Goal: Task Accomplishment & Management: Complete application form

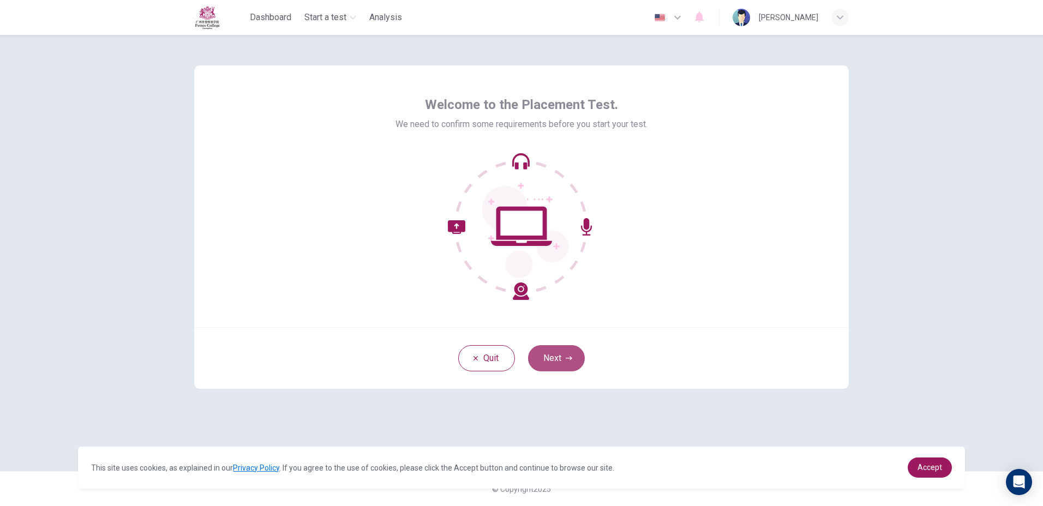
click at [564, 371] on button "Next" at bounding box center [556, 358] width 57 height 26
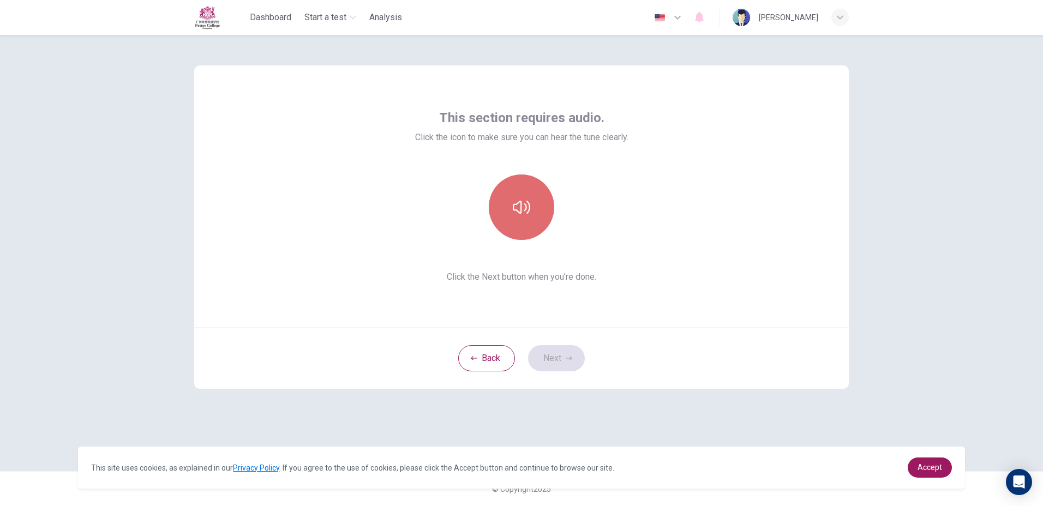
click at [519, 202] on icon "button" at bounding box center [521, 207] width 17 height 13
click at [550, 353] on button "Next" at bounding box center [556, 358] width 57 height 26
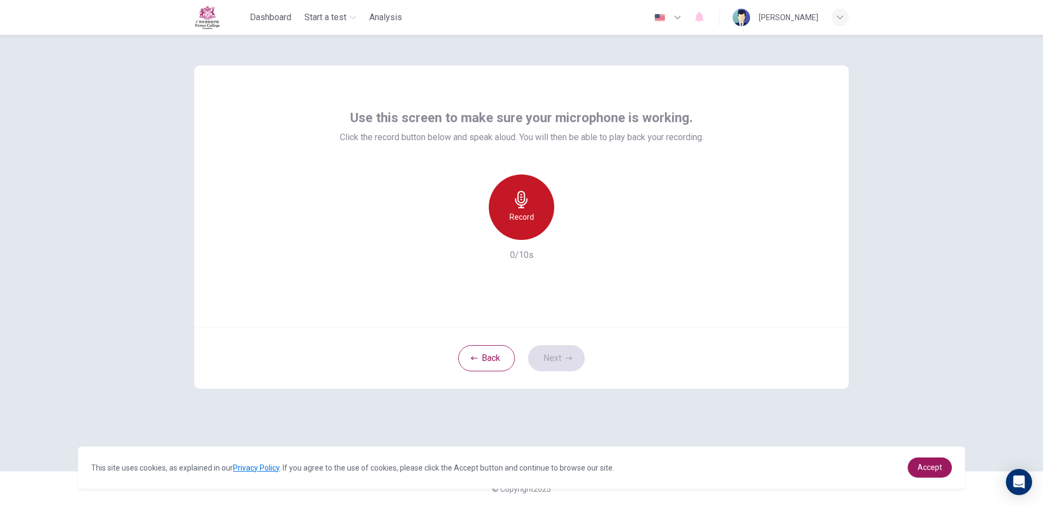
click at [532, 201] on div "Record" at bounding box center [521, 207] width 65 height 65
click at [532, 201] on div "Stop" at bounding box center [521, 207] width 65 height 65
click at [570, 235] on icon "button" at bounding box center [571, 231] width 11 height 11
click at [554, 362] on button "Next" at bounding box center [556, 358] width 57 height 26
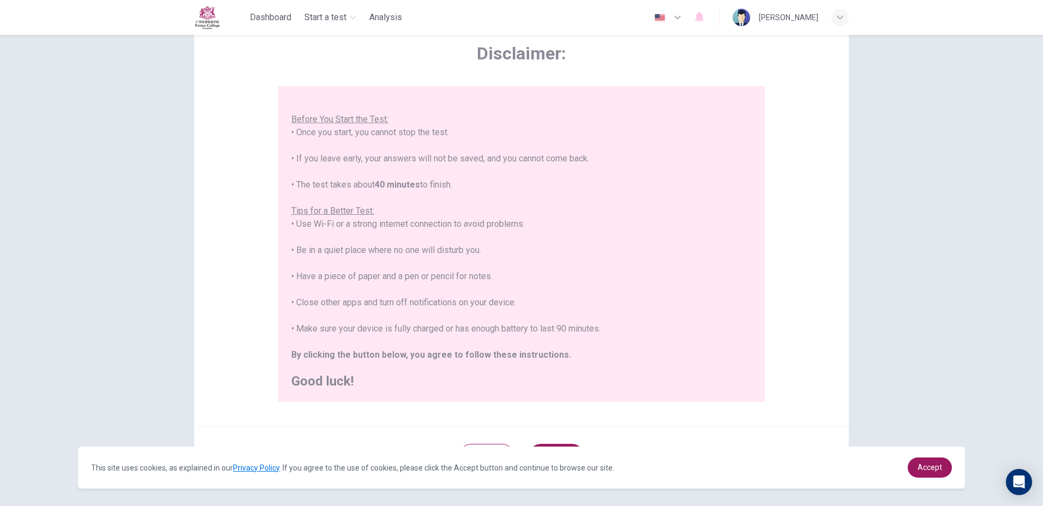
scroll to position [100, 0]
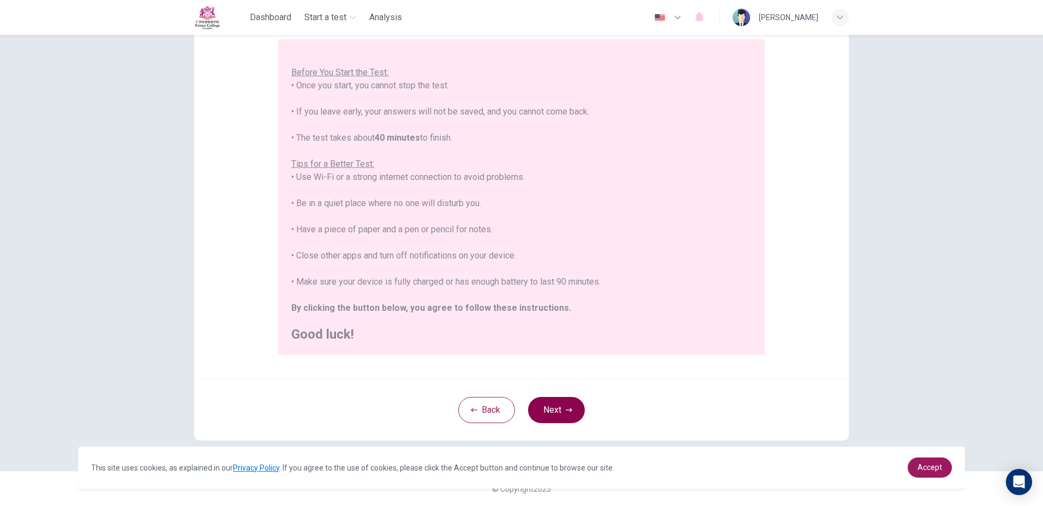
click at [565, 414] on button "Next" at bounding box center [556, 410] width 57 height 26
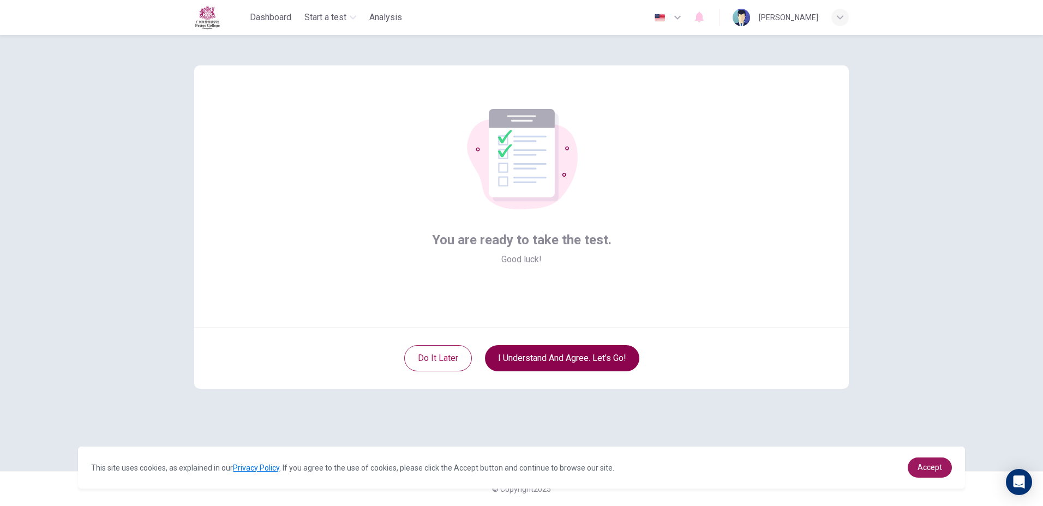
scroll to position [0, 0]
click at [551, 365] on button "I understand and agree. Let’s go!" at bounding box center [562, 358] width 154 height 26
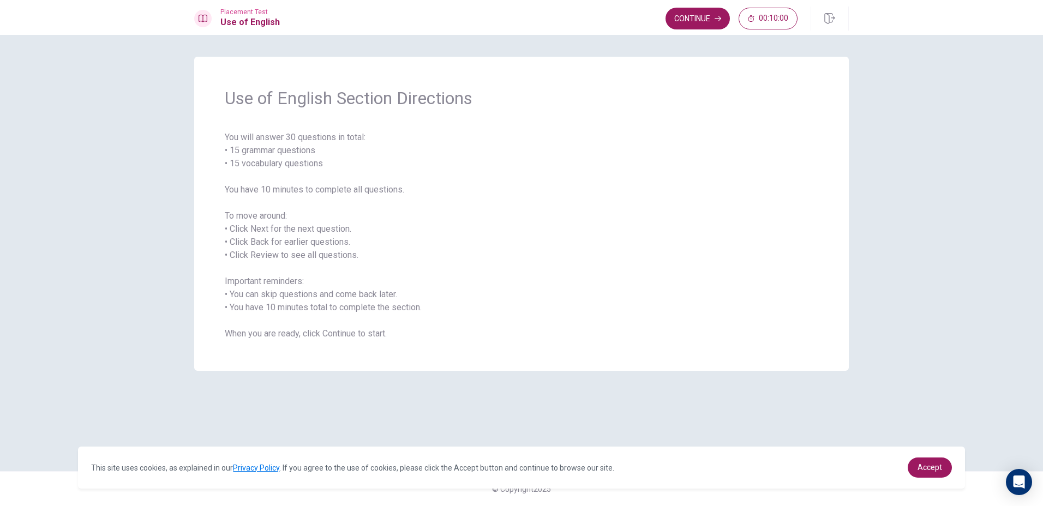
click at [427, 381] on div "Use of English Section Directions You will answer 30 questions in total: • 15 g…" at bounding box center [522, 253] width 690 height 393
click at [948, 490] on div "© Copyright 2025" at bounding box center [521, 488] width 1043 height 35
click at [677, 33] on div "Placement Test Use of English Continue 00:10:00" at bounding box center [521, 17] width 1043 height 35
click at [677, 21] on button "Continue" at bounding box center [698, 19] width 64 height 22
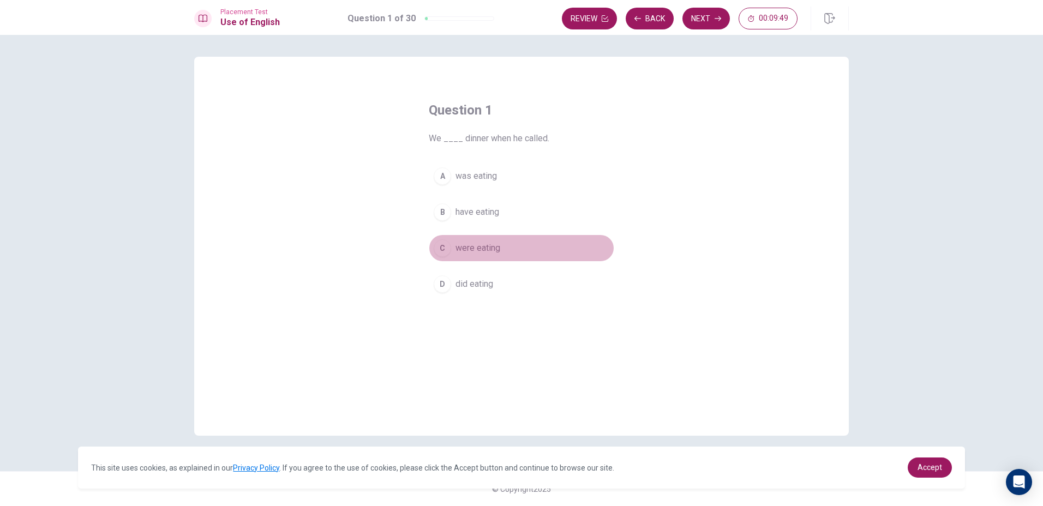
click at [443, 247] on div "C" at bounding box center [442, 248] width 17 height 17
click at [699, 15] on button "Next" at bounding box center [706, 19] width 47 height 22
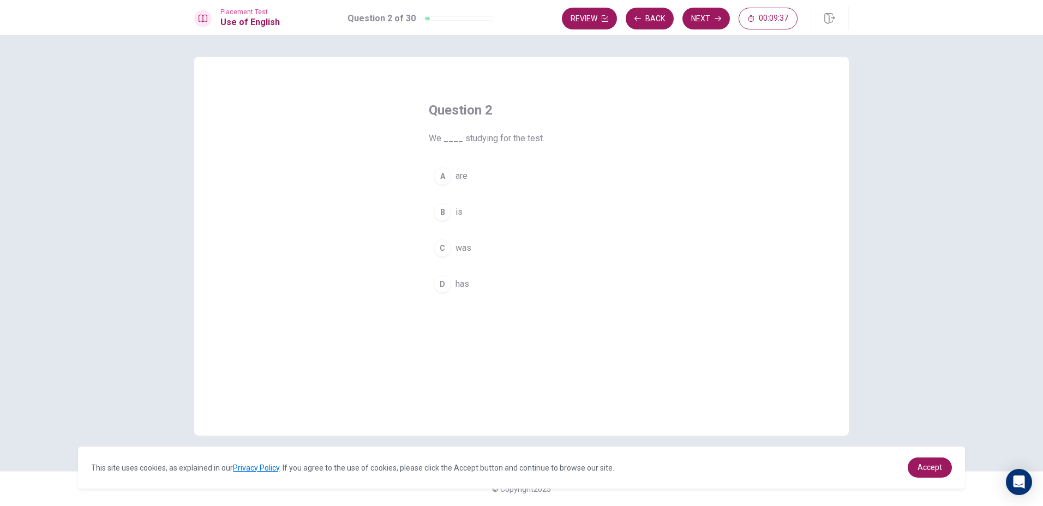
click at [434, 176] on div "A" at bounding box center [442, 176] width 17 height 17
click at [704, 8] on button "Next" at bounding box center [706, 19] width 47 height 22
click at [444, 200] on button "B is" at bounding box center [522, 212] width 186 height 27
click at [708, 14] on button "Next" at bounding box center [706, 19] width 47 height 22
click at [442, 205] on div "B" at bounding box center [442, 212] width 17 height 17
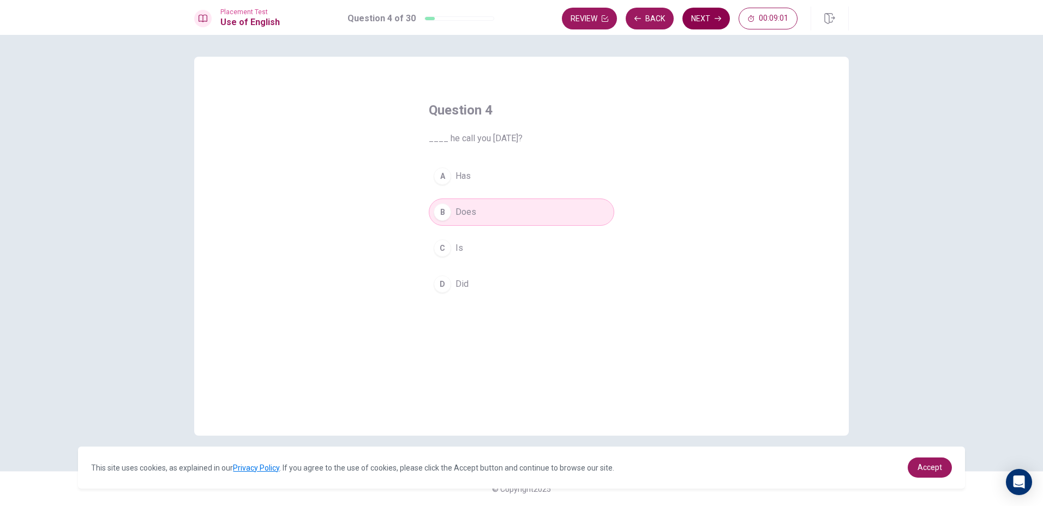
click at [702, 21] on button "Next" at bounding box center [706, 19] width 47 height 22
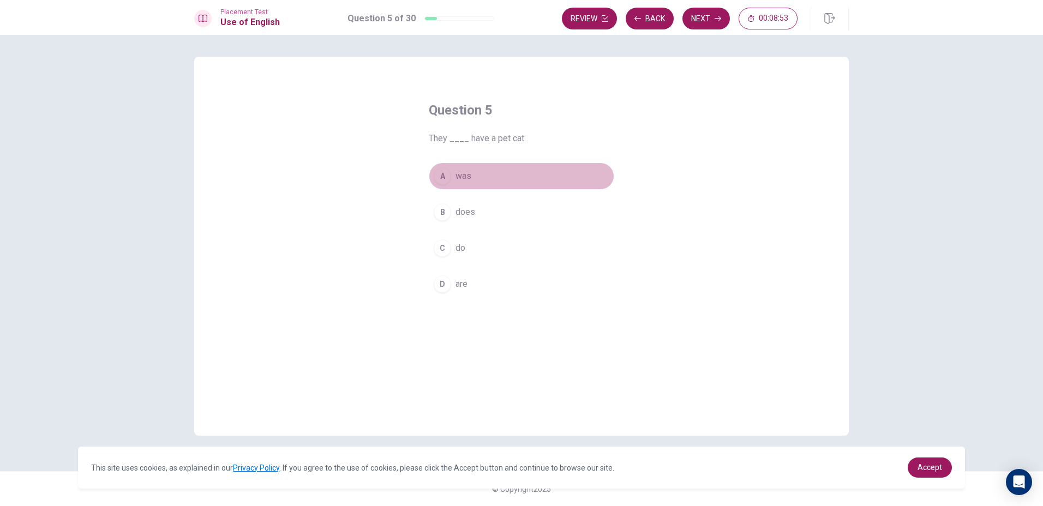
click at [441, 183] on div "A" at bounding box center [442, 176] width 17 height 17
click at [438, 291] on div "D" at bounding box center [442, 284] width 17 height 17
click at [440, 166] on button "A was" at bounding box center [522, 176] width 186 height 27
click at [692, 17] on button "Next" at bounding box center [706, 19] width 47 height 22
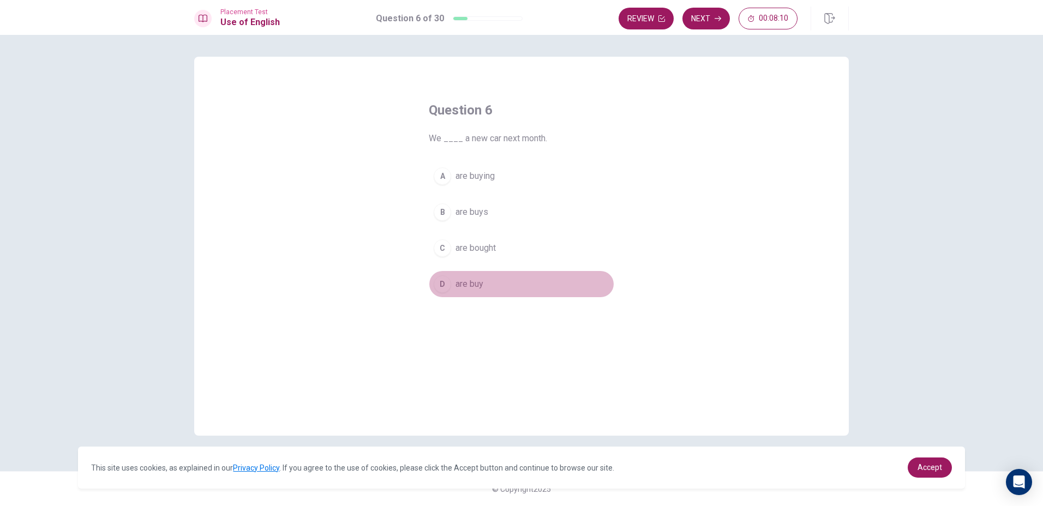
click at [429, 283] on button "D are buy" at bounding box center [522, 284] width 186 height 27
click at [456, 180] on span "are buying" at bounding box center [475, 176] width 39 height 13
click at [465, 280] on span "are buy" at bounding box center [470, 284] width 28 height 13
click at [698, 17] on button "Next" at bounding box center [706, 19] width 47 height 22
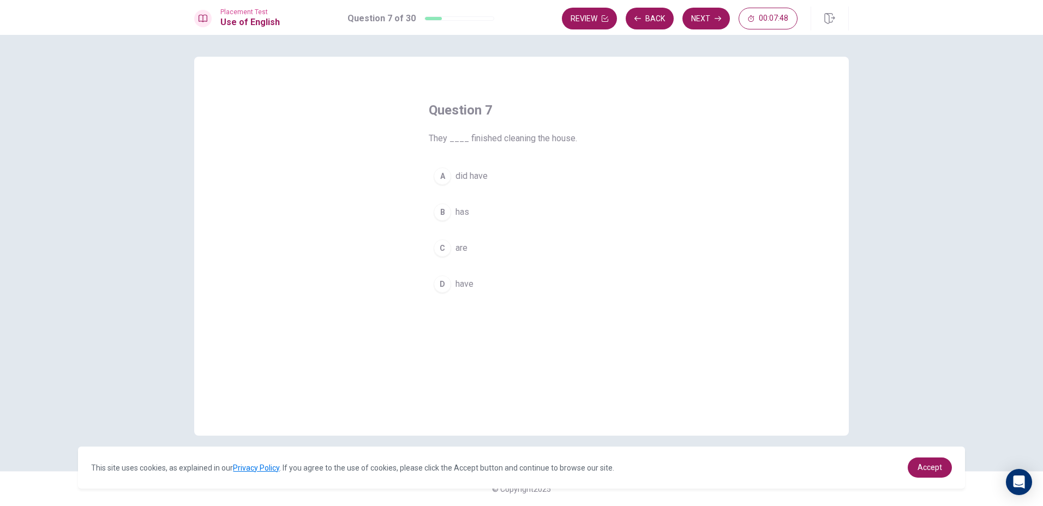
click at [439, 277] on div "D" at bounding box center [442, 284] width 17 height 17
click at [715, 19] on icon "button" at bounding box center [718, 18] width 7 height 5
click at [457, 273] on button "D greets" at bounding box center [522, 284] width 186 height 27
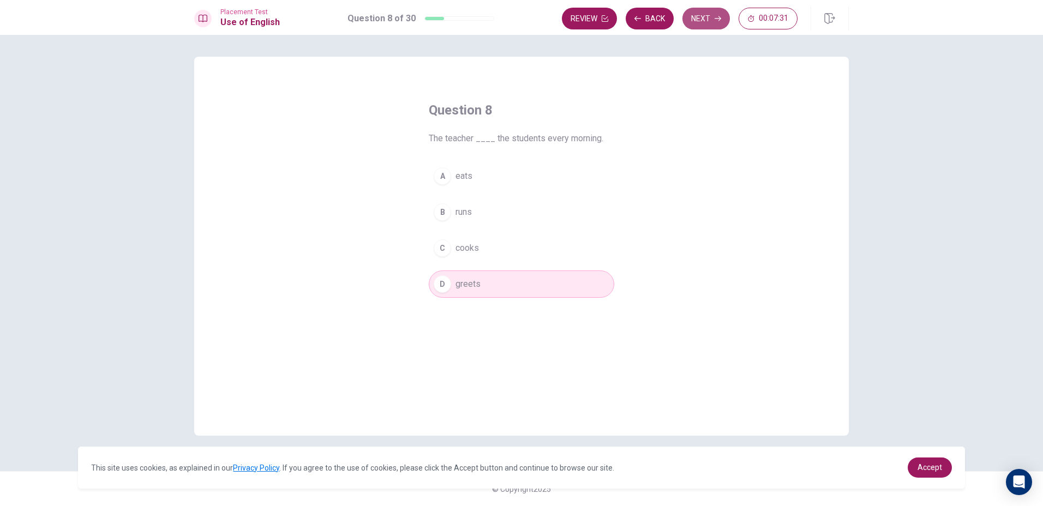
click at [696, 28] on button "Next" at bounding box center [706, 19] width 47 height 22
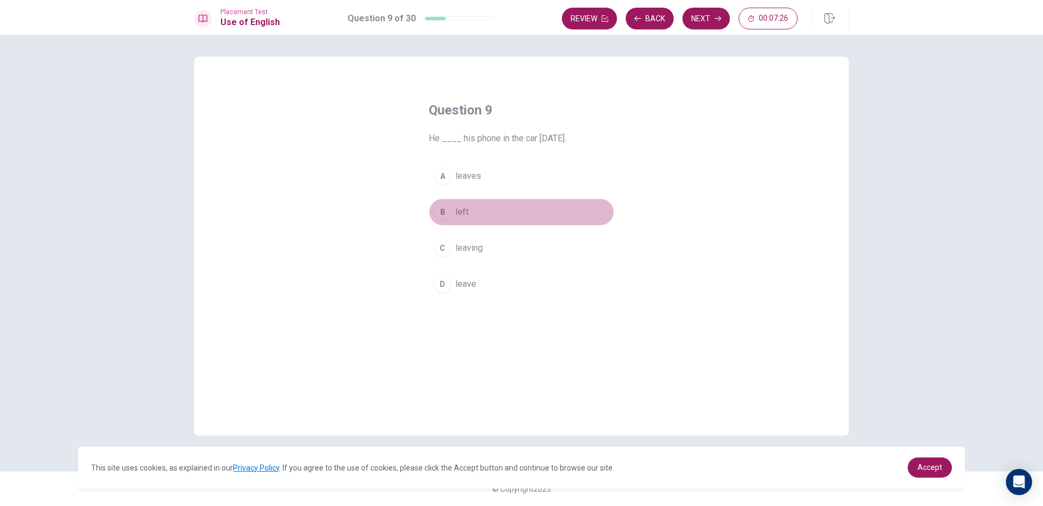
click at [433, 212] on button "B left" at bounding box center [522, 212] width 186 height 27
click at [694, 17] on button "Next" at bounding box center [706, 19] width 47 height 22
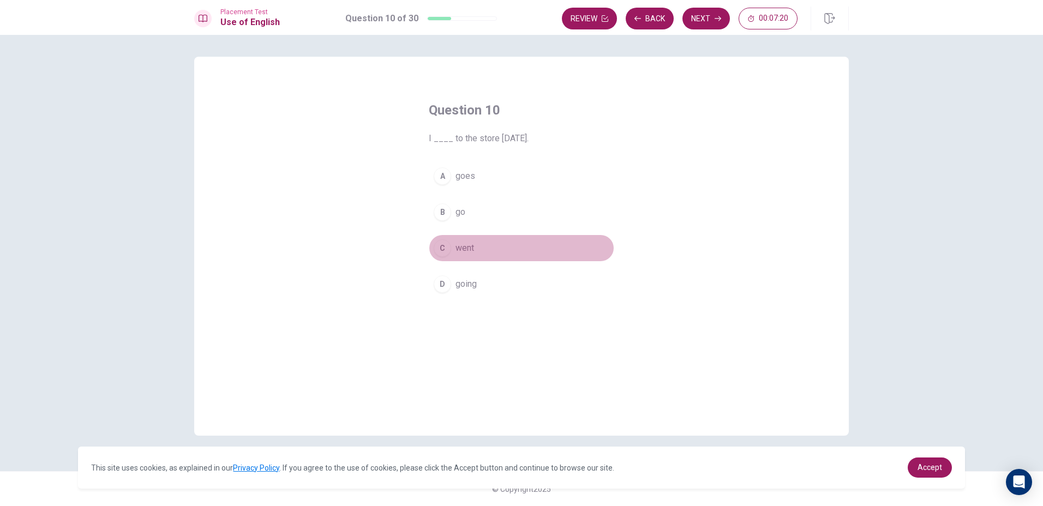
click at [450, 254] on button "C went" at bounding box center [522, 248] width 186 height 27
click at [707, 13] on button "Next" at bounding box center [706, 19] width 47 height 22
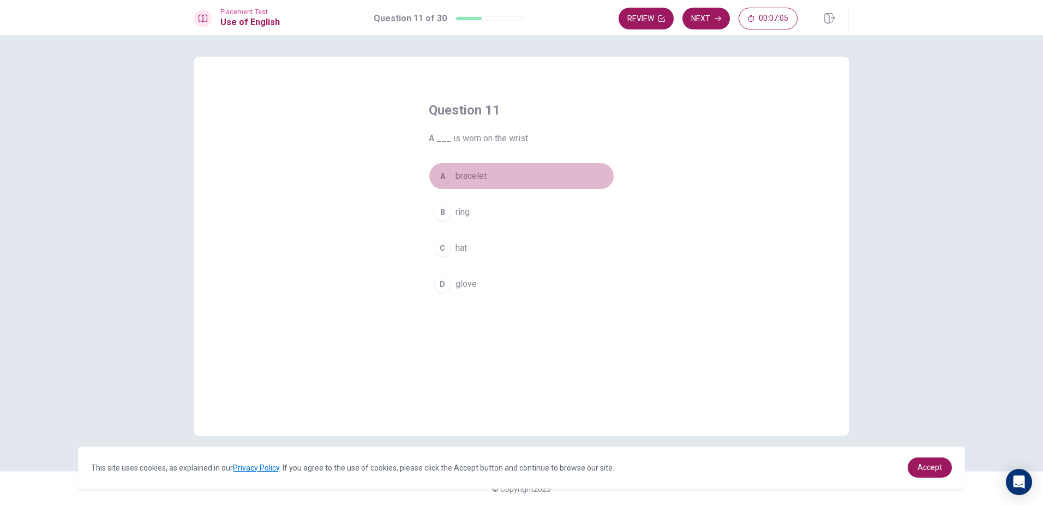
click at [475, 184] on button "A bracelet" at bounding box center [522, 176] width 186 height 27
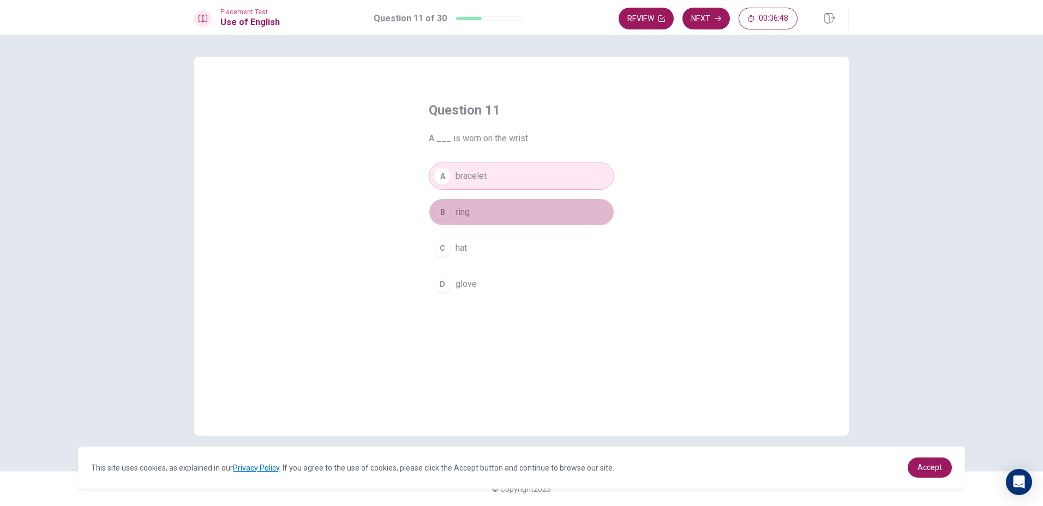
click at [442, 205] on div "B" at bounding box center [442, 212] width 17 height 17
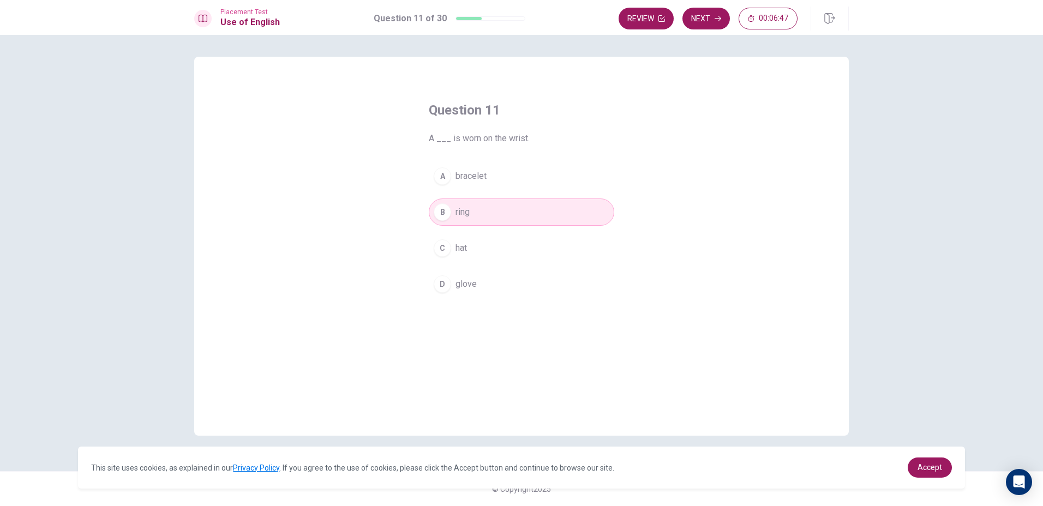
click at [697, 6] on div "Placement Test Use of English Question 11 of 30 Review Next 00:06:47" at bounding box center [521, 17] width 1043 height 35
click at [697, 9] on button "Next" at bounding box center [706, 19] width 47 height 22
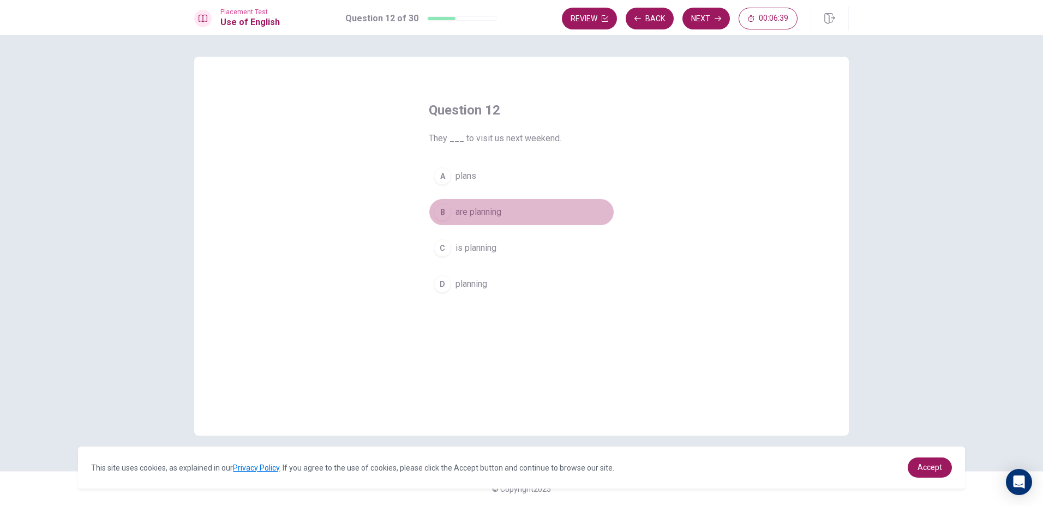
click at [488, 214] on span "are planning" at bounding box center [479, 212] width 46 height 13
click at [692, 11] on button "Next" at bounding box center [706, 19] width 47 height 22
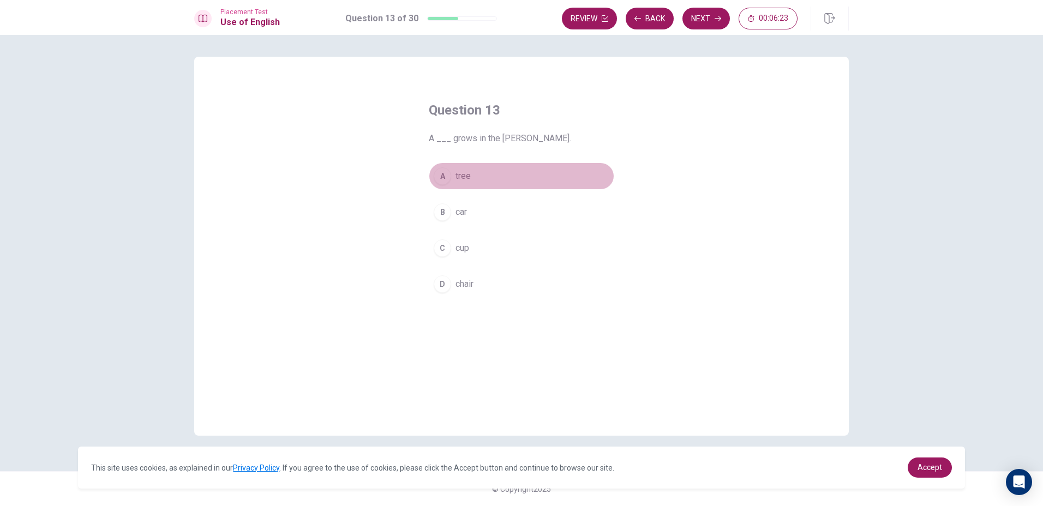
click at [457, 166] on button "A tree" at bounding box center [522, 176] width 186 height 27
click at [718, 15] on icon "button" at bounding box center [718, 18] width 7 height 7
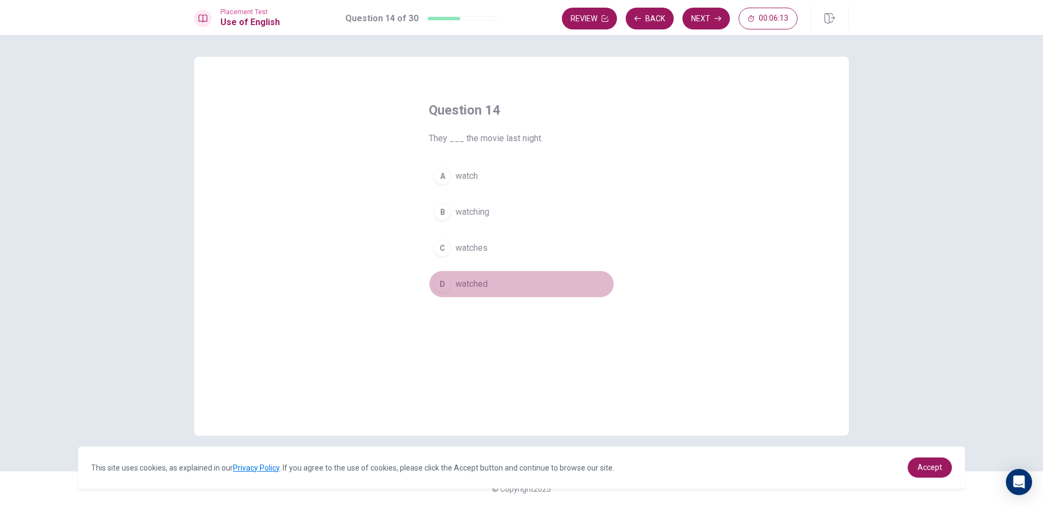
click at [472, 280] on span "watched" at bounding box center [472, 284] width 32 height 13
click at [700, 20] on button "Next" at bounding box center [706, 19] width 47 height 22
click at [481, 178] on span "will had" at bounding box center [470, 176] width 29 height 13
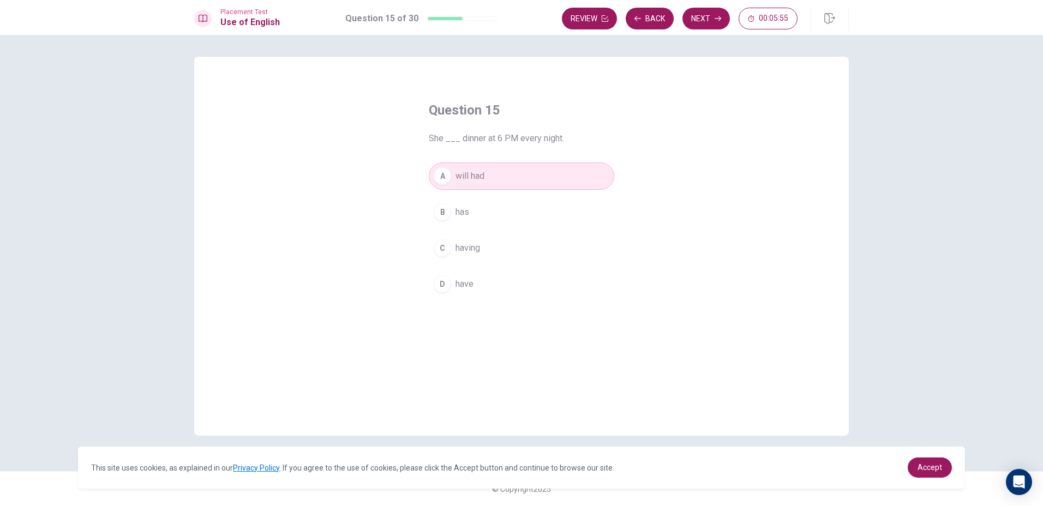
click at [683, 21] on button "Next" at bounding box center [706, 19] width 47 height 22
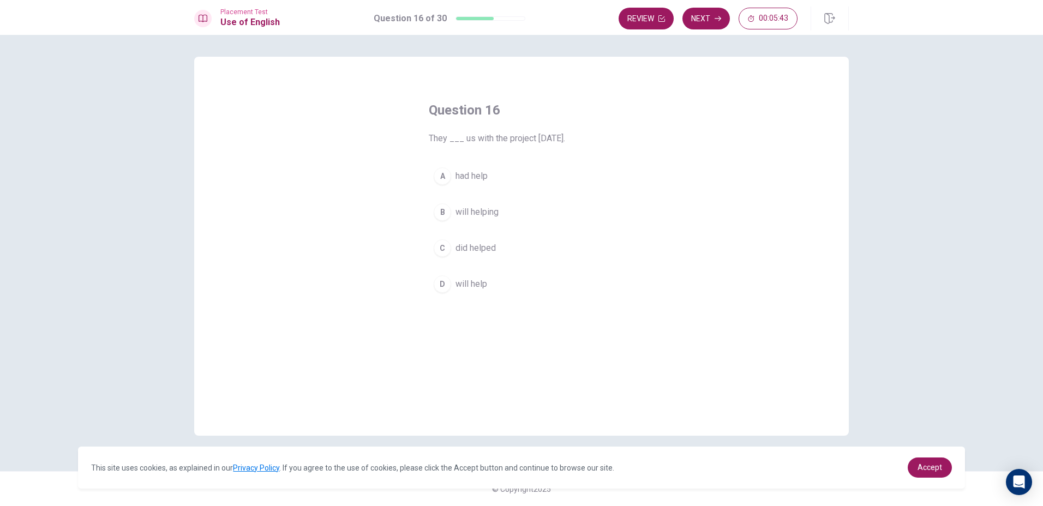
click at [458, 204] on button "B will helping" at bounding box center [522, 212] width 186 height 27
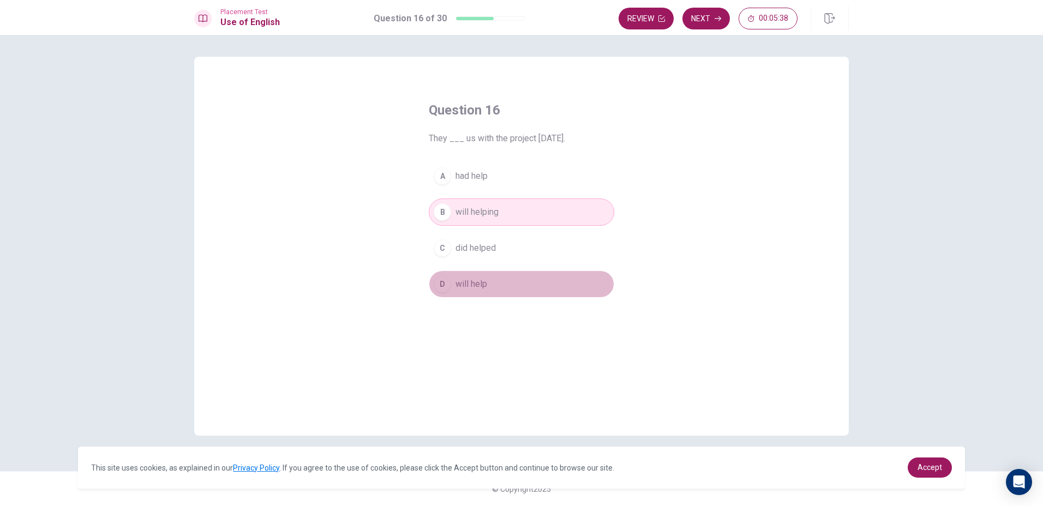
click at [464, 273] on button "D will help" at bounding box center [522, 284] width 186 height 27
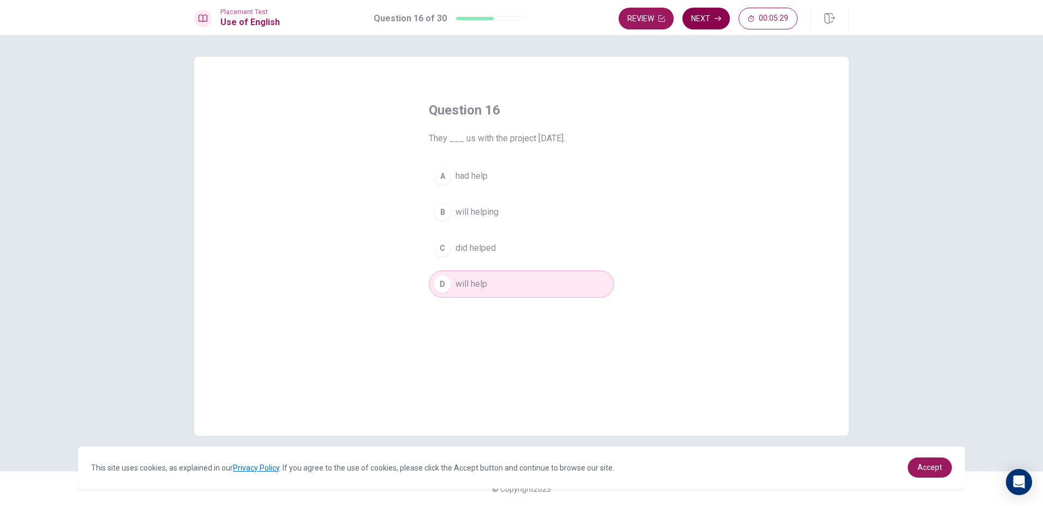
click at [718, 17] on icon "button" at bounding box center [718, 18] width 7 height 7
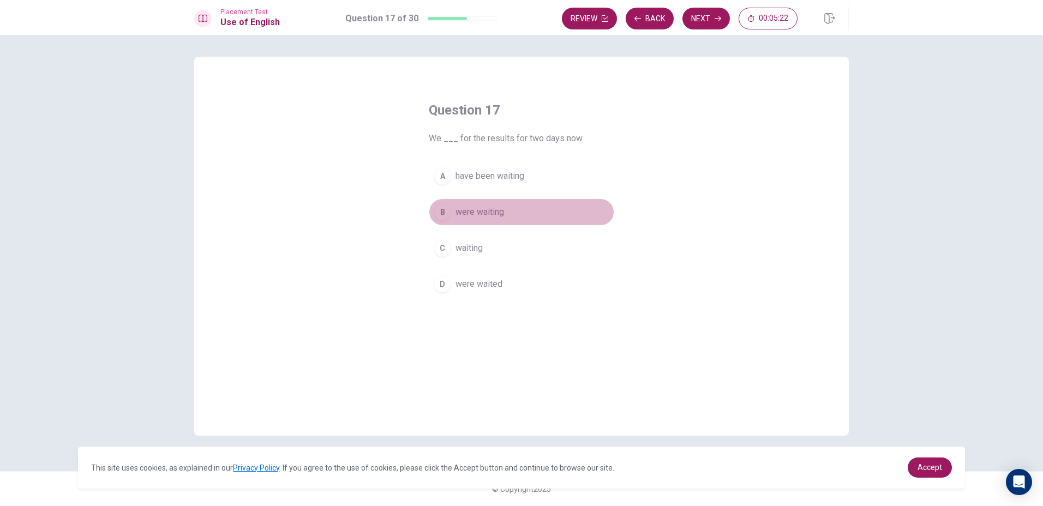
click at [445, 214] on div "B" at bounding box center [442, 212] width 17 height 17
click at [695, 12] on button "Next" at bounding box center [706, 19] width 47 height 22
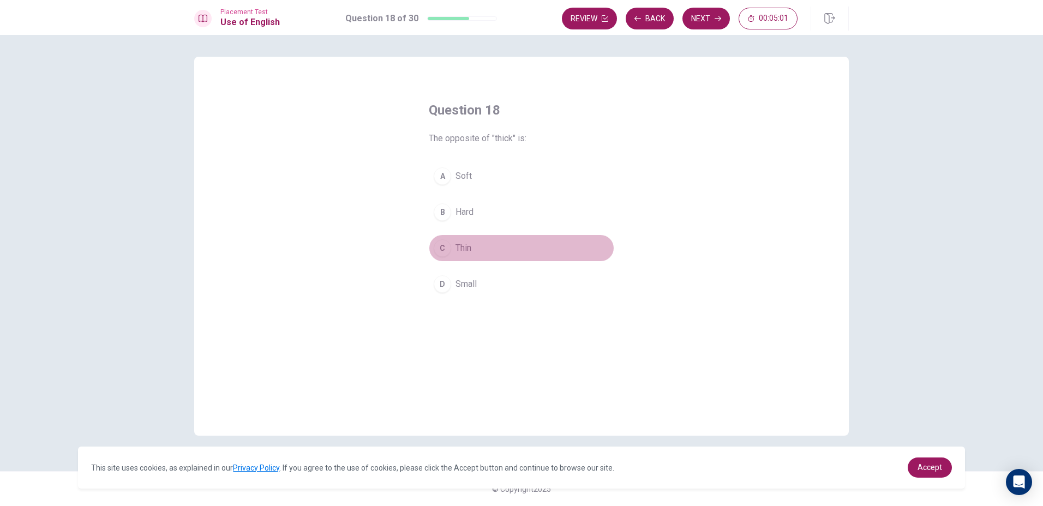
click at [437, 243] on div "C" at bounding box center [442, 248] width 17 height 17
click at [690, 20] on button "Next" at bounding box center [706, 19] width 47 height 22
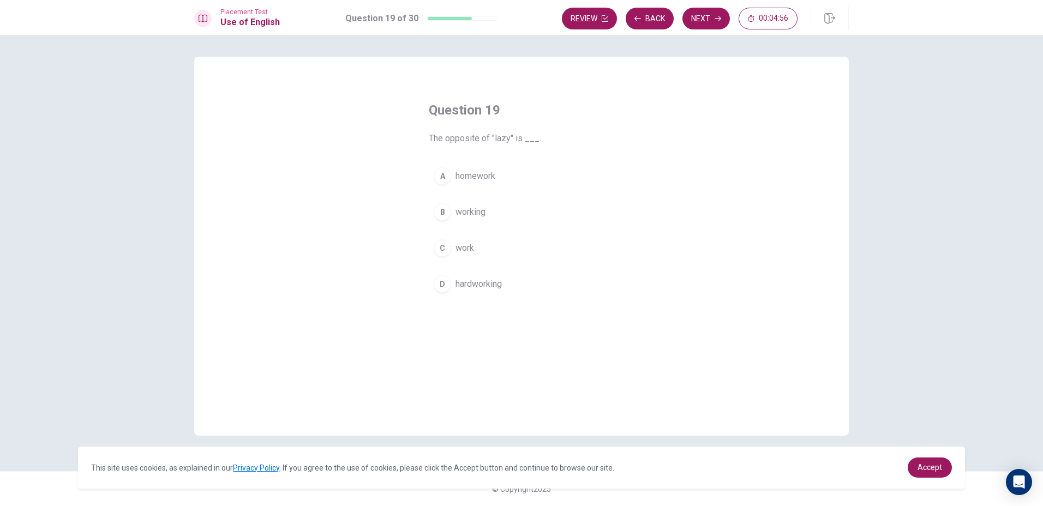
click at [476, 278] on span "hardworking" at bounding box center [479, 284] width 46 height 13
click at [703, 20] on button "Next" at bounding box center [706, 19] width 47 height 22
click at [470, 210] on span "wears" at bounding box center [467, 212] width 23 height 13
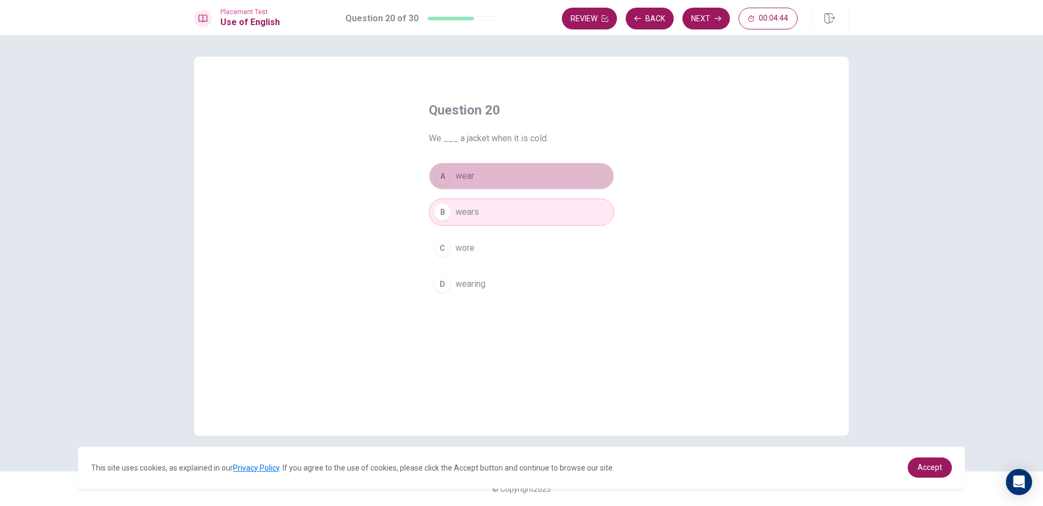
click at [465, 163] on button "A wear" at bounding box center [522, 176] width 186 height 27
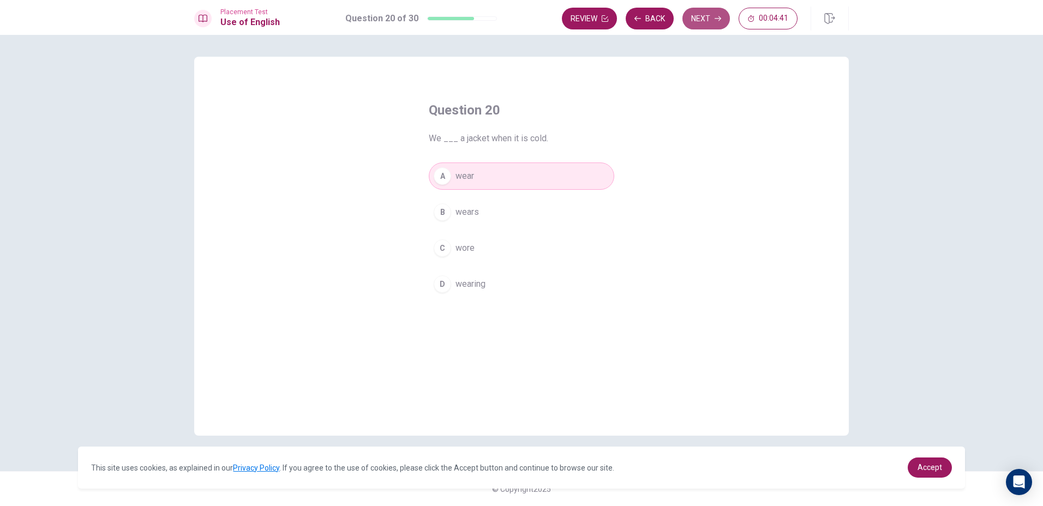
click at [706, 22] on button "Next" at bounding box center [706, 19] width 47 height 22
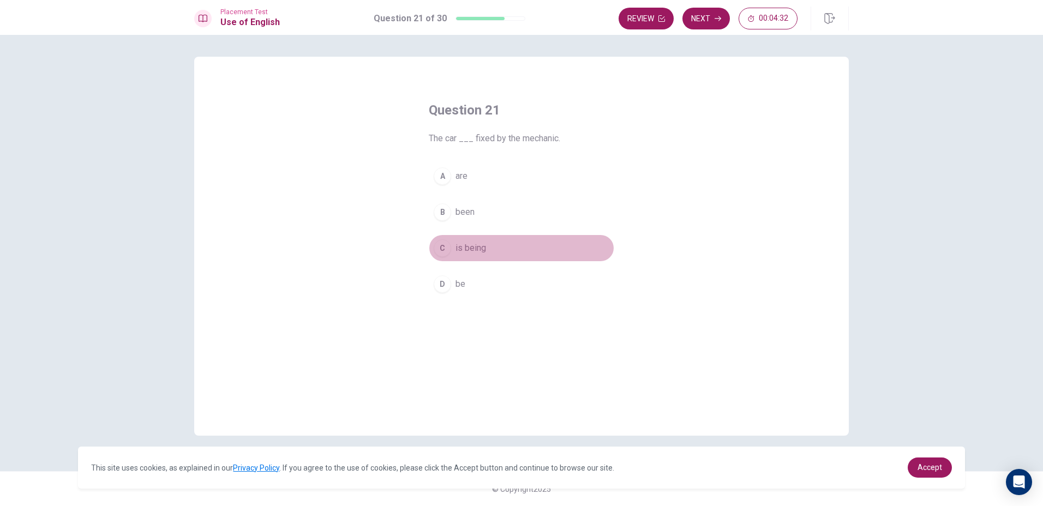
click at [457, 255] on button "C is being" at bounding box center [522, 248] width 186 height 27
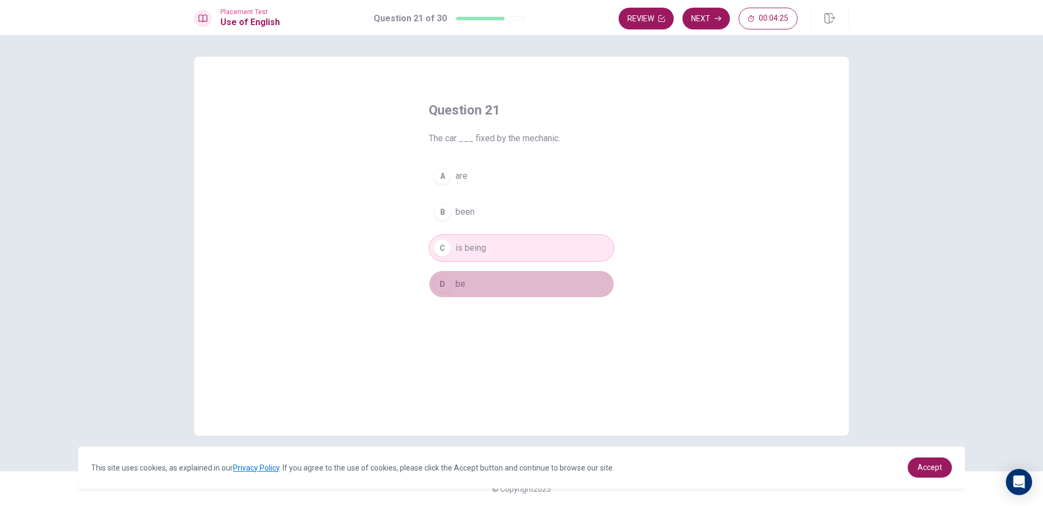
click at [480, 278] on button "D be" at bounding box center [522, 284] width 186 height 27
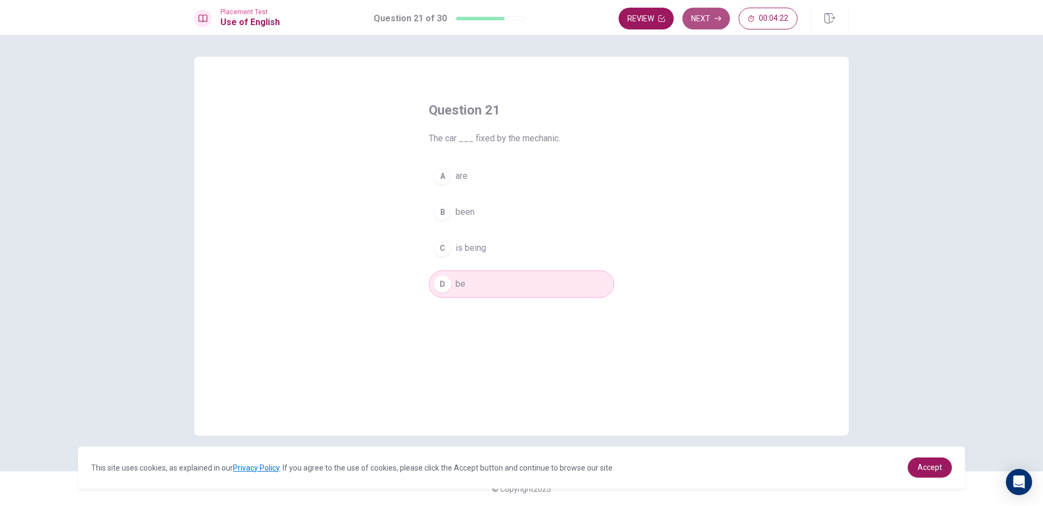
click at [701, 18] on button "Next" at bounding box center [706, 19] width 47 height 22
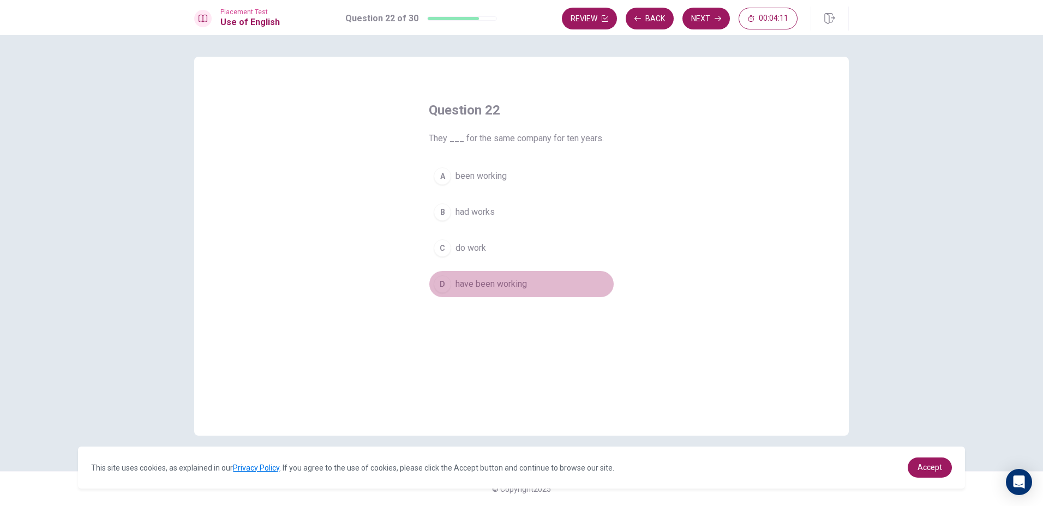
click at [500, 290] on span "have been working" at bounding box center [491, 284] width 71 height 13
click at [501, 177] on span "been working" at bounding box center [481, 176] width 51 height 13
click at [488, 293] on button "D have been working" at bounding box center [522, 284] width 186 height 27
click at [707, 21] on button "Next" at bounding box center [706, 19] width 47 height 22
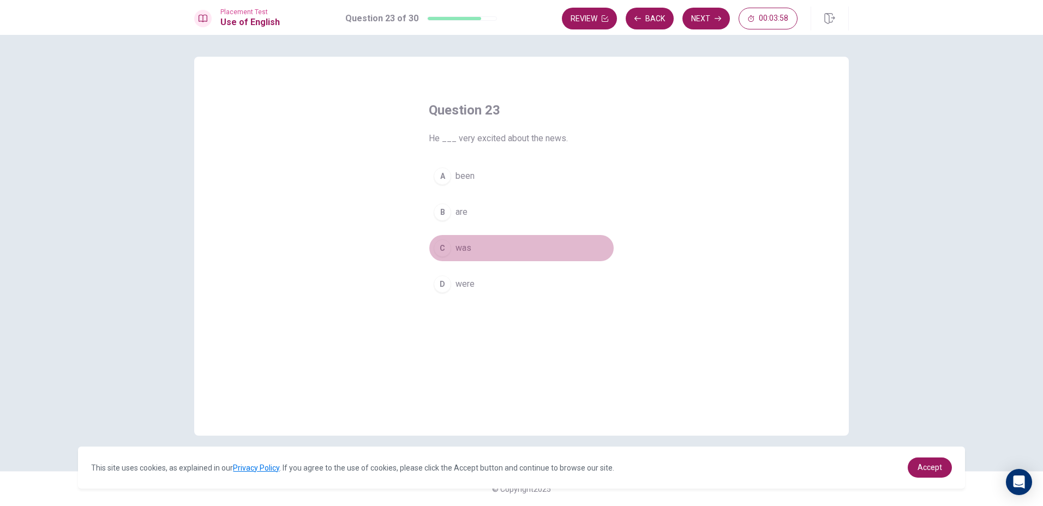
click at [501, 254] on button "C was" at bounding box center [522, 248] width 186 height 27
click at [705, 22] on button "Next" at bounding box center [706, 19] width 47 height 22
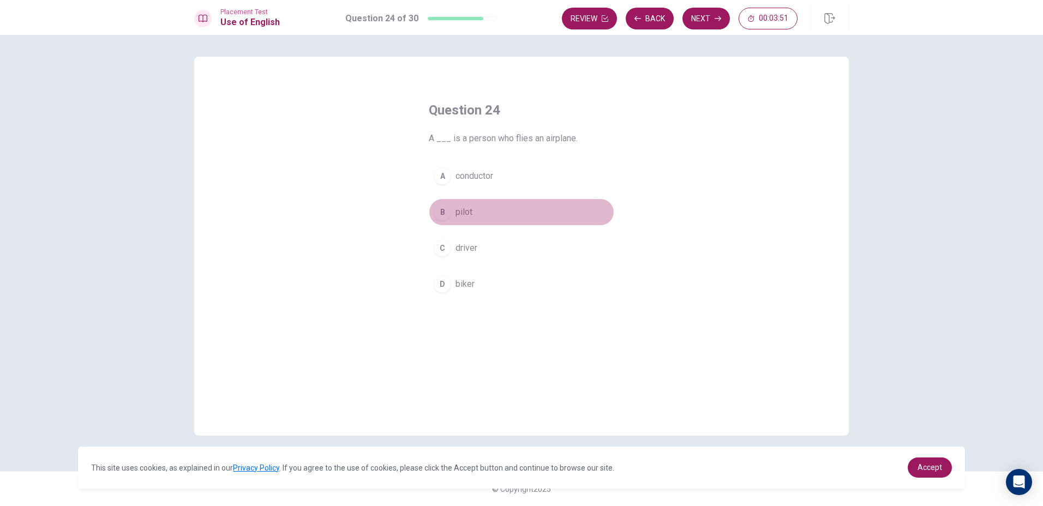
click at [458, 210] on span "pilot" at bounding box center [464, 212] width 17 height 13
click at [699, 27] on button "Next" at bounding box center [706, 19] width 47 height 22
click at [467, 222] on button "B Are" at bounding box center [522, 212] width 186 height 27
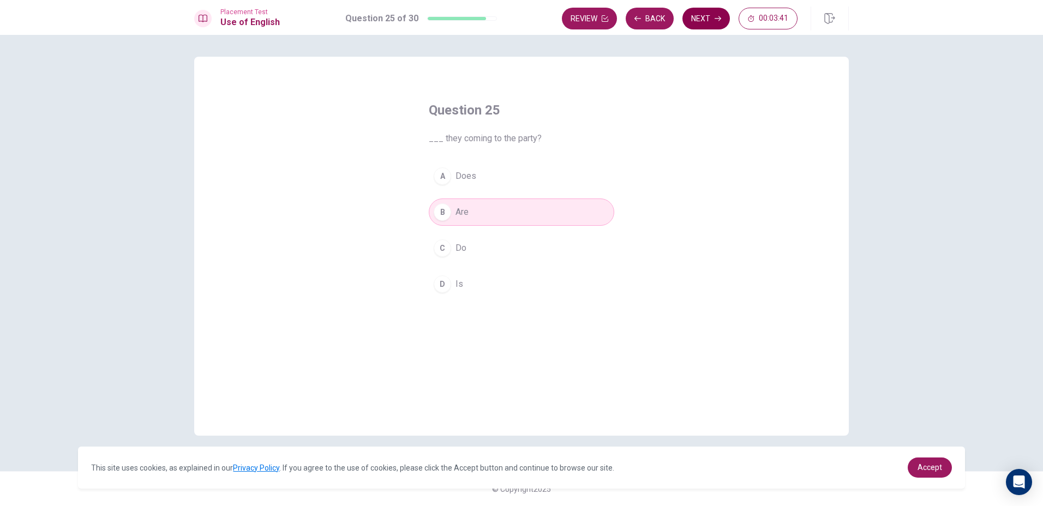
click at [690, 11] on button "Next" at bounding box center [706, 19] width 47 height 22
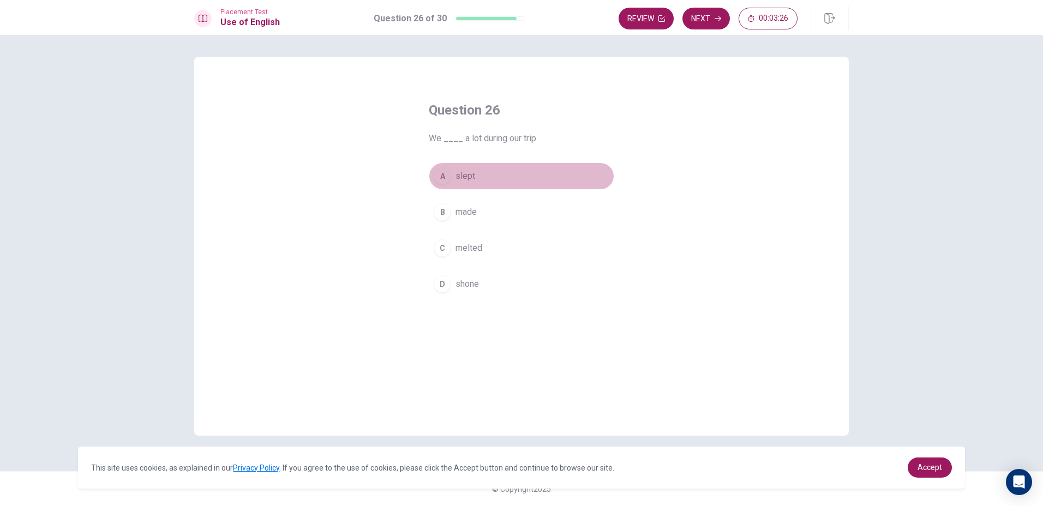
click at [492, 166] on button "A slept" at bounding box center [522, 176] width 186 height 27
click at [704, 25] on button "Next" at bounding box center [706, 19] width 47 height 22
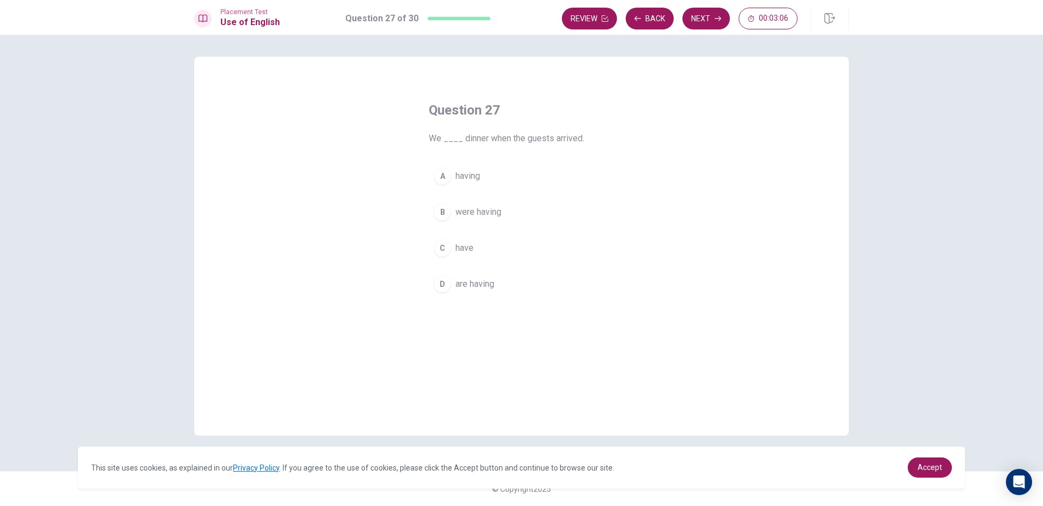
click at [491, 204] on button "B were having" at bounding box center [522, 212] width 186 height 27
click at [700, 21] on button "Next" at bounding box center [706, 19] width 47 height 22
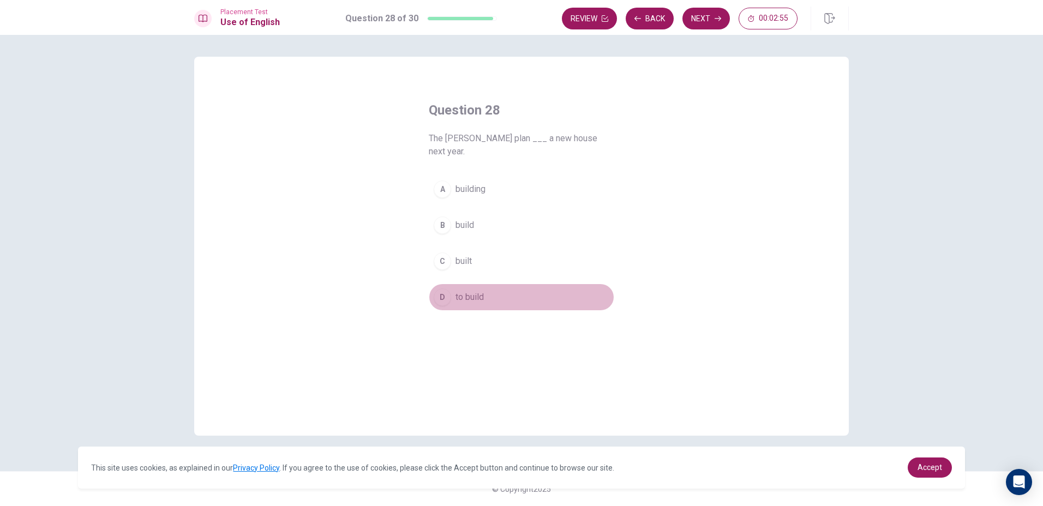
click at [477, 291] on span "to build" at bounding box center [470, 297] width 28 height 13
click at [703, 24] on button "Next" at bounding box center [706, 19] width 47 height 22
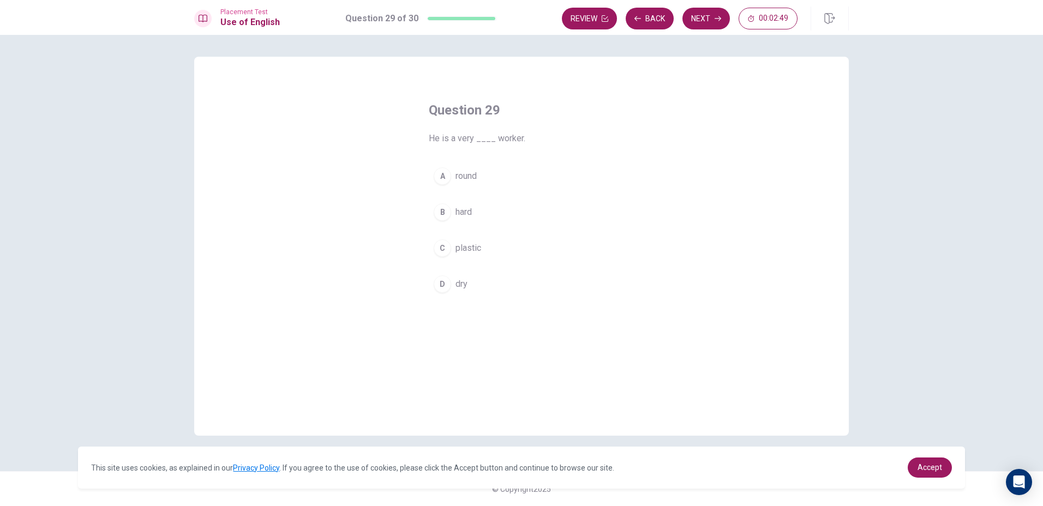
click at [483, 199] on button "B hard" at bounding box center [522, 212] width 186 height 27
click at [698, 22] on button "Next" at bounding box center [706, 19] width 47 height 22
click at [455, 288] on button "D across" at bounding box center [522, 284] width 186 height 27
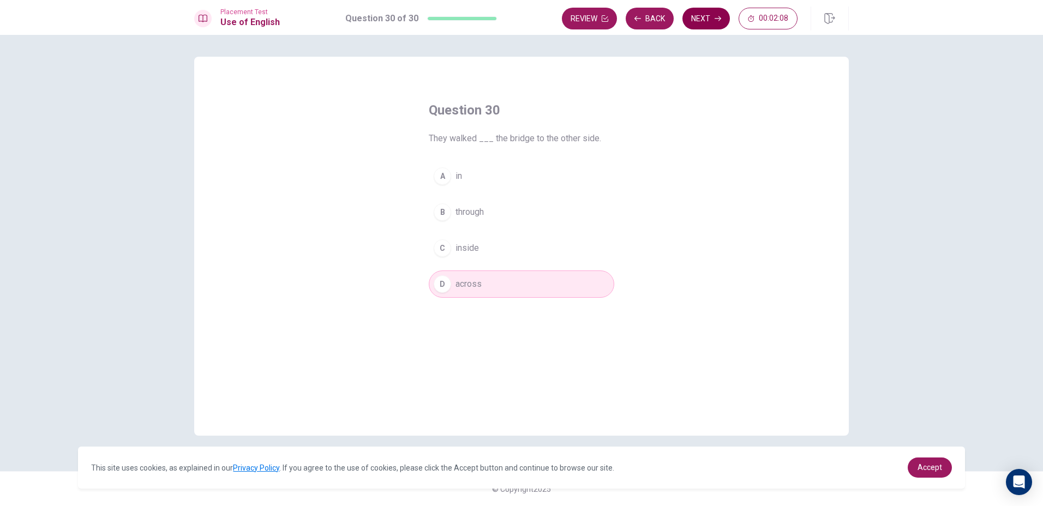
click at [711, 13] on button "Next" at bounding box center [706, 19] width 47 height 22
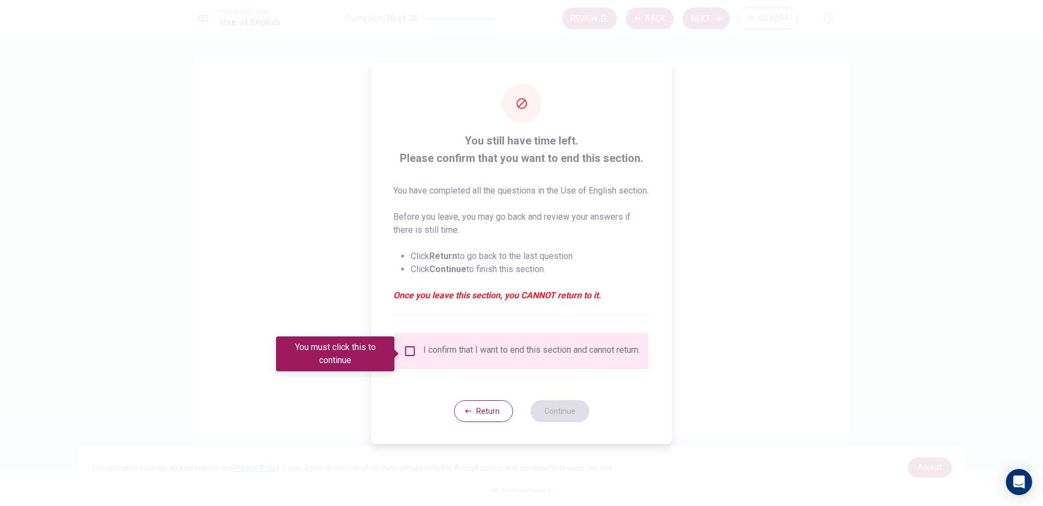
click at [415, 358] on div "I confirm that I want to end this section and cannot return." at bounding box center [522, 351] width 236 height 13
click at [412, 344] on div "I confirm that I want to end this section and cannot return." at bounding box center [522, 351] width 254 height 36
click at [404, 358] on input "You must click this to continue" at bounding box center [410, 351] width 13 height 13
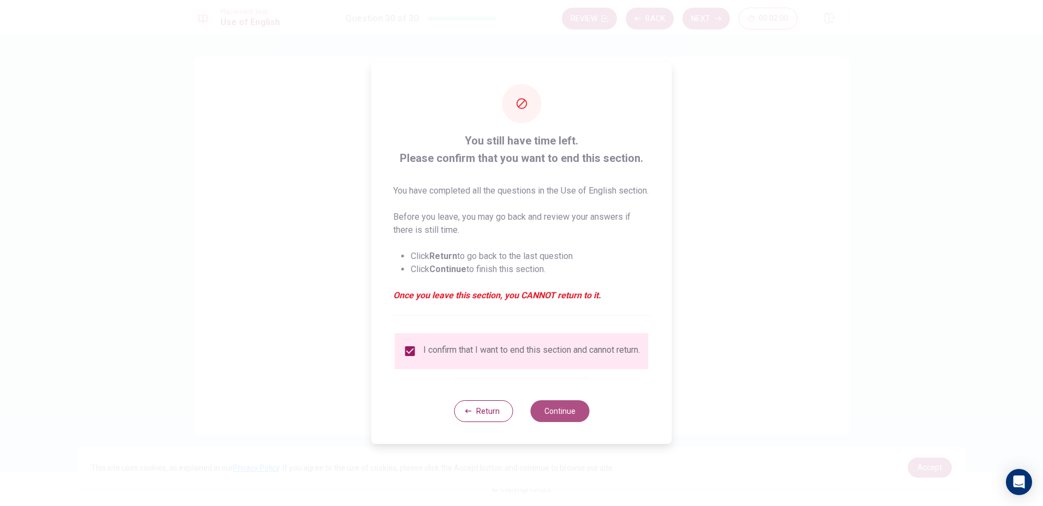
click at [537, 422] on button "Continue" at bounding box center [559, 412] width 59 height 22
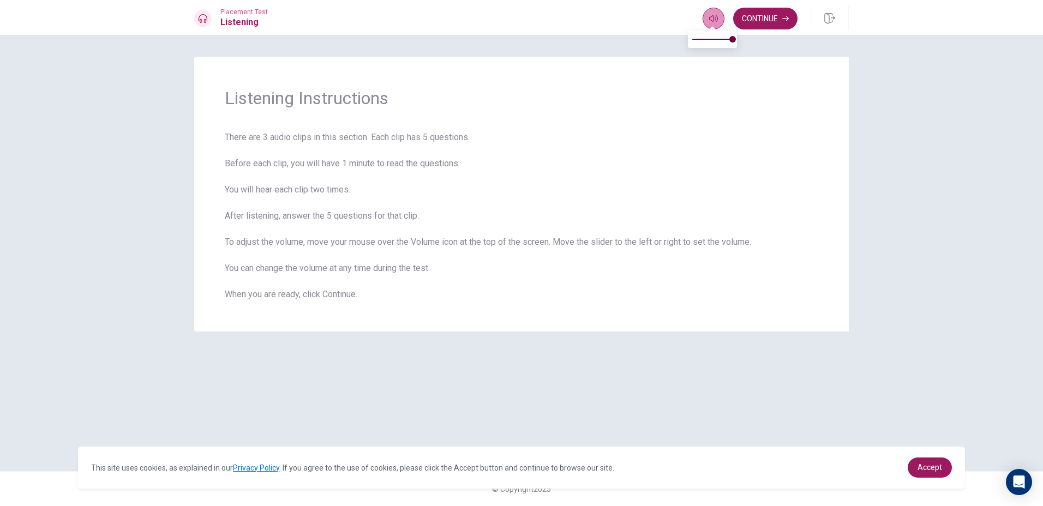
click at [712, 23] on button "button" at bounding box center [714, 19] width 22 height 22
click at [658, 213] on span "There are 3 audio clips in this section. Each clip has 5 questions. Before each…" at bounding box center [522, 216] width 594 height 170
click at [284, 174] on span "There are 3 audio clips in this section. Each clip has 5 questions. Before each…" at bounding box center [522, 216] width 594 height 170
click at [712, 22] on icon "button" at bounding box center [713, 18] width 9 height 9
click at [776, 10] on button "Continue" at bounding box center [765, 19] width 64 height 22
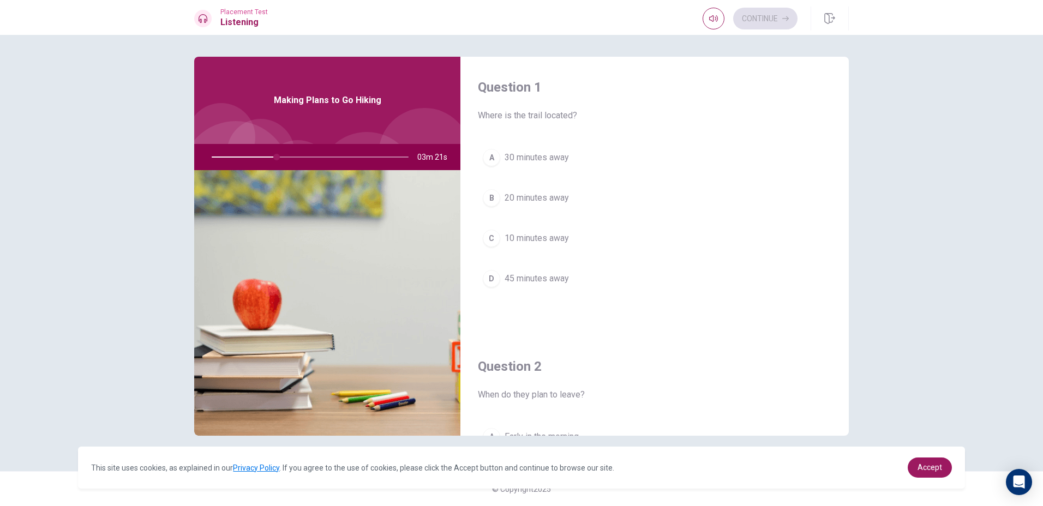
click at [553, 152] on span "30 minutes away" at bounding box center [537, 157] width 64 height 13
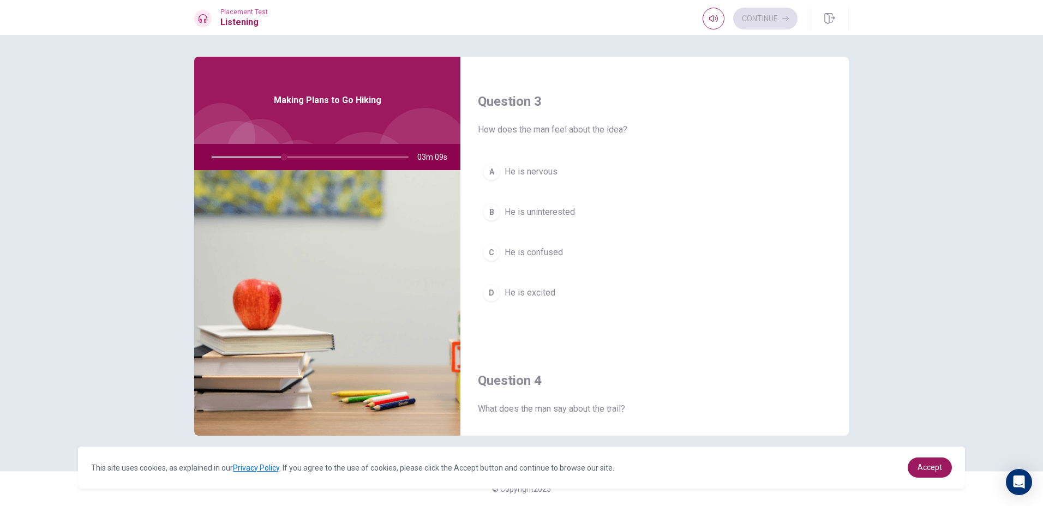
scroll to position [546, 0]
click at [492, 296] on div "D" at bounding box center [491, 291] width 17 height 17
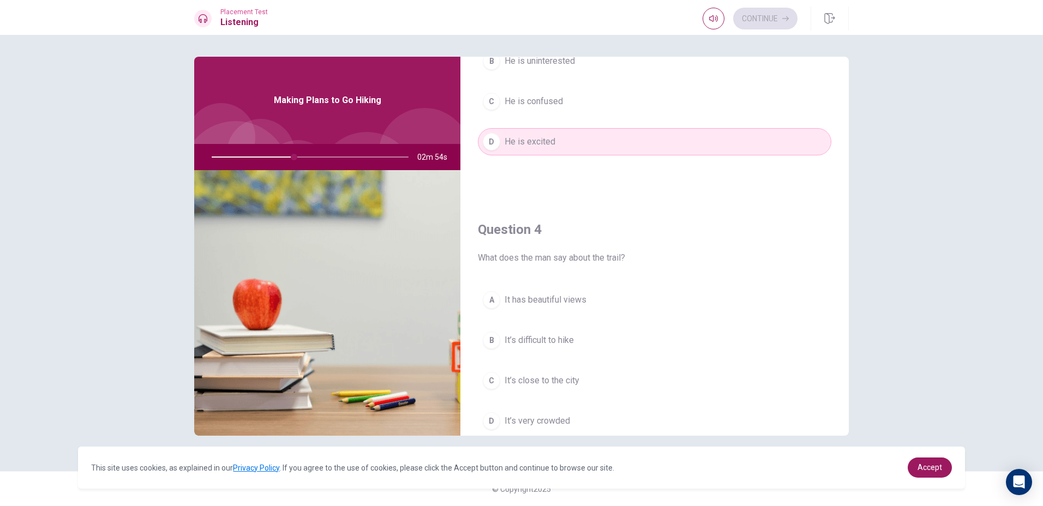
scroll to position [764, 0]
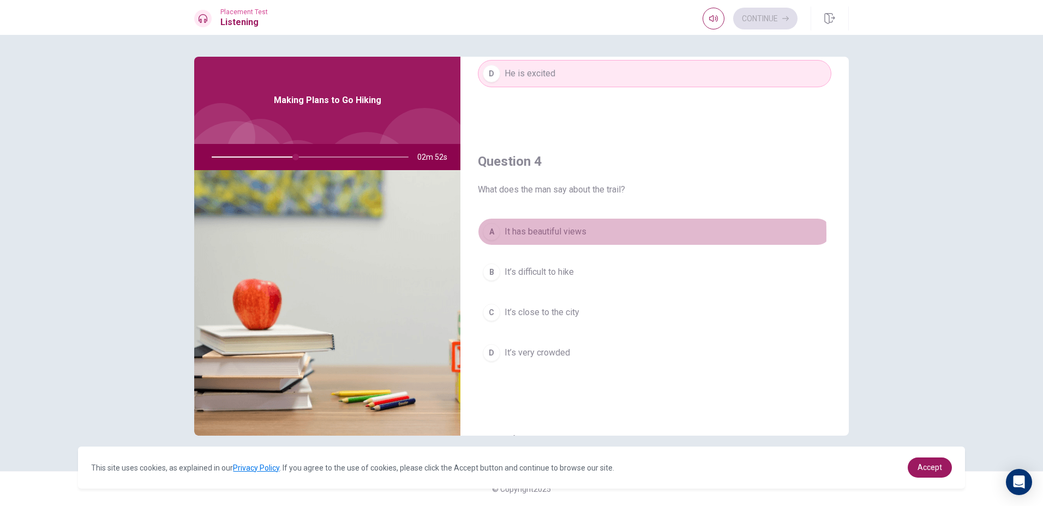
click at [516, 234] on span "It has beautiful views" at bounding box center [546, 231] width 82 height 13
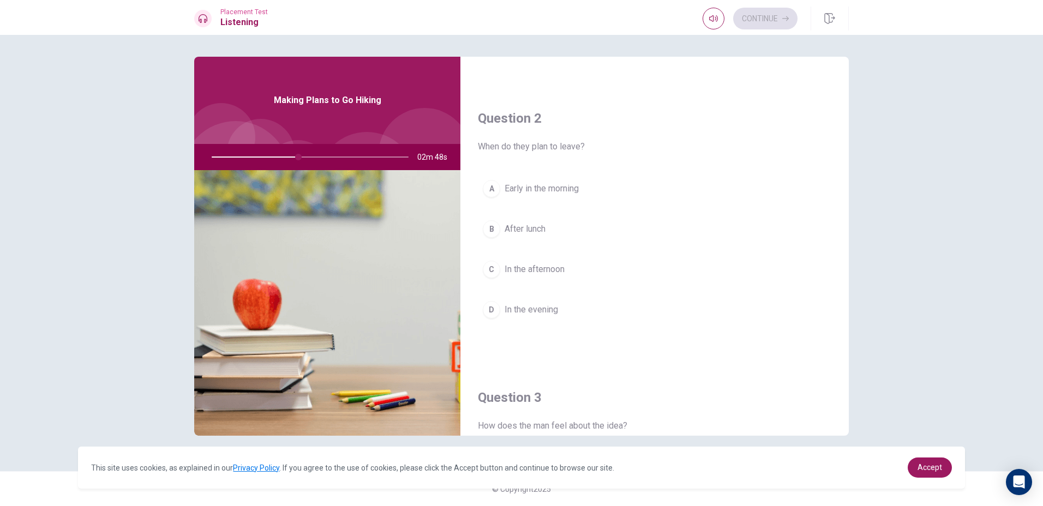
scroll to position [218, 0]
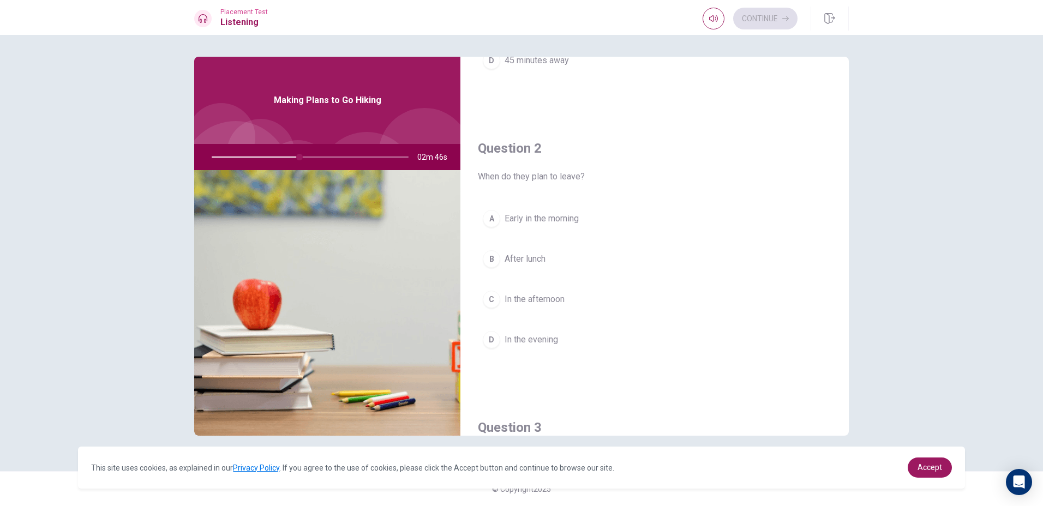
click at [506, 213] on span "Early in the morning" at bounding box center [542, 218] width 74 height 13
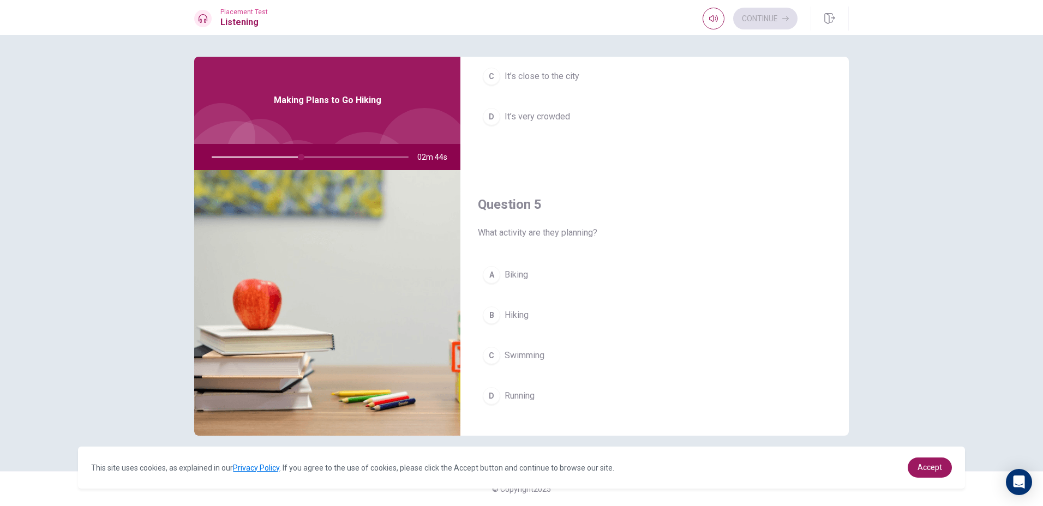
scroll to position [1018, 0]
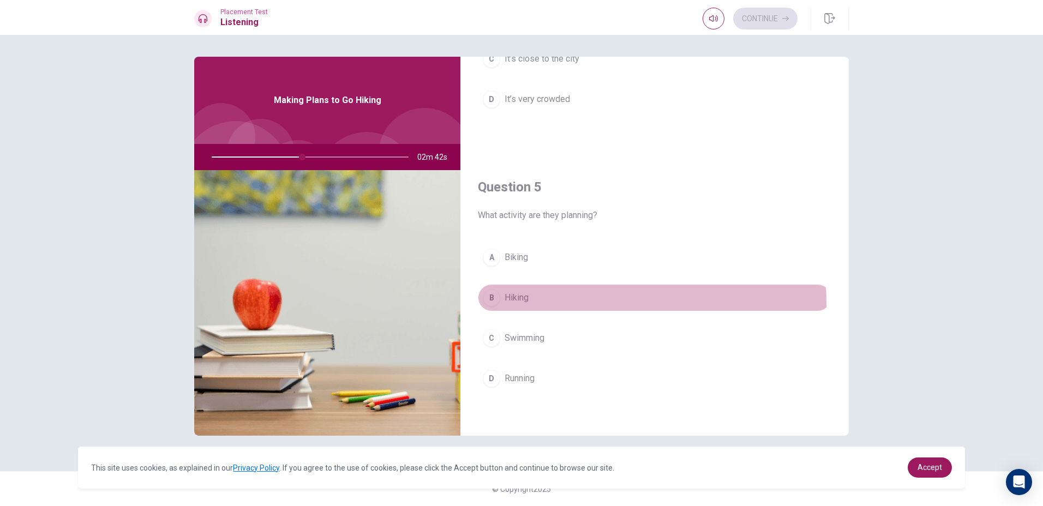
click at [494, 304] on div "B" at bounding box center [491, 297] width 17 height 17
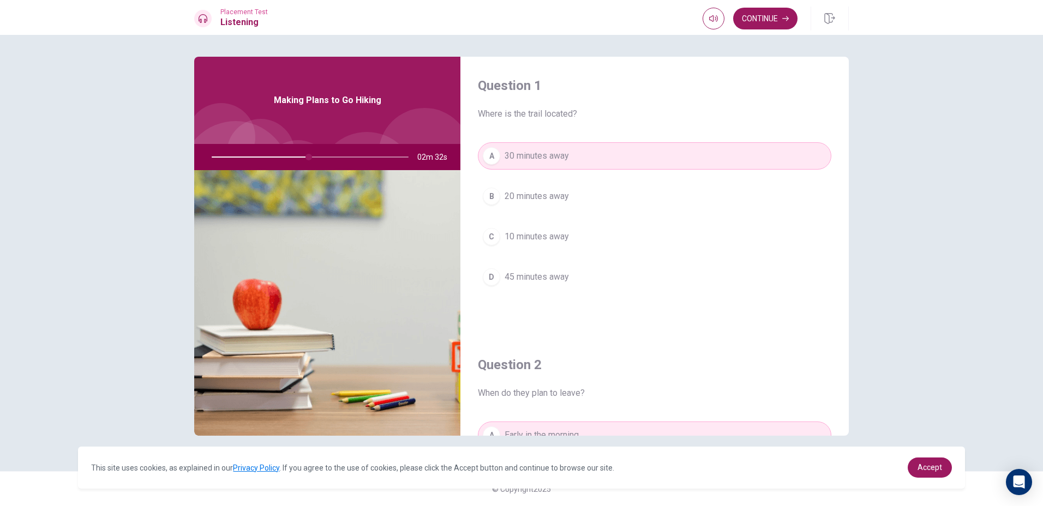
scroll to position [0, 0]
click at [752, 20] on button "Continue" at bounding box center [765, 19] width 64 height 22
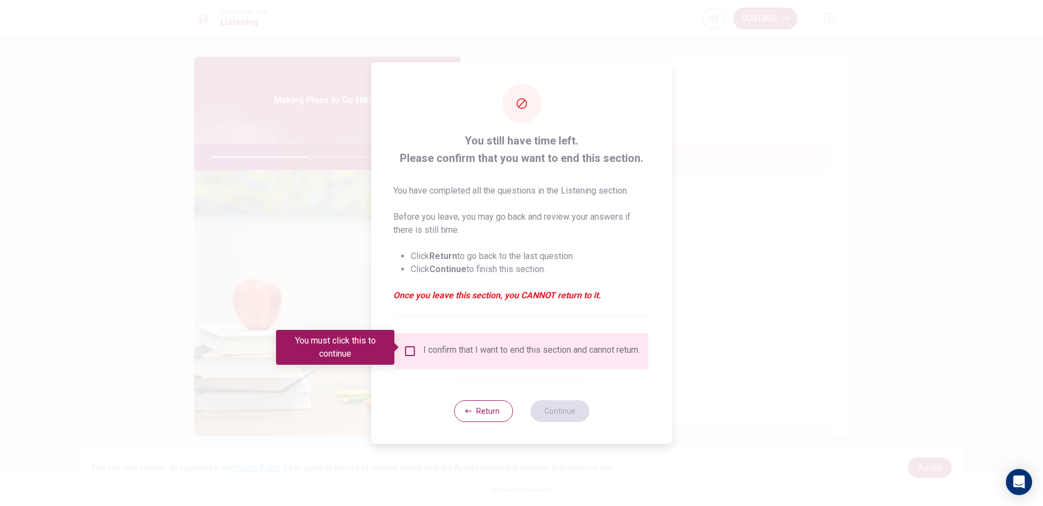
click at [428, 349] on div "I confirm that I want to end this section and cannot return." at bounding box center [531, 351] width 217 height 13
click at [406, 347] on input "You must click this to continue" at bounding box center [410, 351] width 13 height 13
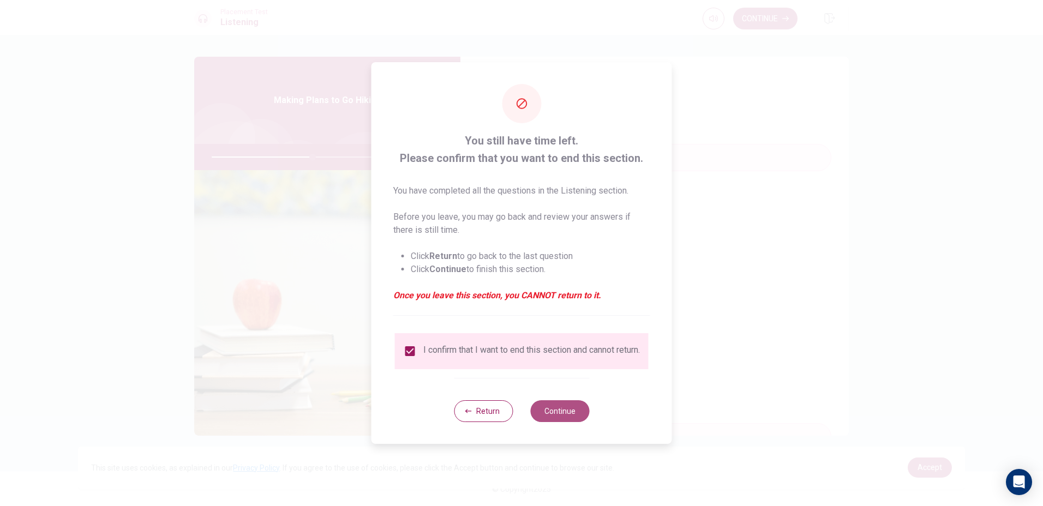
click at [545, 416] on button "Continue" at bounding box center [559, 412] width 59 height 22
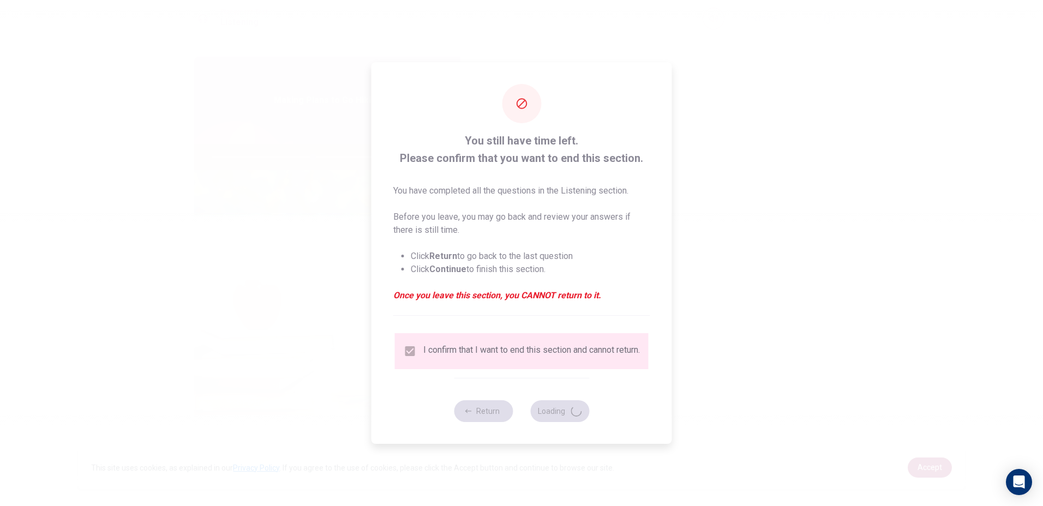
type input "52"
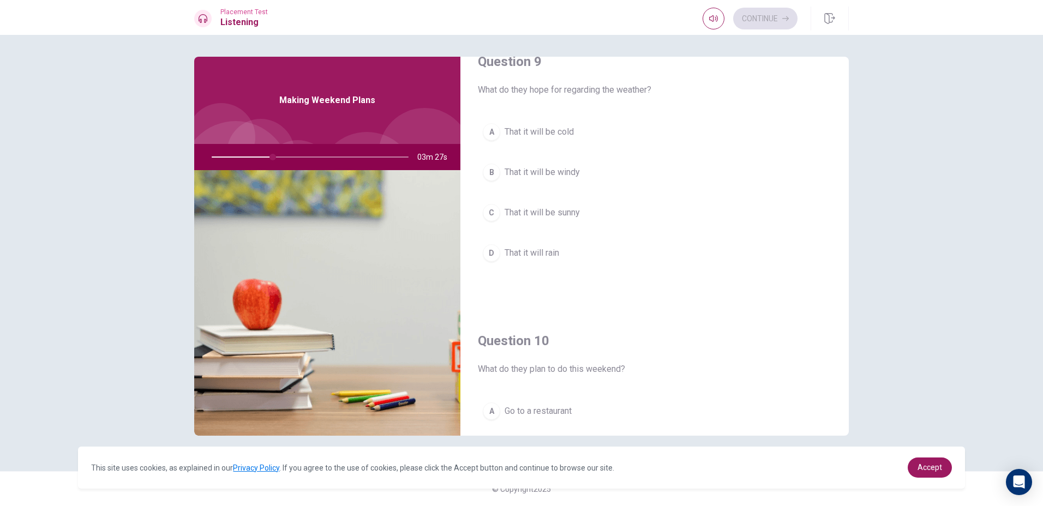
scroll to position [1018, 0]
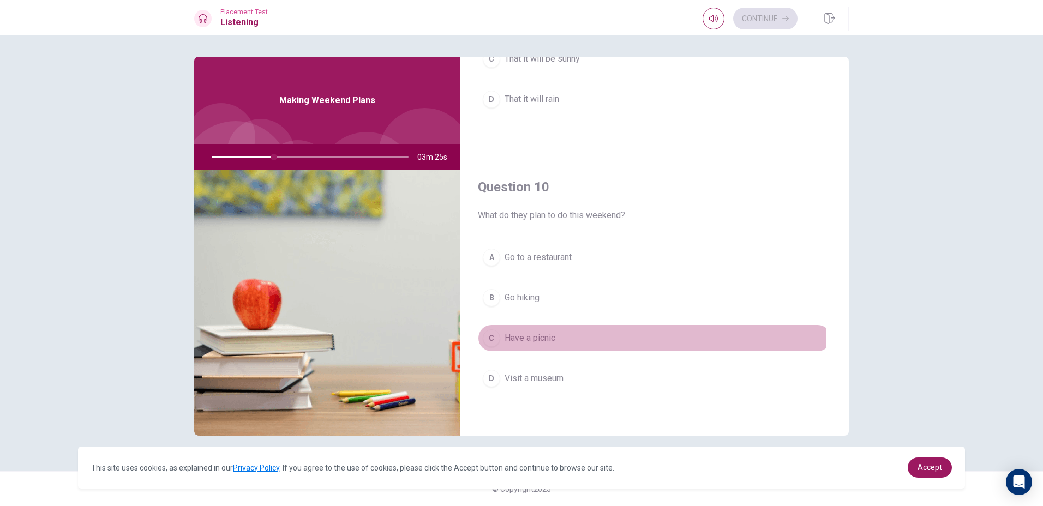
click at [533, 334] on span "Have a picnic" at bounding box center [530, 338] width 51 height 13
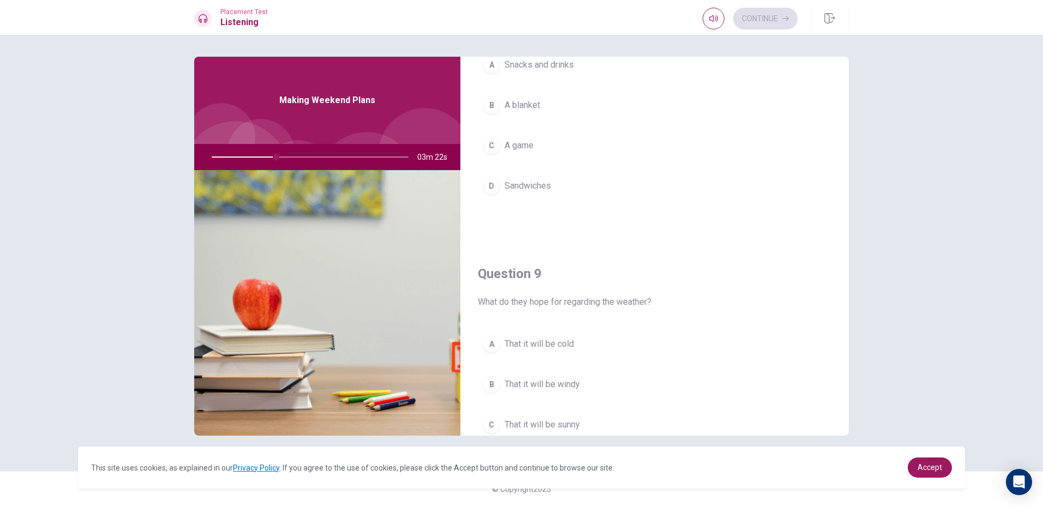
scroll to position [745, 0]
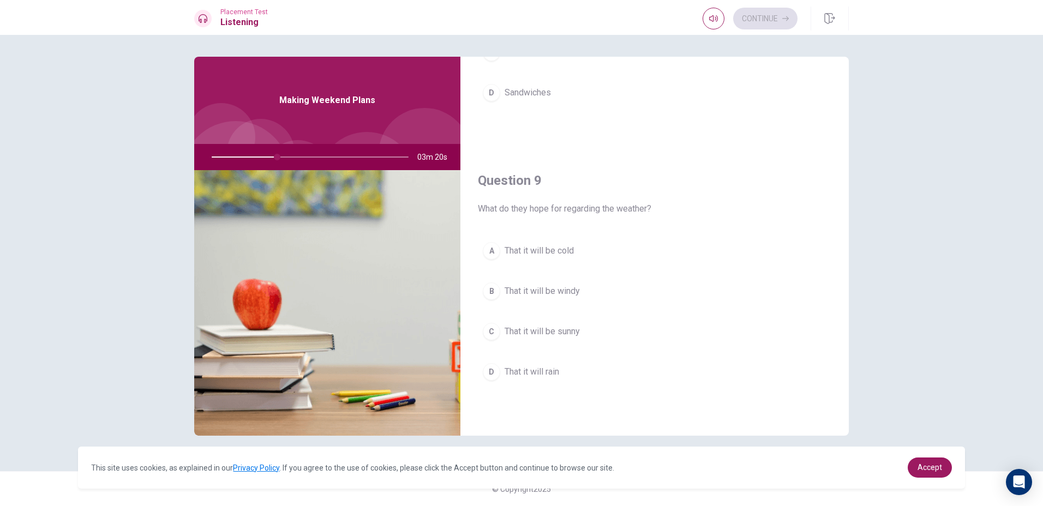
click at [516, 327] on span "That it will be sunny" at bounding box center [542, 331] width 75 height 13
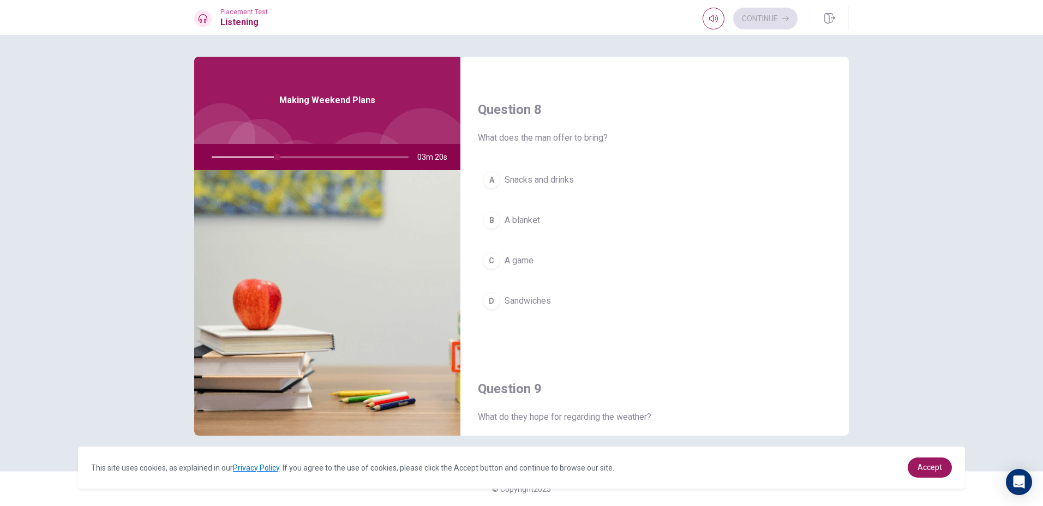
scroll to position [527, 0]
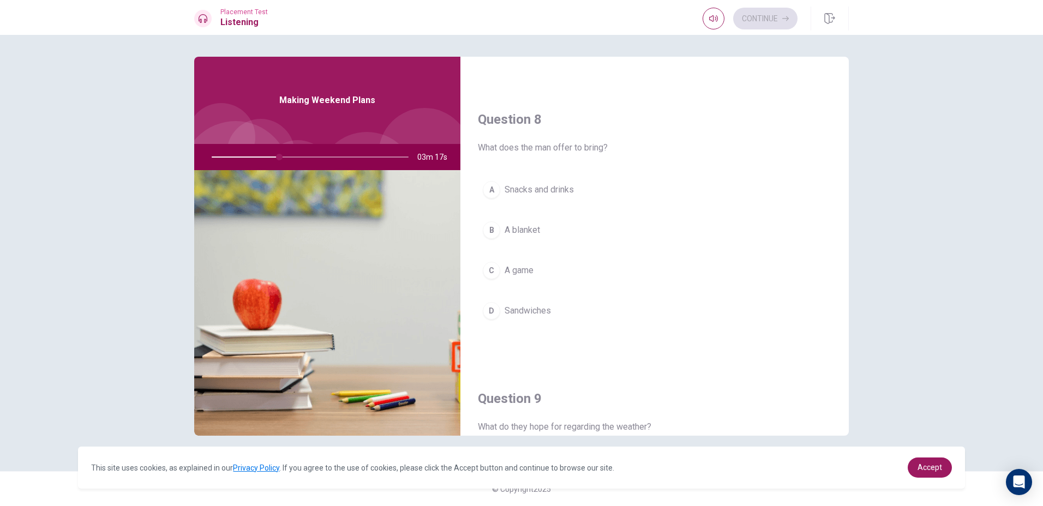
click at [487, 195] on div "A" at bounding box center [491, 189] width 17 height 17
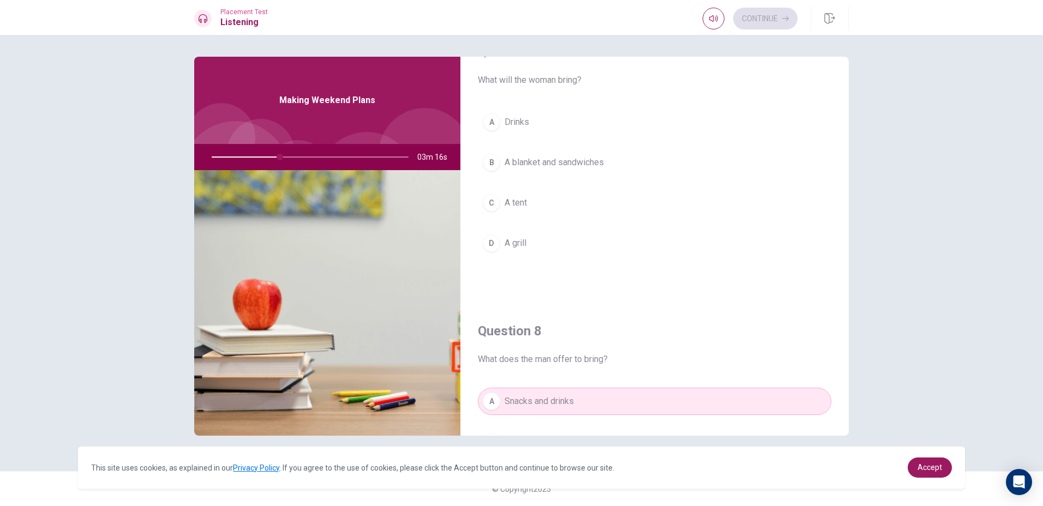
scroll to position [308, 0]
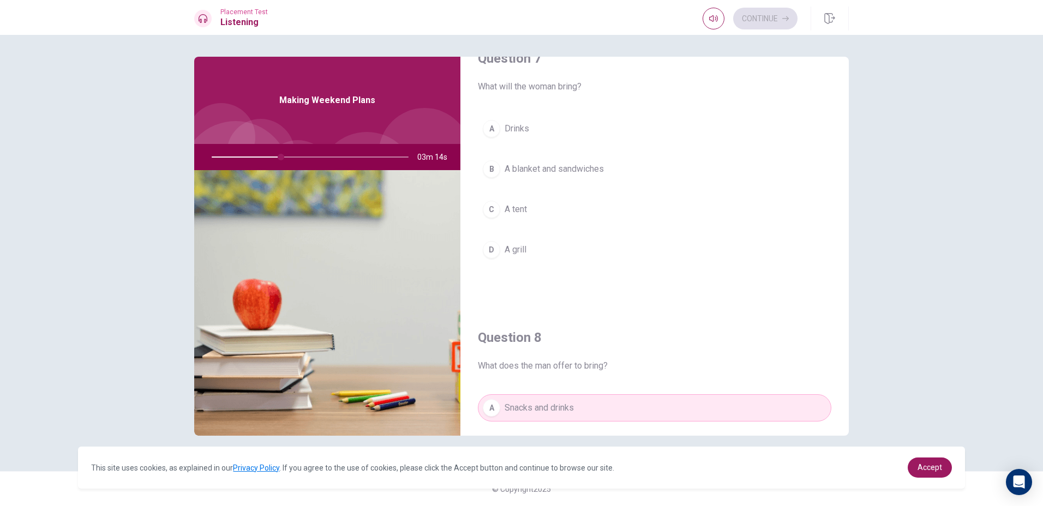
click at [505, 172] on span "A blanket and sandwiches" at bounding box center [554, 169] width 99 height 13
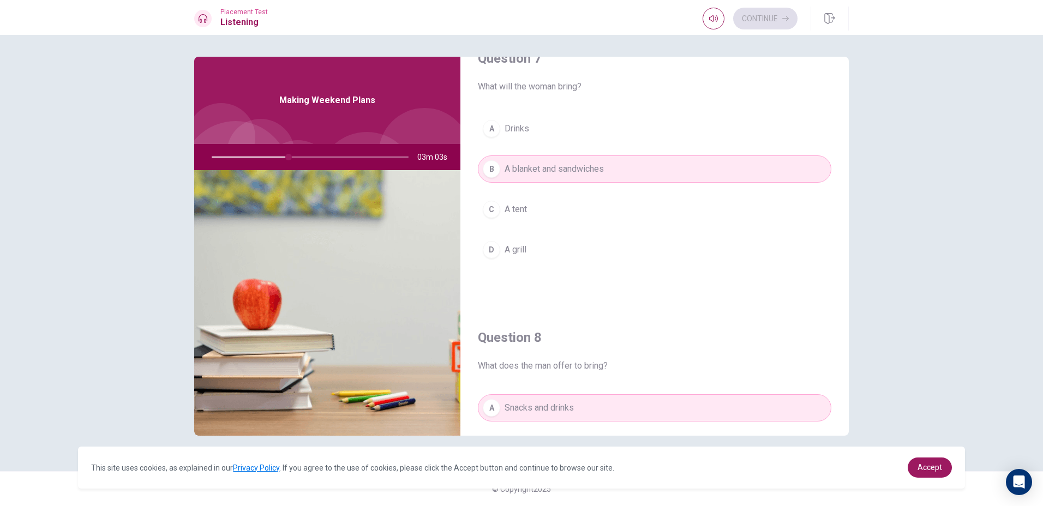
scroll to position [0, 0]
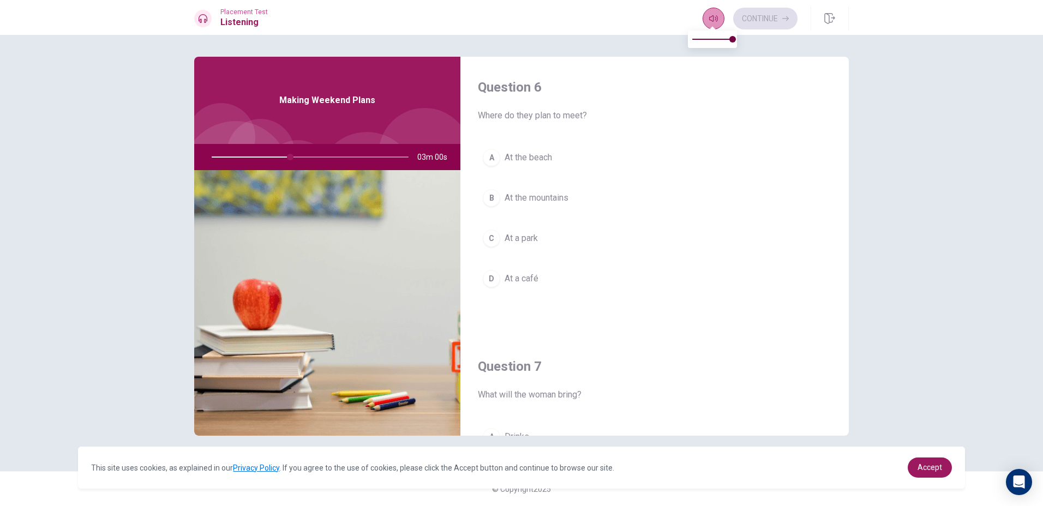
click at [709, 21] on icon "button" at bounding box center [713, 18] width 9 height 9
type input "40"
type input "0.6"
click at [715, 37] on span at bounding box center [712, 39] width 40 height 15
click at [503, 230] on button "C At a park" at bounding box center [655, 238] width 354 height 27
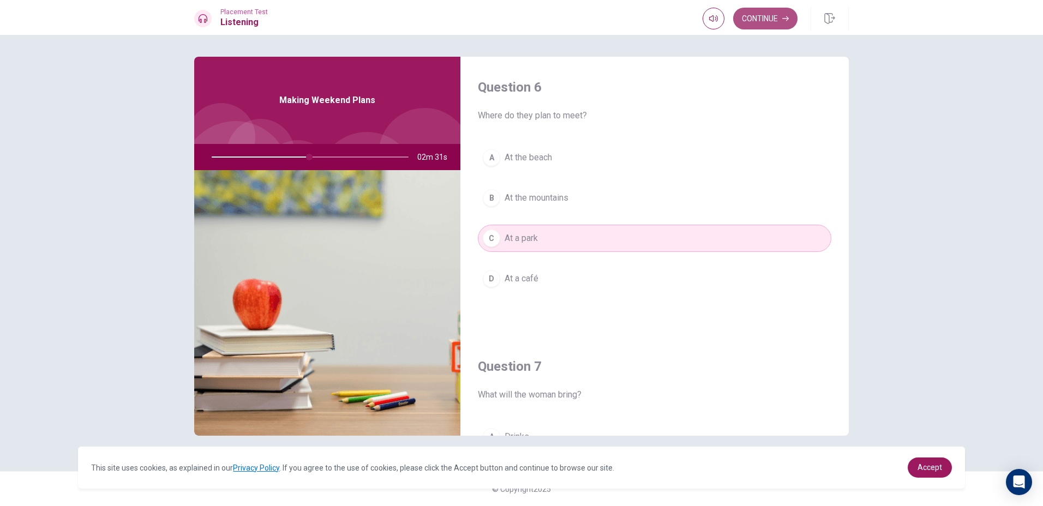
click at [757, 16] on button "Continue" at bounding box center [765, 19] width 64 height 22
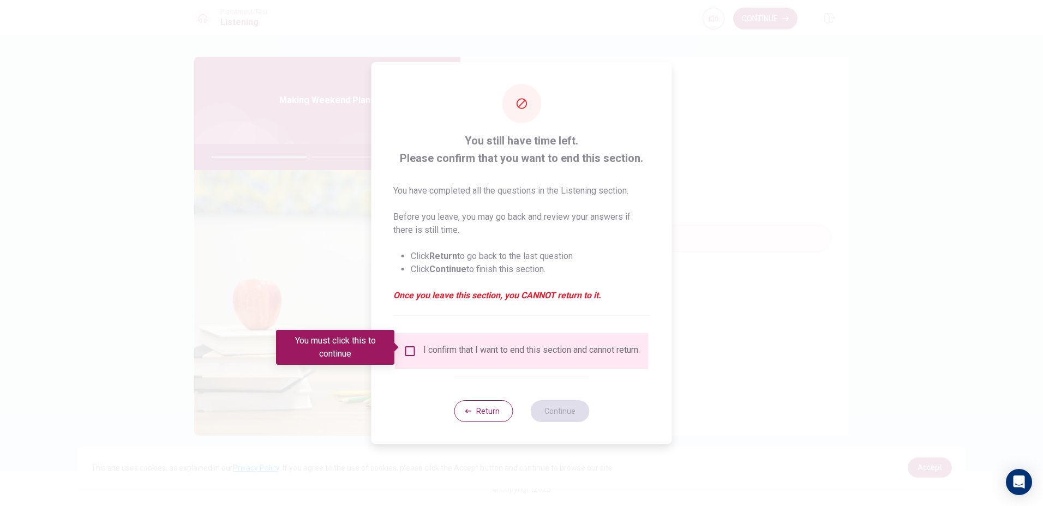
click at [409, 346] on input "You must click this to continue" at bounding box center [410, 351] width 13 height 13
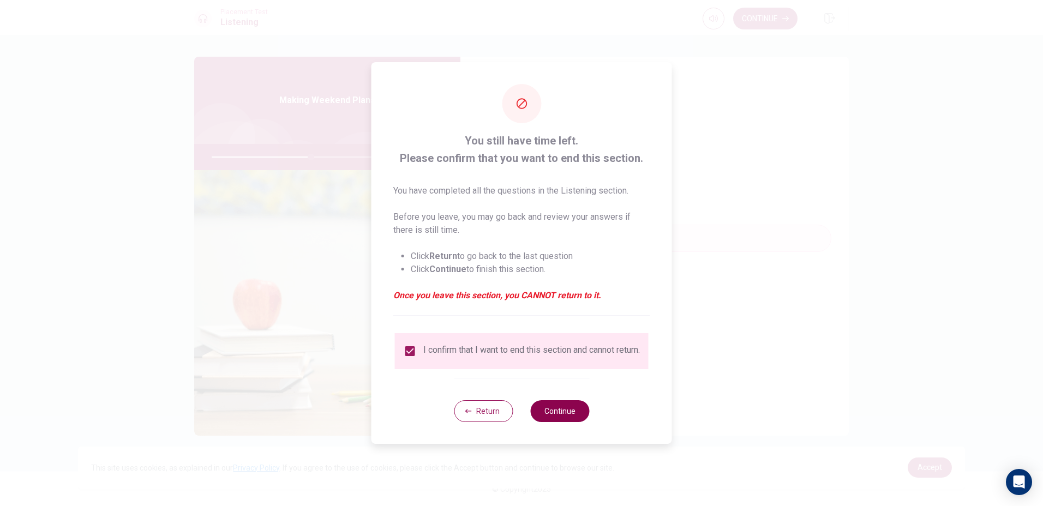
click at [545, 420] on button "Continue" at bounding box center [559, 412] width 59 height 22
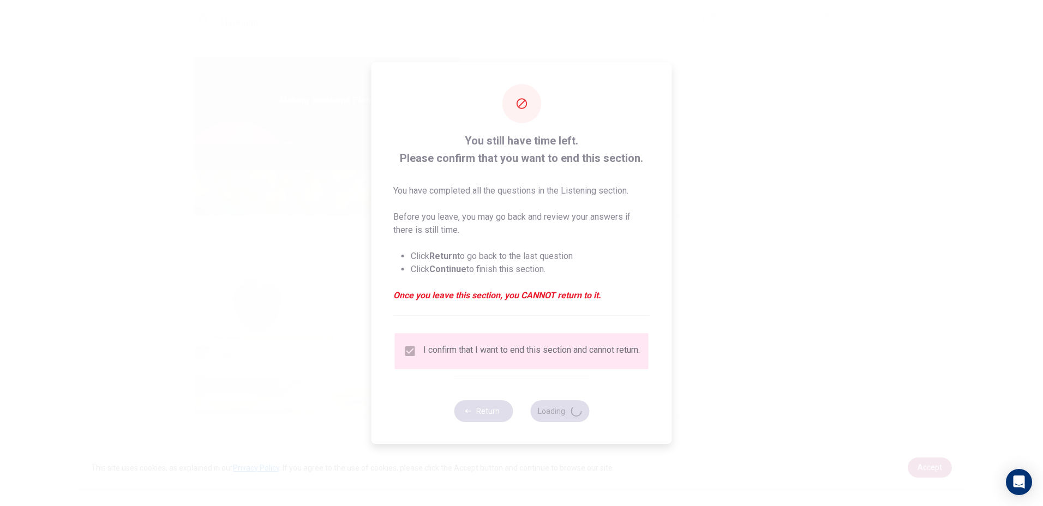
type input "51"
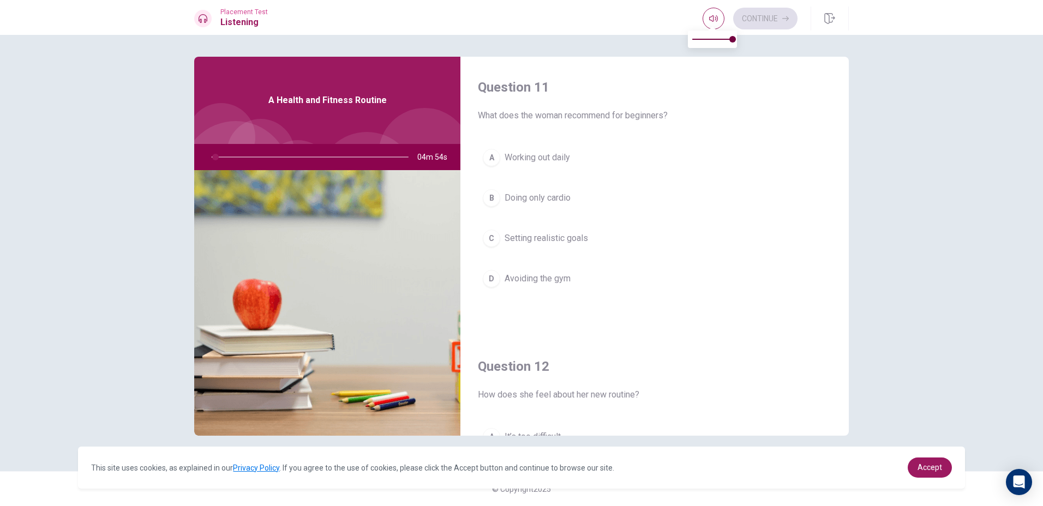
type input "2"
type input "0.7"
click at [721, 43] on span at bounding box center [712, 39] width 40 height 15
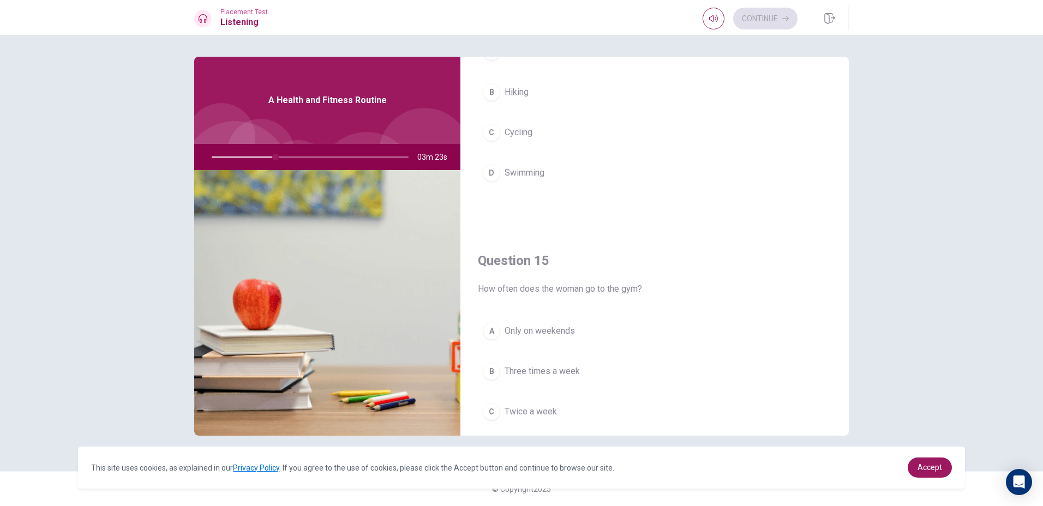
scroll to position [1018, 0]
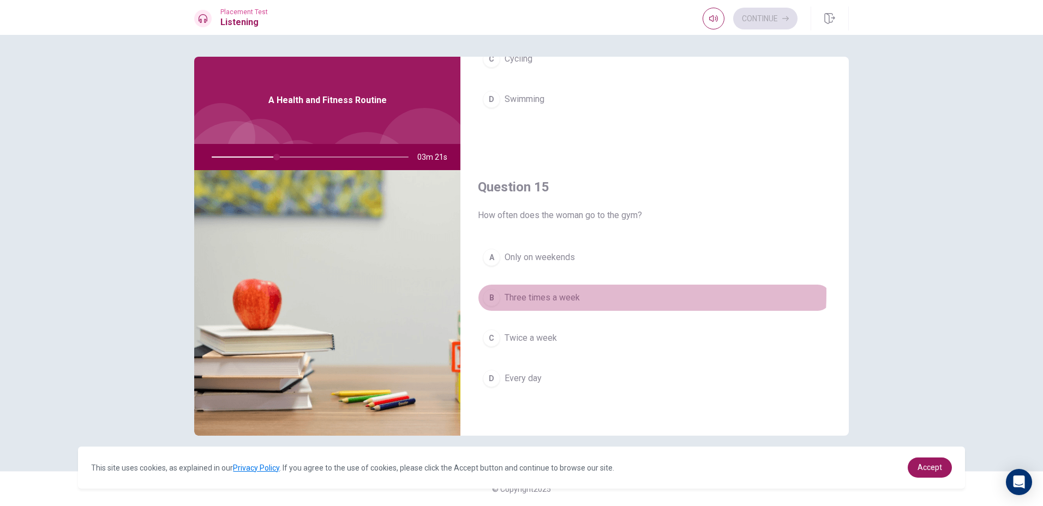
click at [503, 293] on button "B Three times a week" at bounding box center [655, 297] width 354 height 27
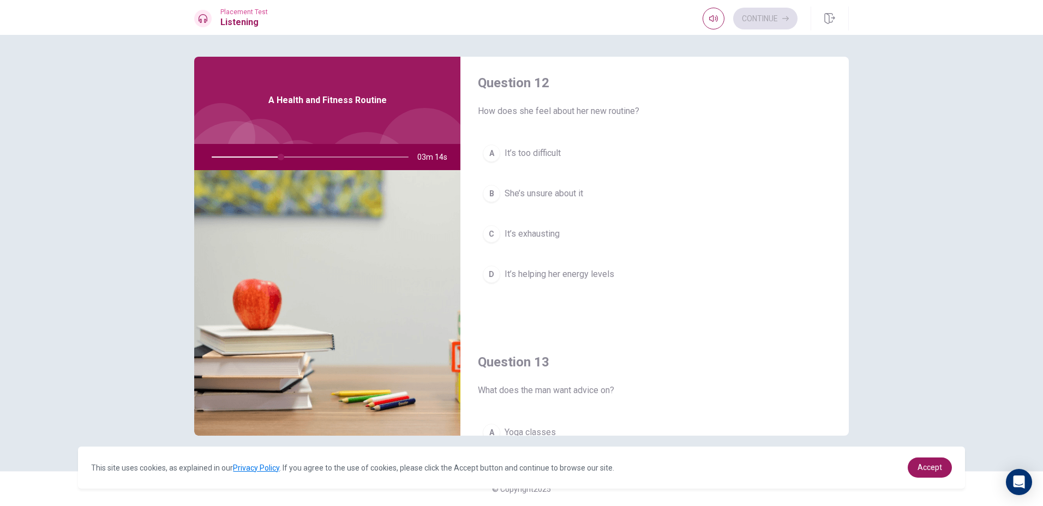
scroll to position [218, 0]
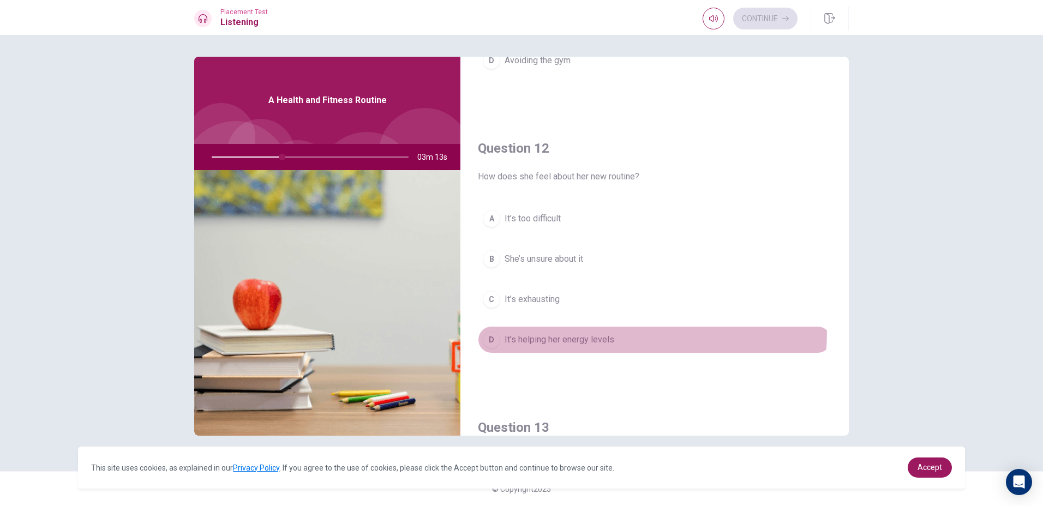
click at [495, 330] on button "D It’s helping her energy levels" at bounding box center [655, 339] width 354 height 27
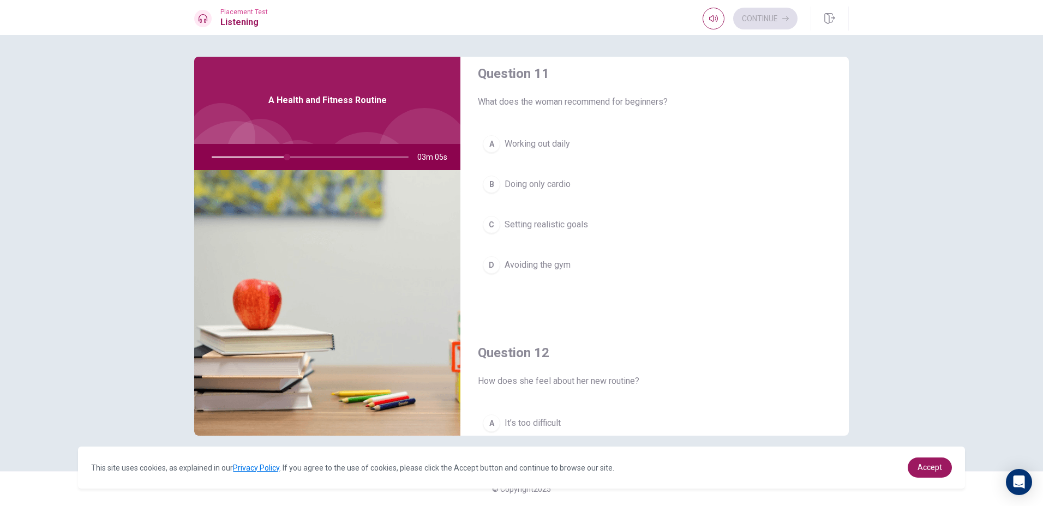
scroll to position [0, 0]
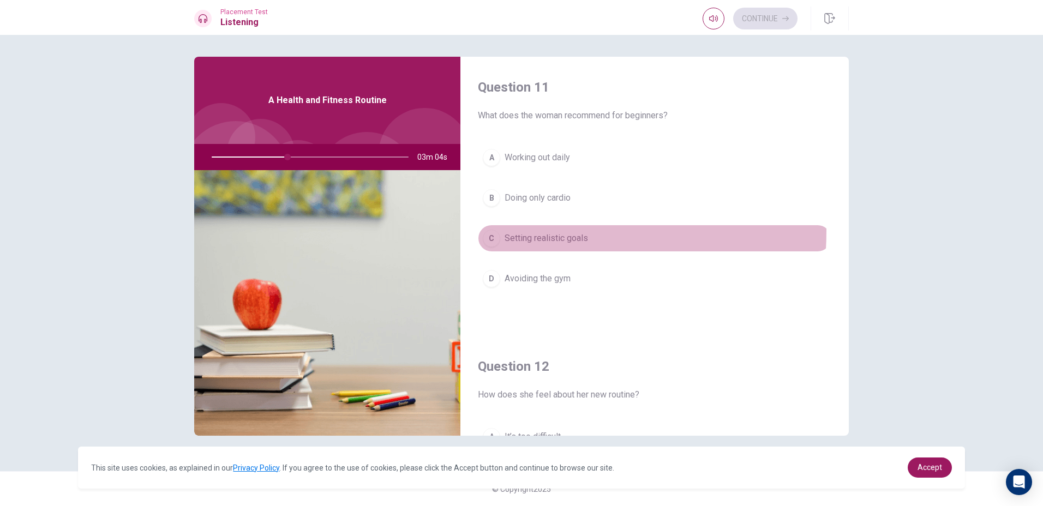
click at [483, 231] on button "C Setting realistic goals" at bounding box center [655, 238] width 354 height 27
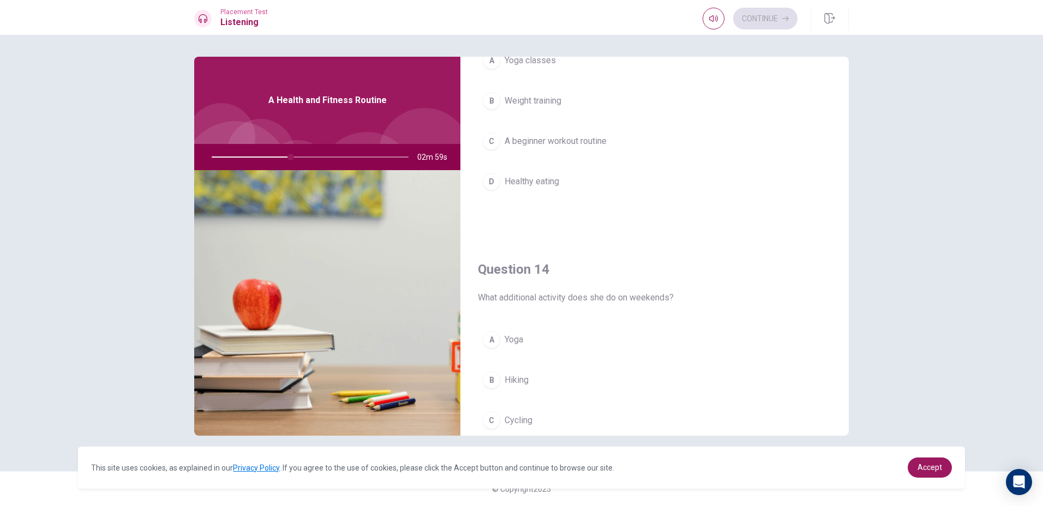
scroll to position [709, 0]
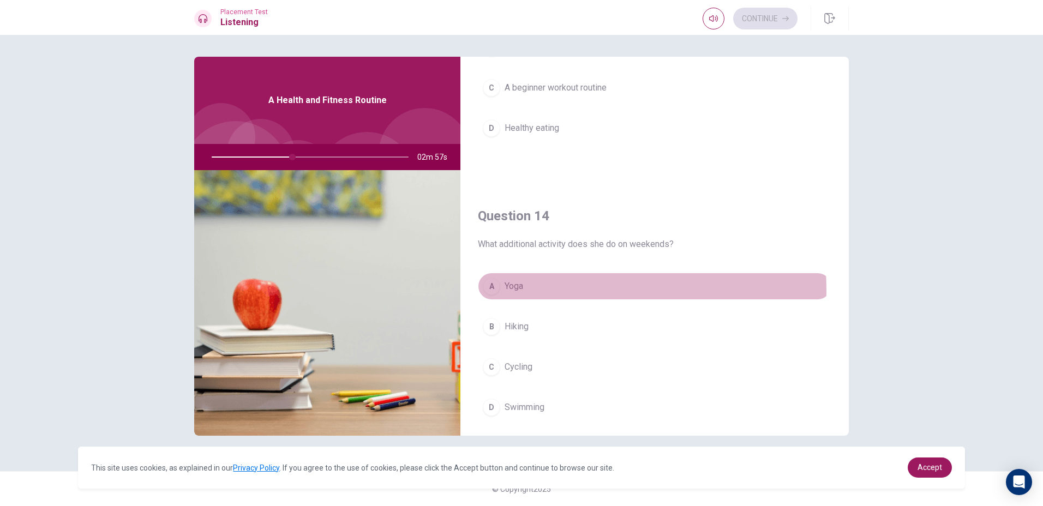
click at [492, 291] on div "A" at bounding box center [491, 286] width 17 height 17
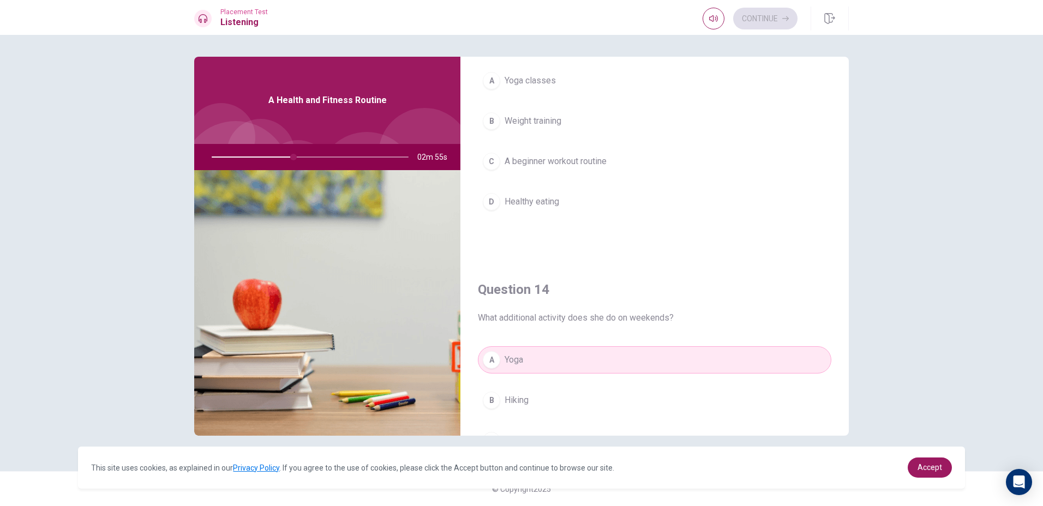
scroll to position [527, 0]
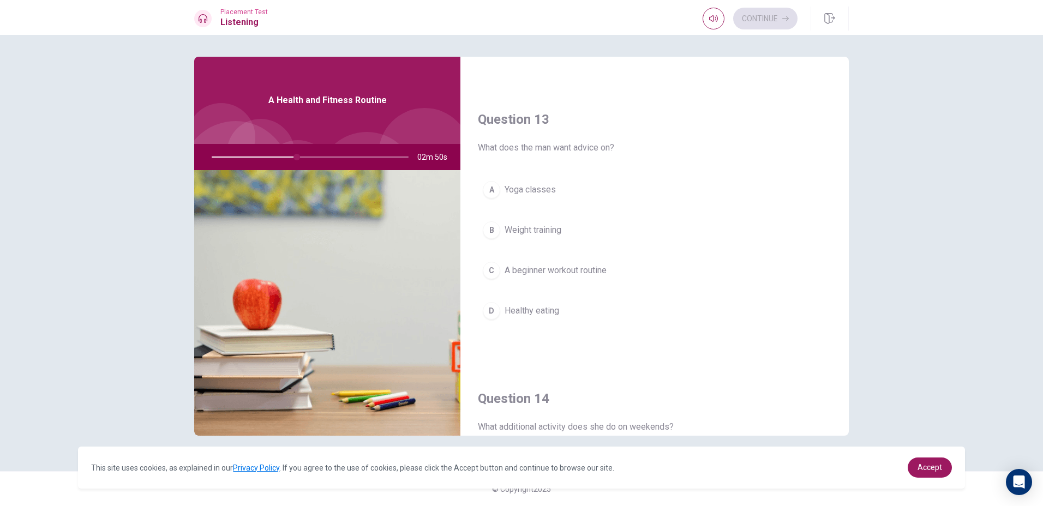
click at [482, 217] on div "A Yoga classes B Weight training C A beginner workout routine D Healthy eating" at bounding box center [655, 261] width 354 height 170
click at [481, 233] on button "B Weight training" at bounding box center [655, 230] width 354 height 27
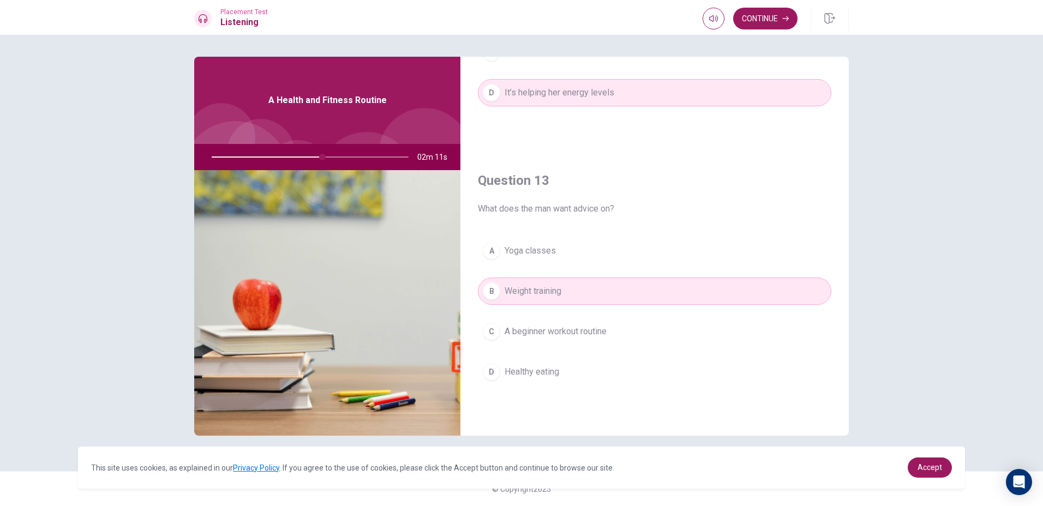
scroll to position [491, 0]
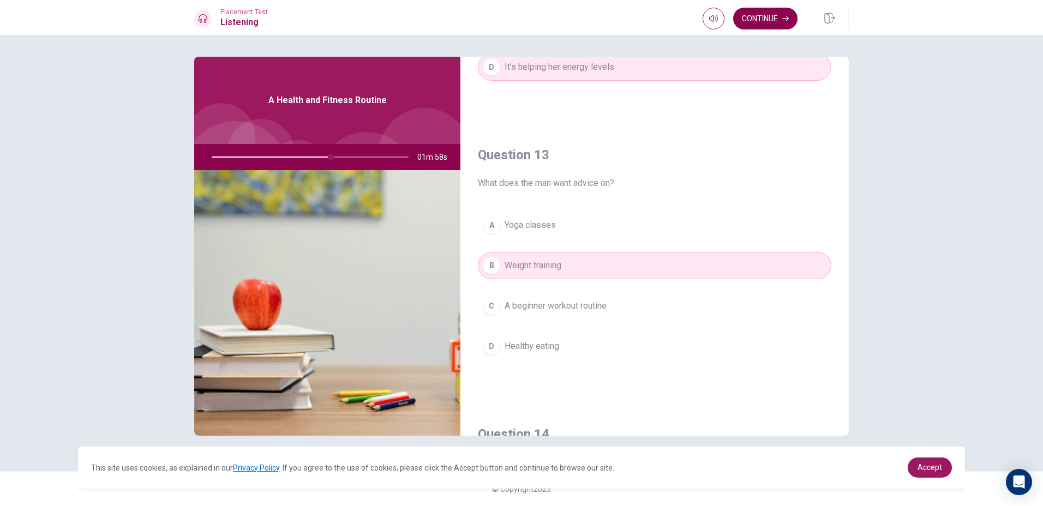
click at [757, 19] on button "Continue" at bounding box center [765, 19] width 64 height 22
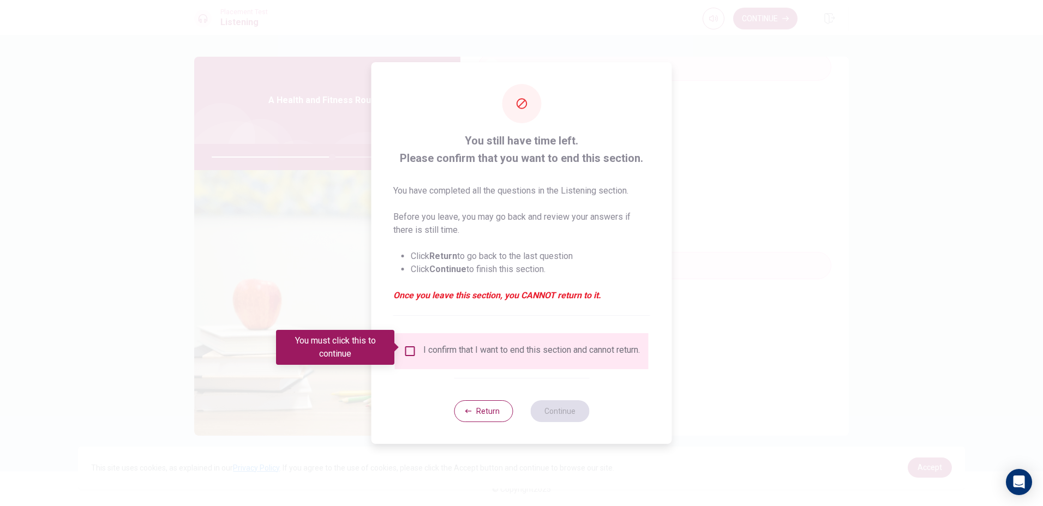
click at [423, 355] on div "I confirm that I want to end this section and cannot return." at bounding box center [531, 351] width 217 height 13
click at [408, 349] on input "You must click this to continue" at bounding box center [410, 351] width 13 height 13
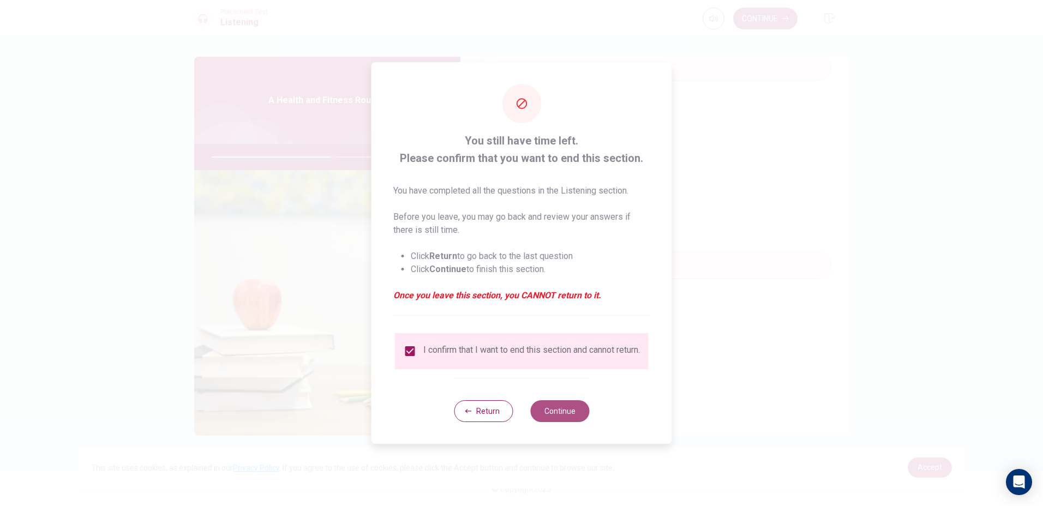
click at [553, 422] on button "Continue" at bounding box center [559, 412] width 59 height 22
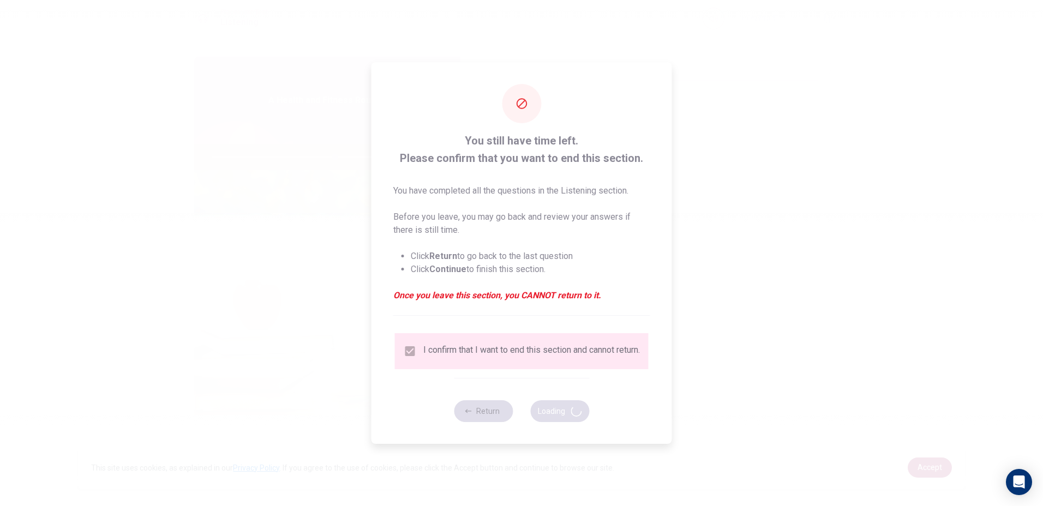
type input "63"
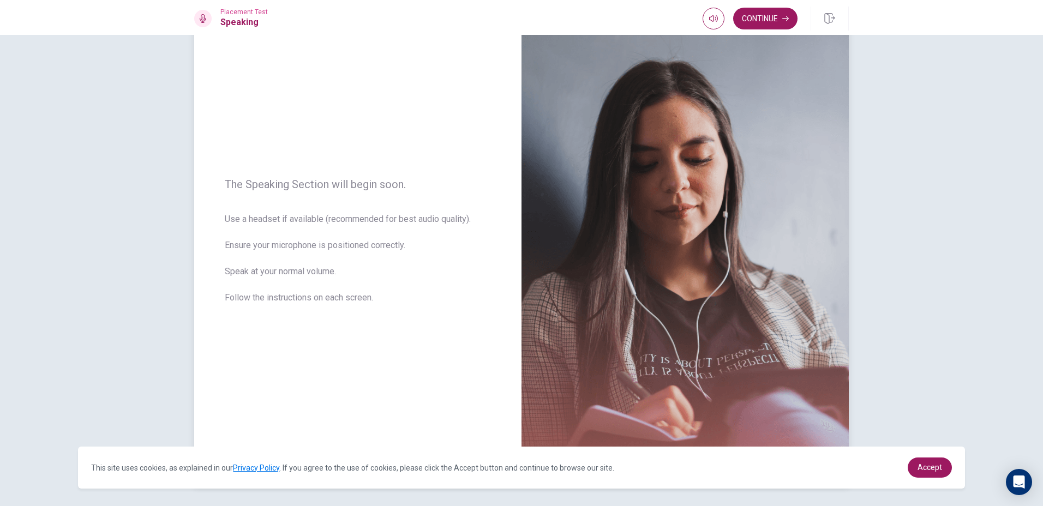
scroll to position [0, 0]
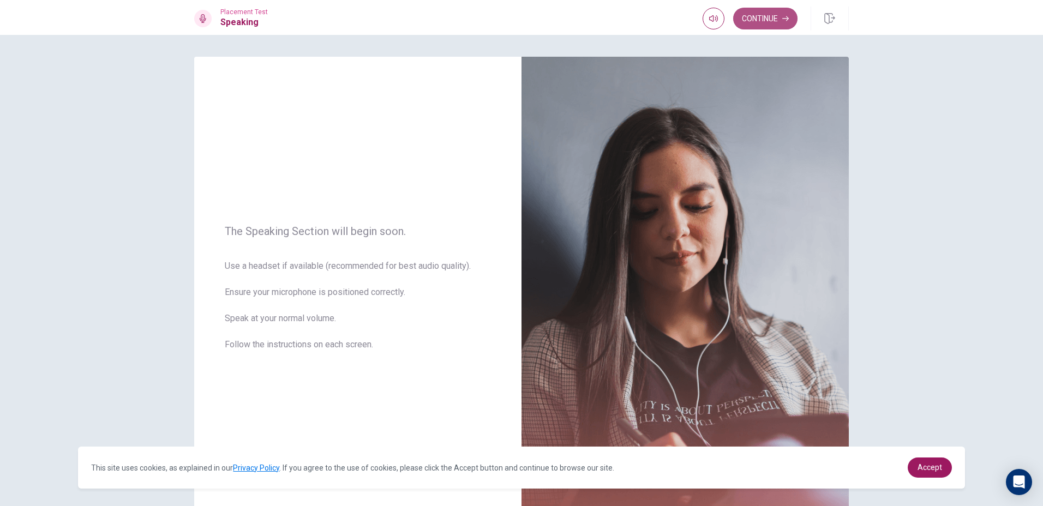
click at [777, 17] on button "Continue" at bounding box center [765, 19] width 64 height 22
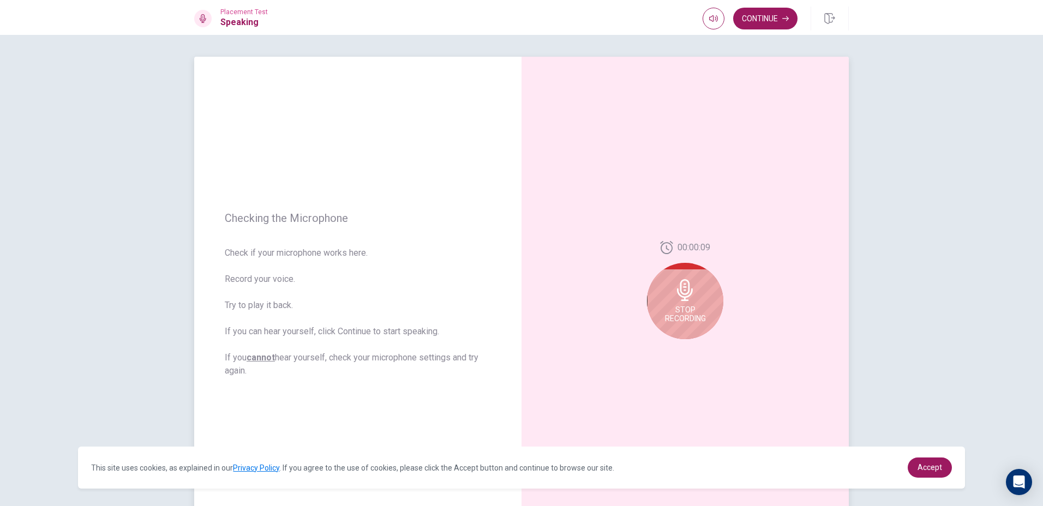
click at [712, 274] on div "00:00:09 Stop Recording" at bounding box center [685, 294] width 76 height 107
click at [700, 296] on div "Stop Recording" at bounding box center [685, 301] width 76 height 76
click at [691, 350] on button "Play Audio" at bounding box center [697, 347] width 15 height 15
click at [675, 308] on div at bounding box center [685, 293] width 76 height 76
click at [675, 344] on button "Record Again" at bounding box center [673, 347] width 15 height 15
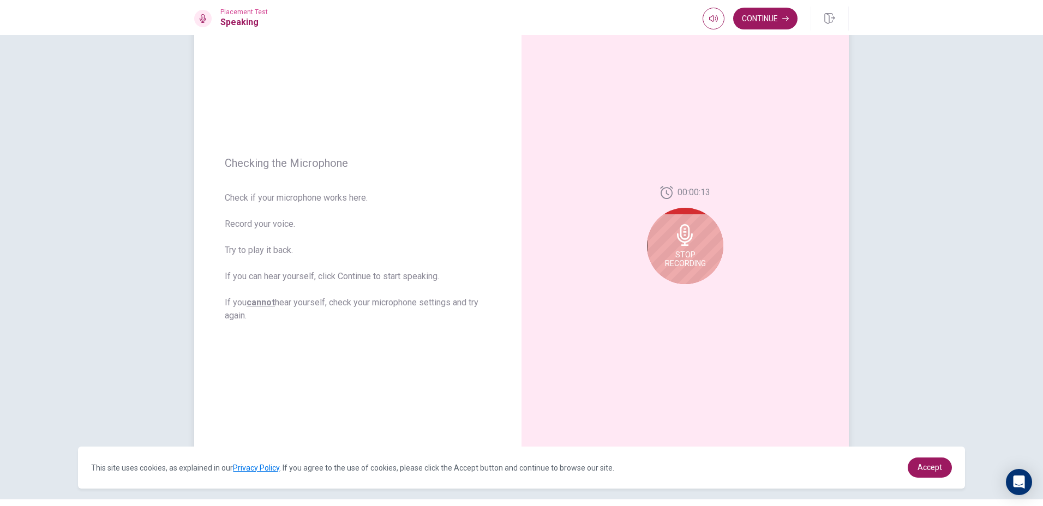
scroll to position [83, 0]
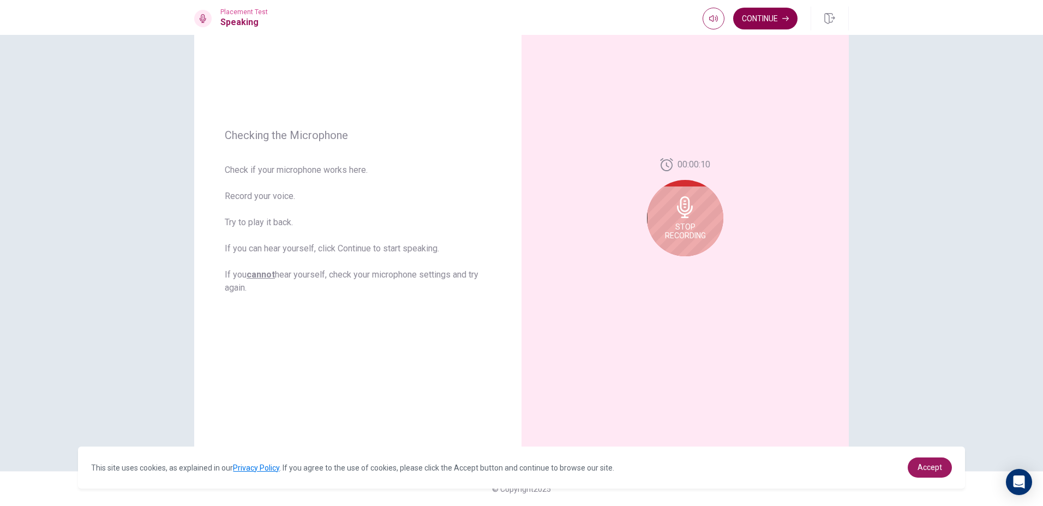
click at [778, 23] on button "Continue" at bounding box center [765, 19] width 64 height 22
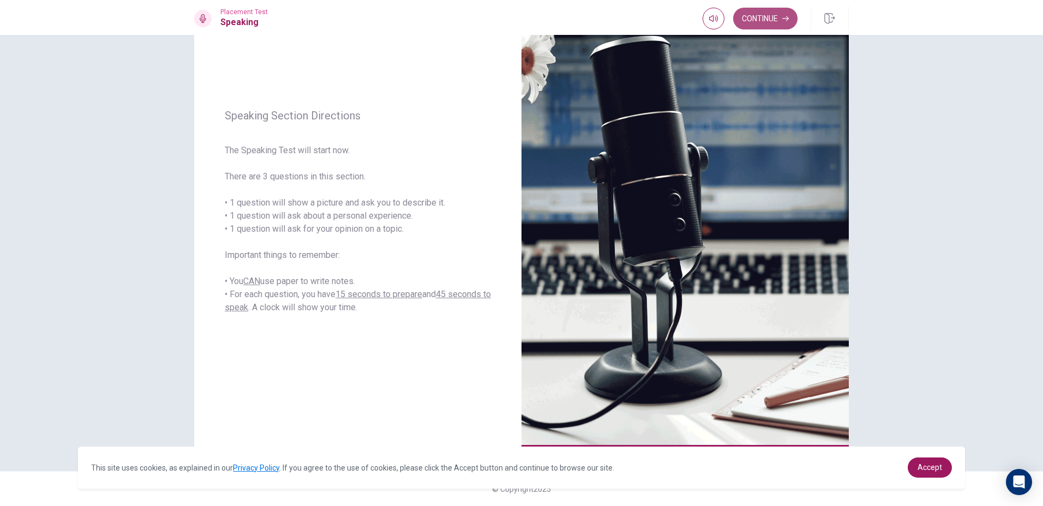
click at [761, 11] on button "Continue" at bounding box center [765, 19] width 64 height 22
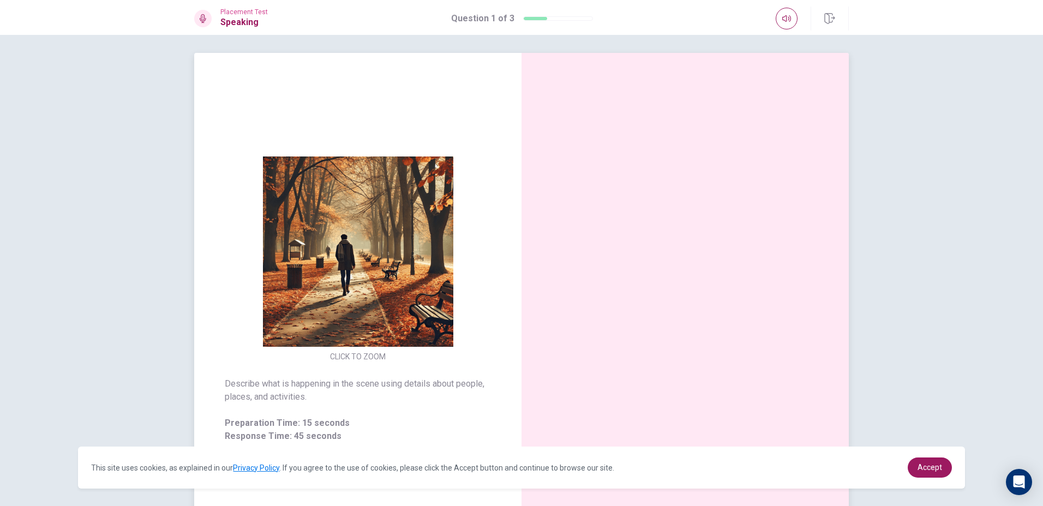
scroll to position [0, 0]
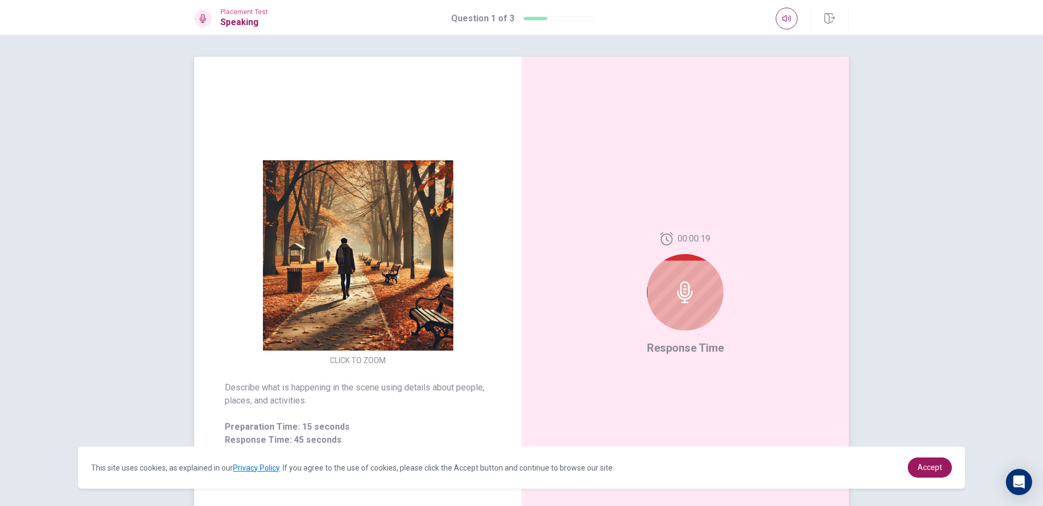
click at [718, 293] on div at bounding box center [685, 292] width 76 height 76
click at [691, 297] on icon at bounding box center [685, 293] width 22 height 22
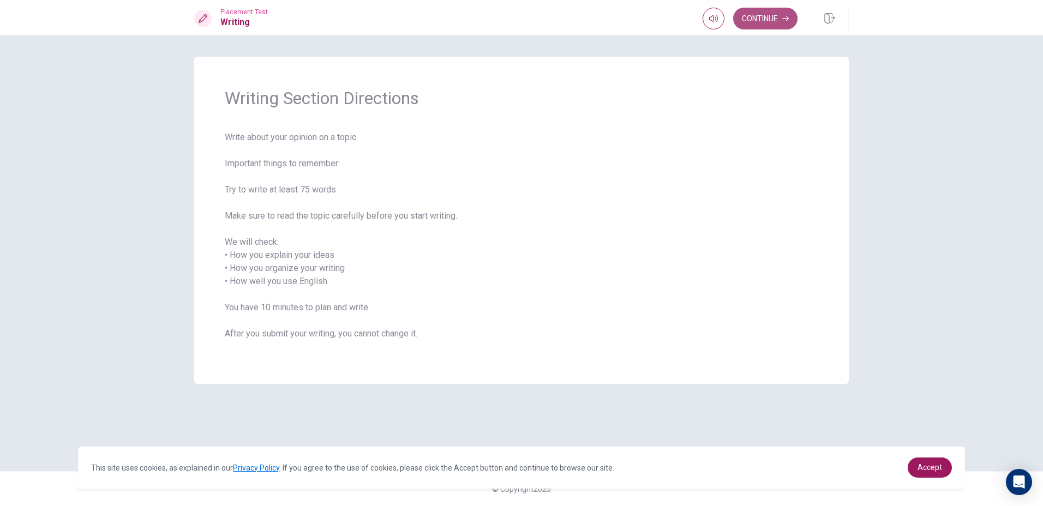
click at [757, 13] on button "Continue" at bounding box center [765, 19] width 64 height 22
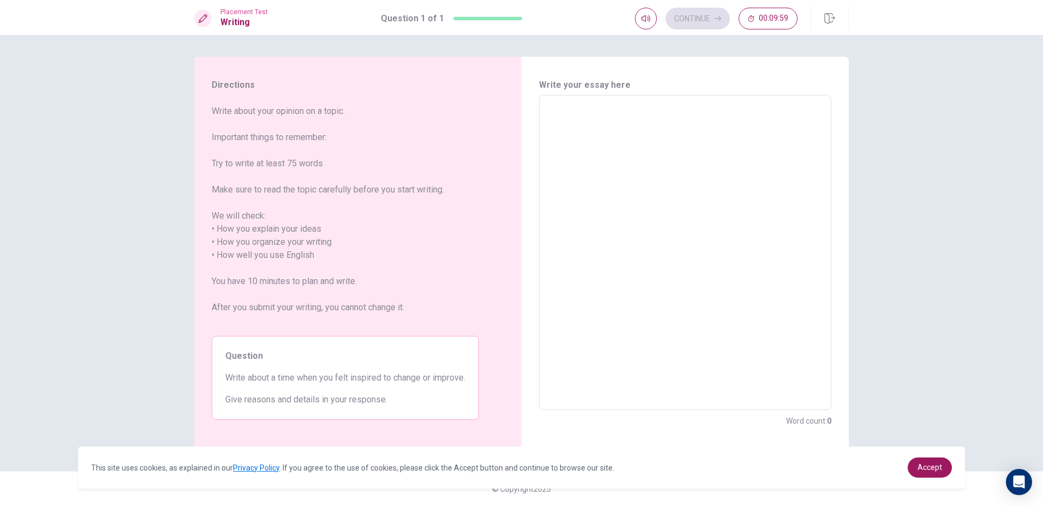
click at [596, 134] on textarea at bounding box center [685, 252] width 277 height 297
type textarea "x"
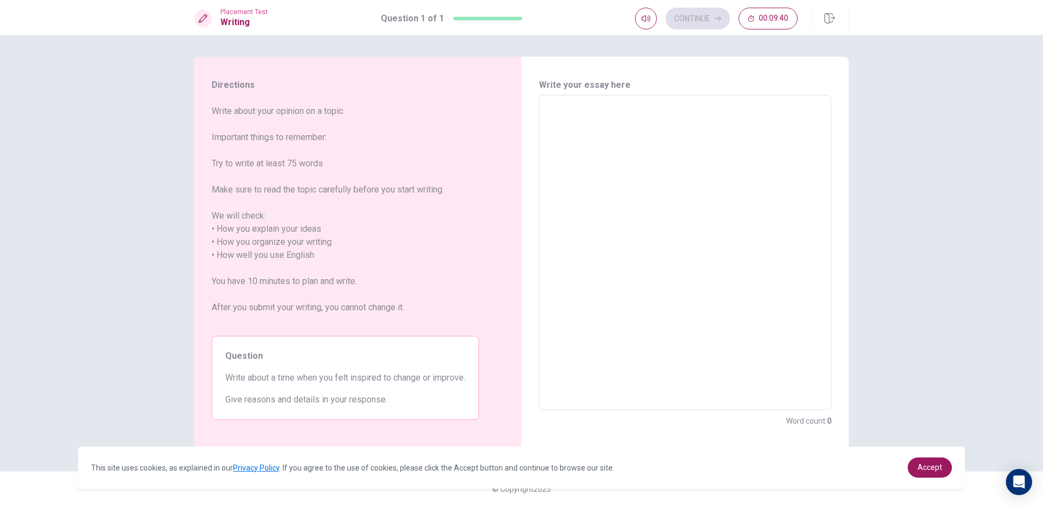
type textarea "x"
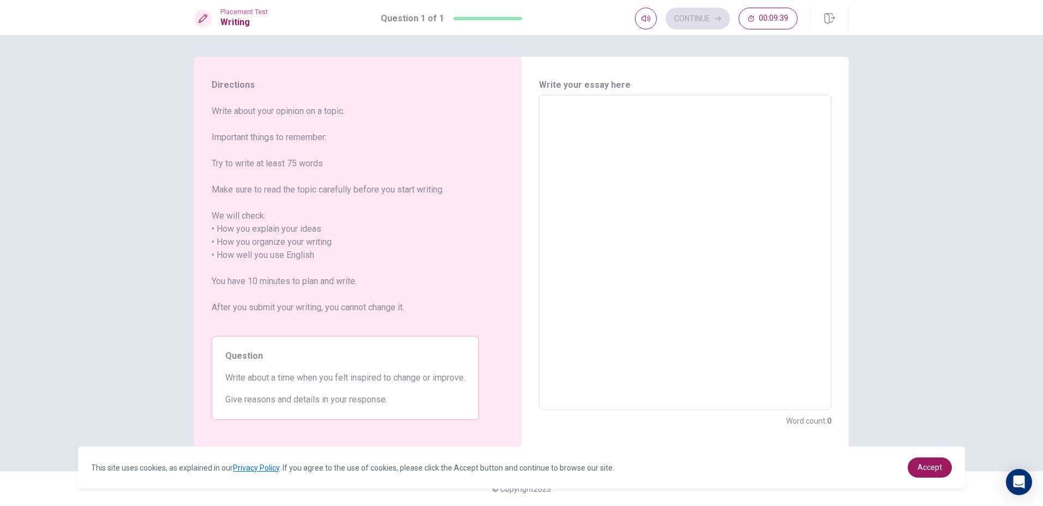
type textarea "x"
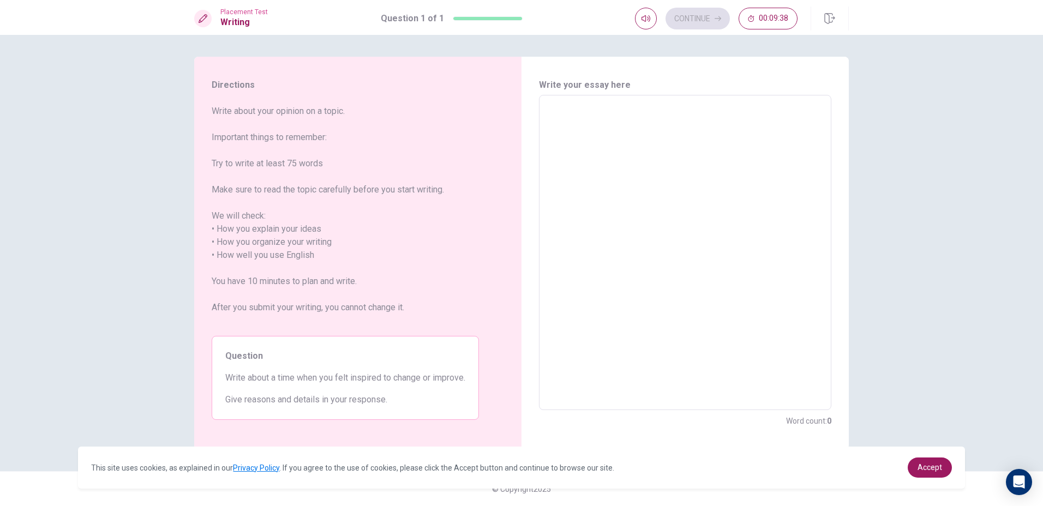
type textarea "x"
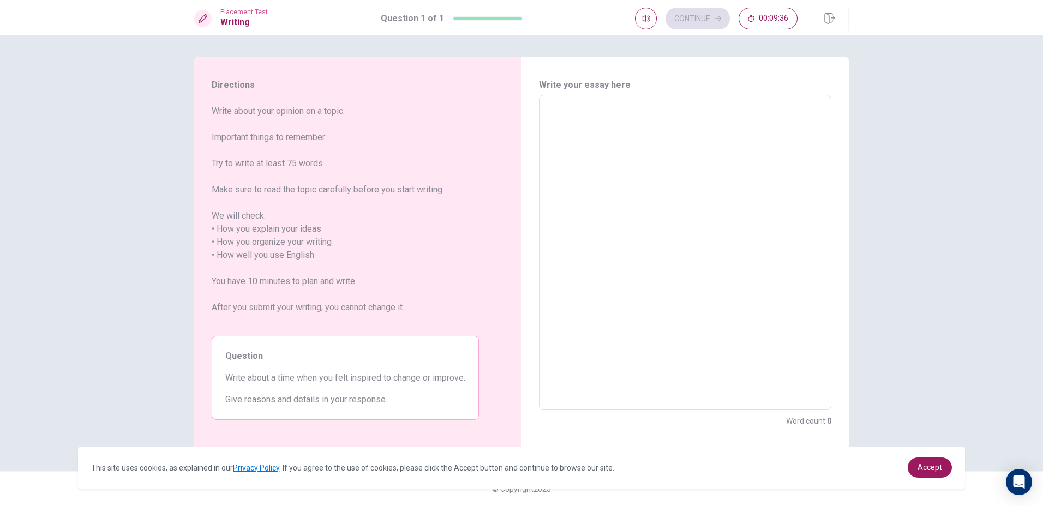
type textarea "x"
type textarea "t"
type textarea "x"
type textarea "th"
type textarea "x"
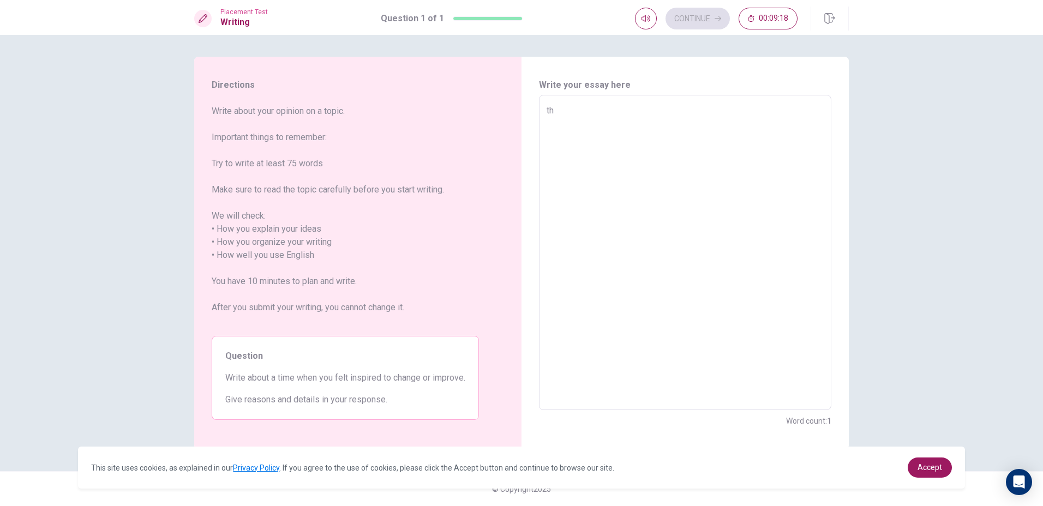
type textarea "the"
type textarea "x"
type textarea "the"
type textarea "x"
type textarea "the c"
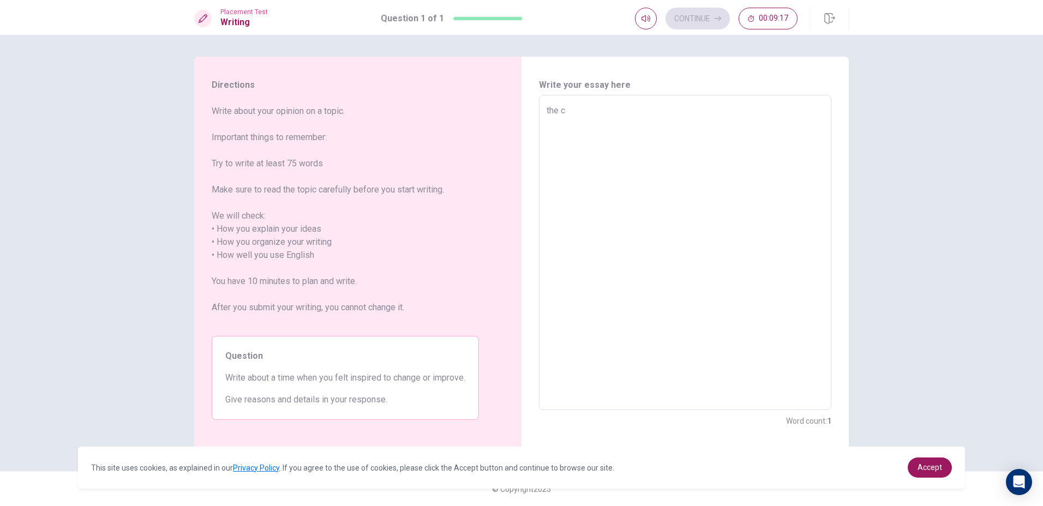
type textarea "x"
type textarea "the ch"
type textarea "x"
type textarea "the cha"
type textarea "x"
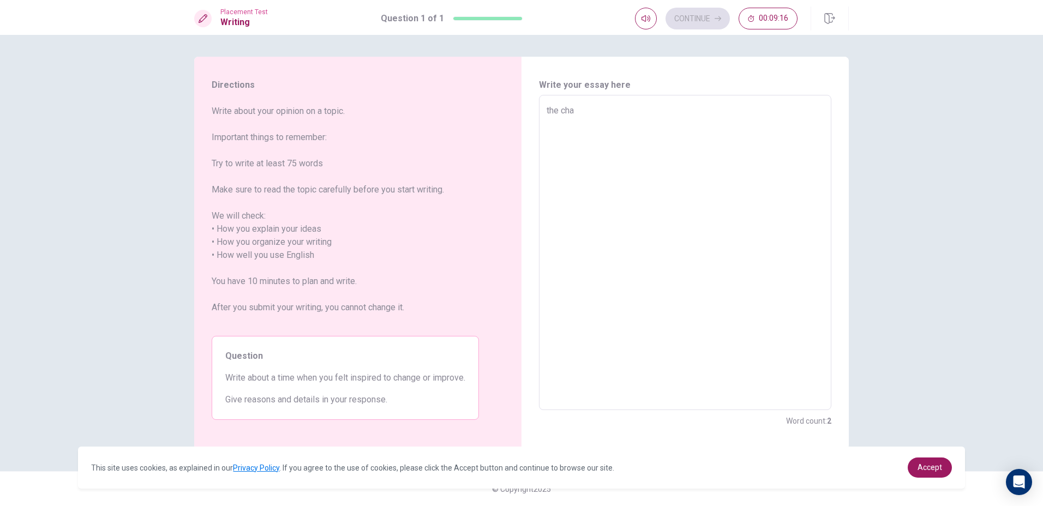
type textarea "the chan"
type textarea "x"
type textarea "the [PERSON_NAME]"
type textarea "x"
type textarea "the change"
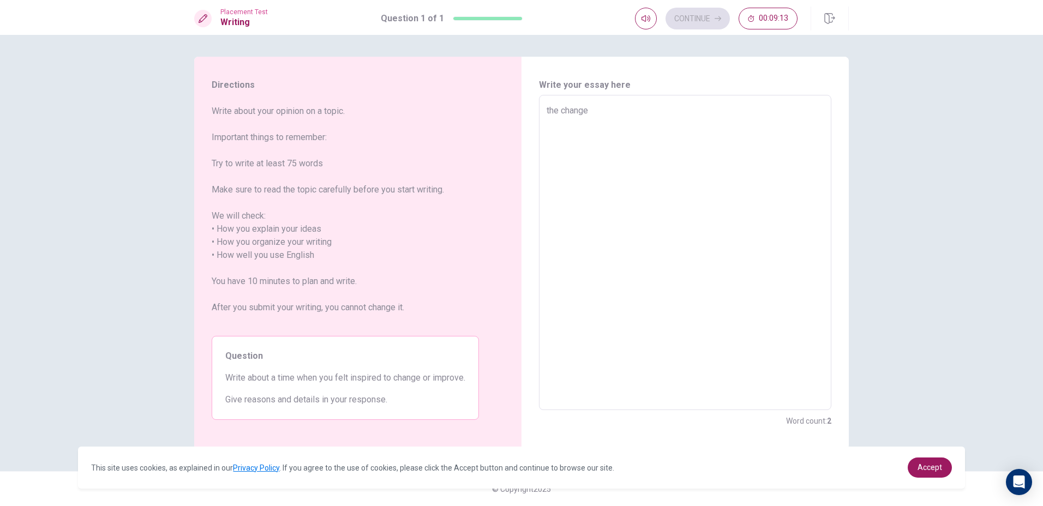
type textarea "x"
type textarea "the change"
type textarea "x"
type textarea "the change i"
type textarea "x"
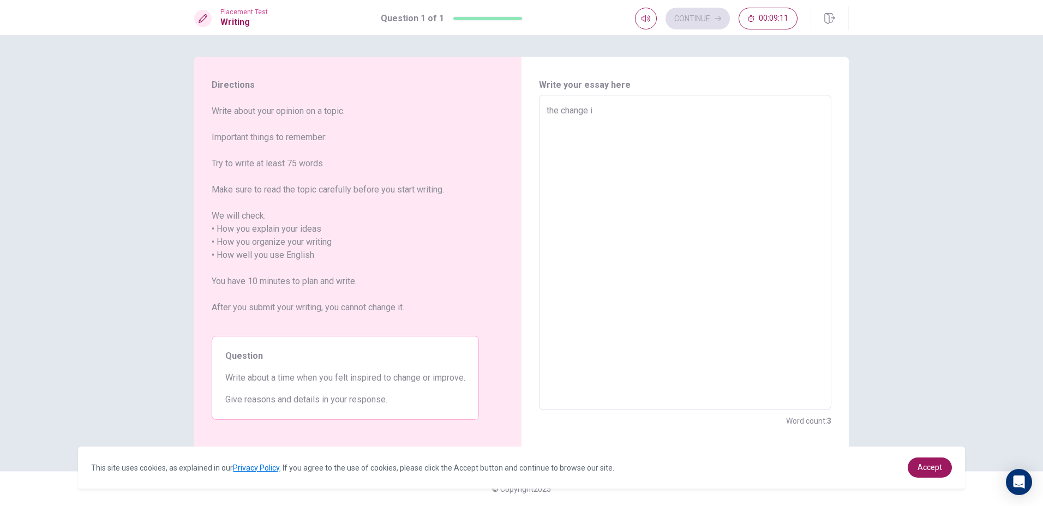
type textarea "the change in"
type textarea "x"
type textarea "the change in"
type textarea "x"
type textarea "the change in m"
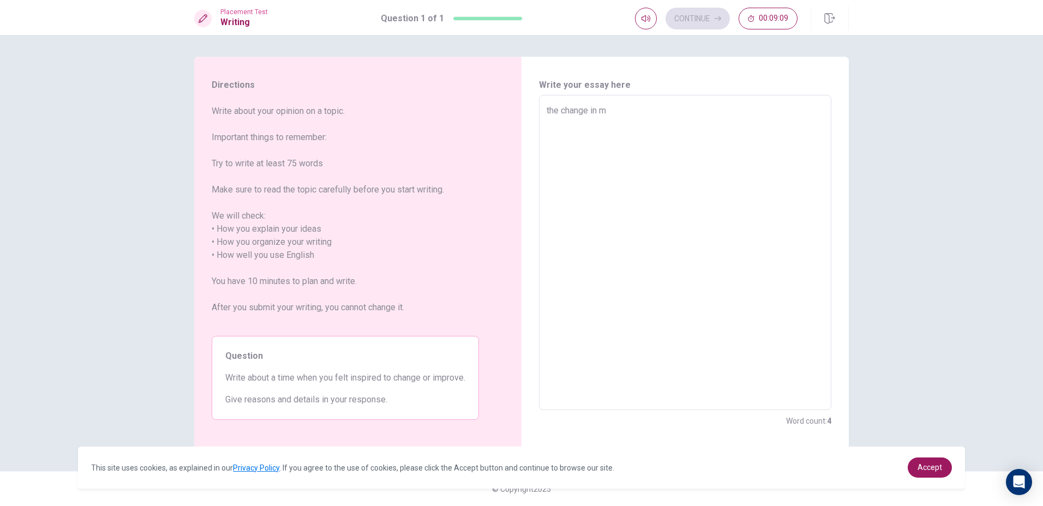
type textarea "x"
type textarea "the change in my"
type textarea "x"
type textarea "the change in my"
type textarea "x"
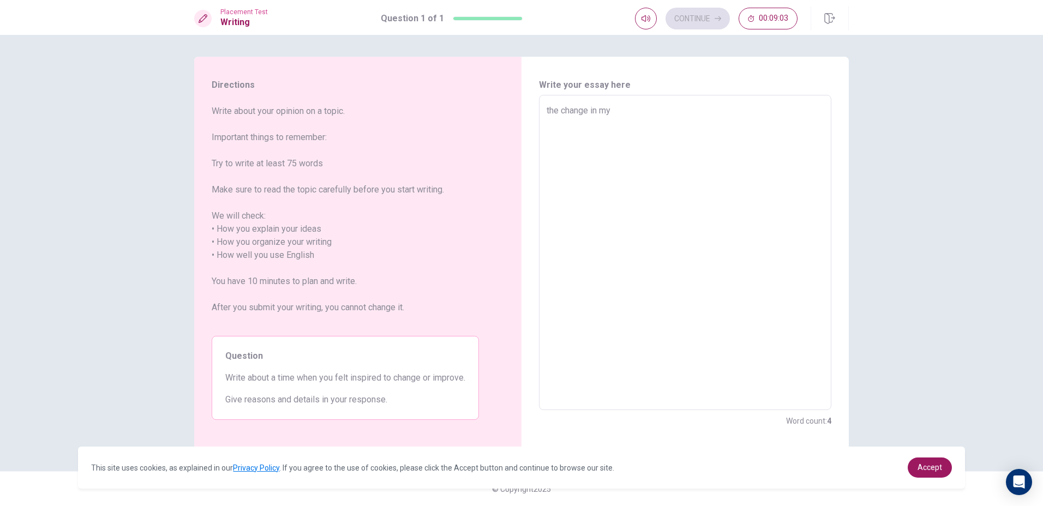
type textarea "the change in my g"
type textarea "x"
type textarea "the change in my g1"
type textarea "x"
type textarea "the change in my g10"
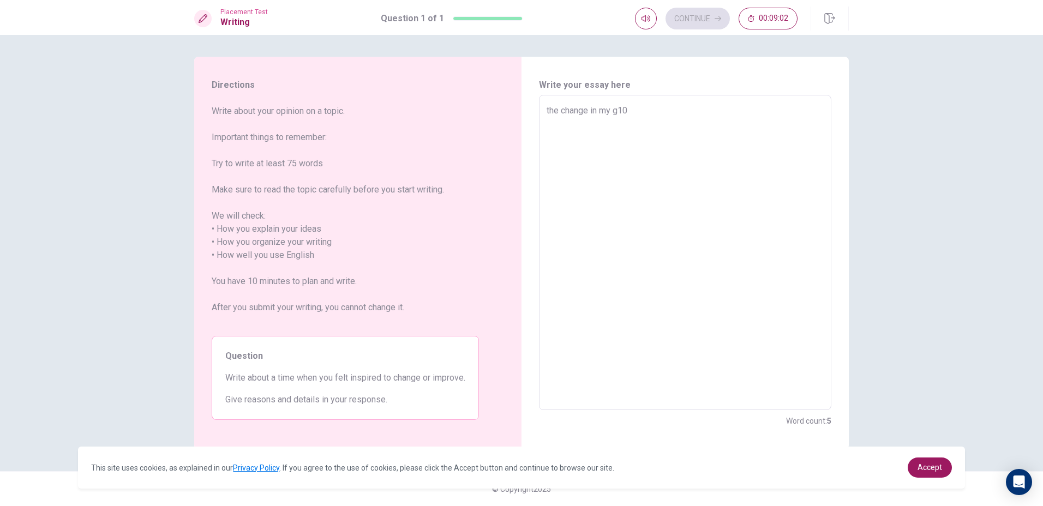
type textarea "x"
type textarea "the change in my g10"
type textarea "x"
type textarea "the change in my g10"
type textarea "x"
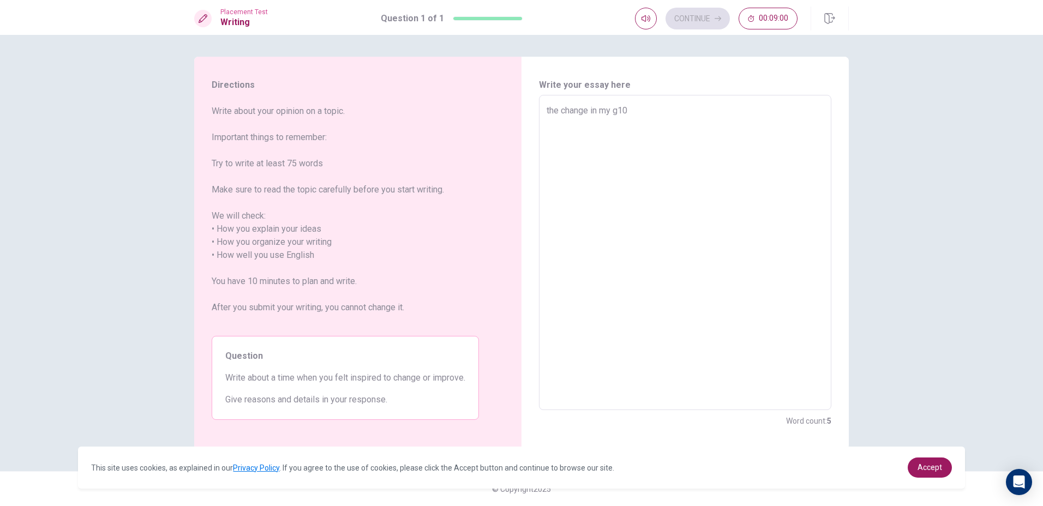
type textarea "the change in my g10"
type textarea "x"
type textarea "the change in my g10"
type textarea "x"
type textarea "the change in my g10 b"
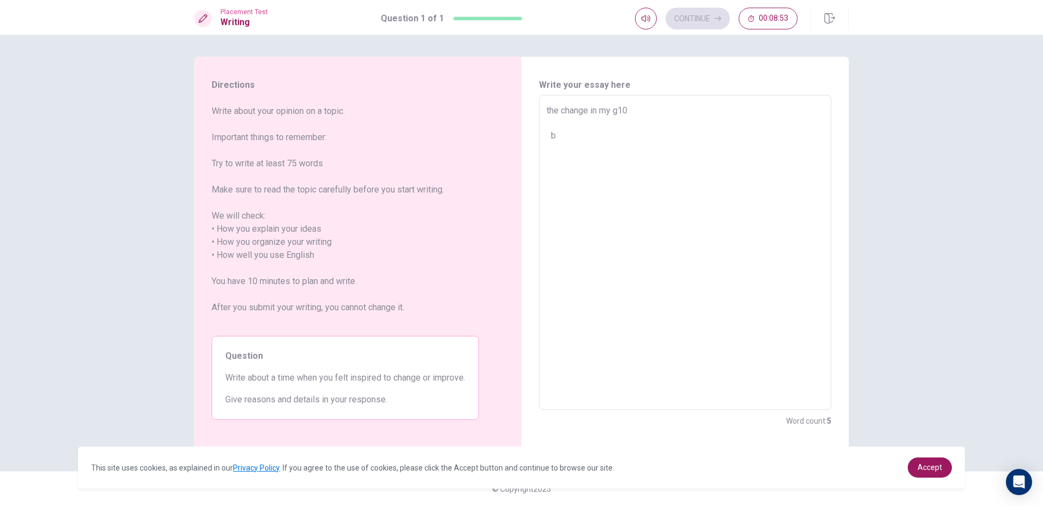
type textarea "x"
type textarea "the change in my g10 bo"
type textarea "x"
type textarea "the change in my g10 bof"
type textarea "x"
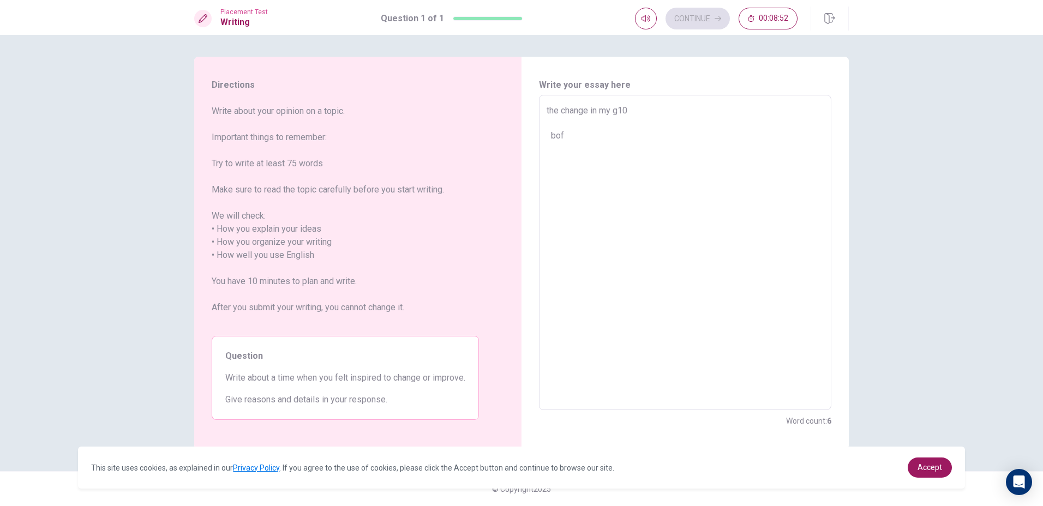
type textarea "the change in my g10 bofo"
type textarea "x"
type textarea "the change in my g10 bofor"
type textarea "x"
type textarea "the change in my g10 bofore"
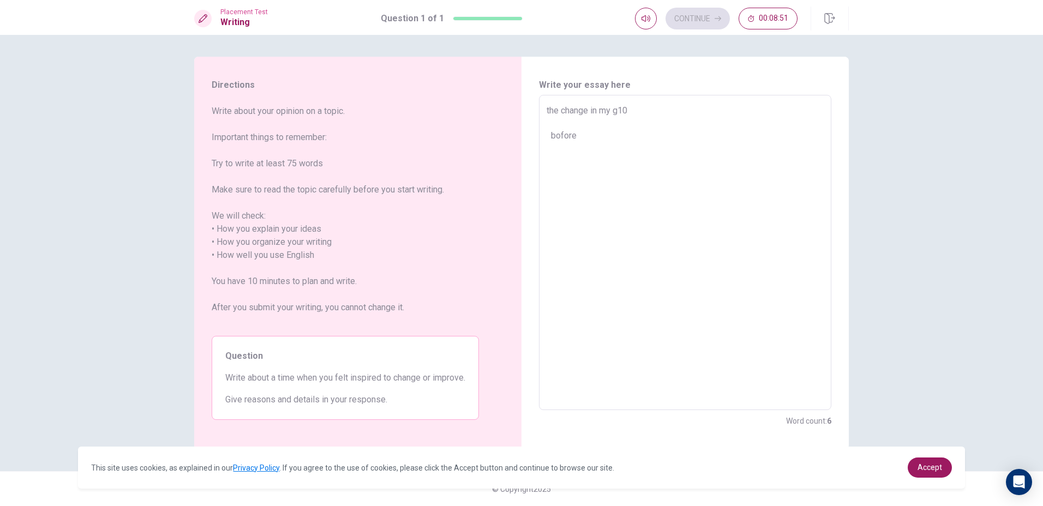
type textarea "x"
type textarea "the change in my g10 bofor"
type textarea "x"
type textarea "the change in my g10 bofo"
type textarea "x"
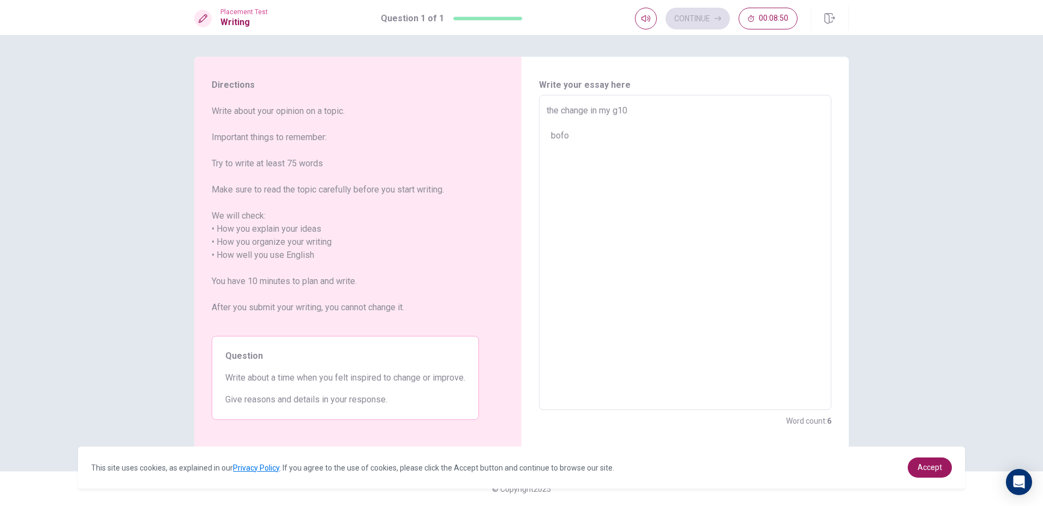
type textarea "the change in my g10 bof"
type textarea "x"
type textarea "the change in my g10 bo"
type textarea "x"
type textarea "the change in my g10 b"
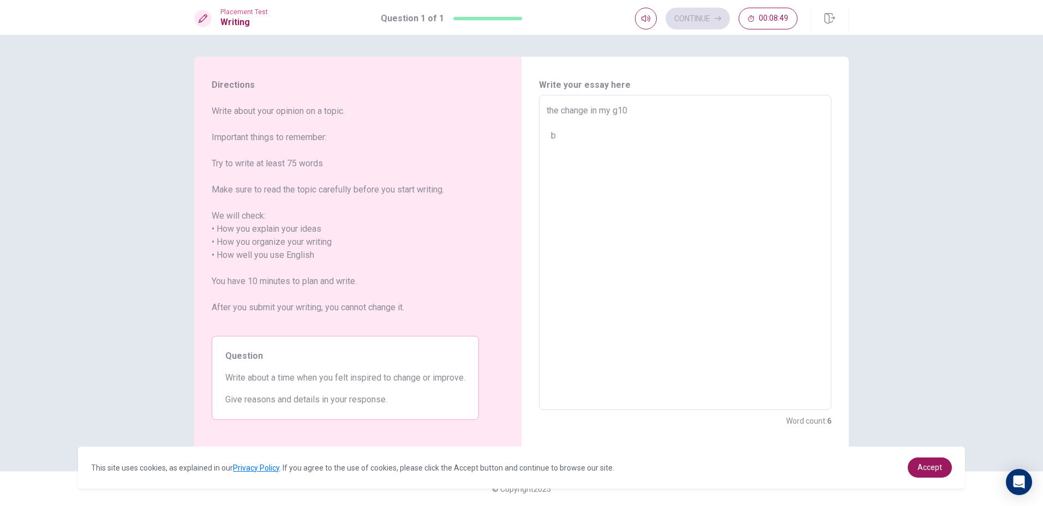
type textarea "x"
type textarea "the change in my g10 be"
type textarea "x"
type textarea "the change in my g10 bef"
type textarea "x"
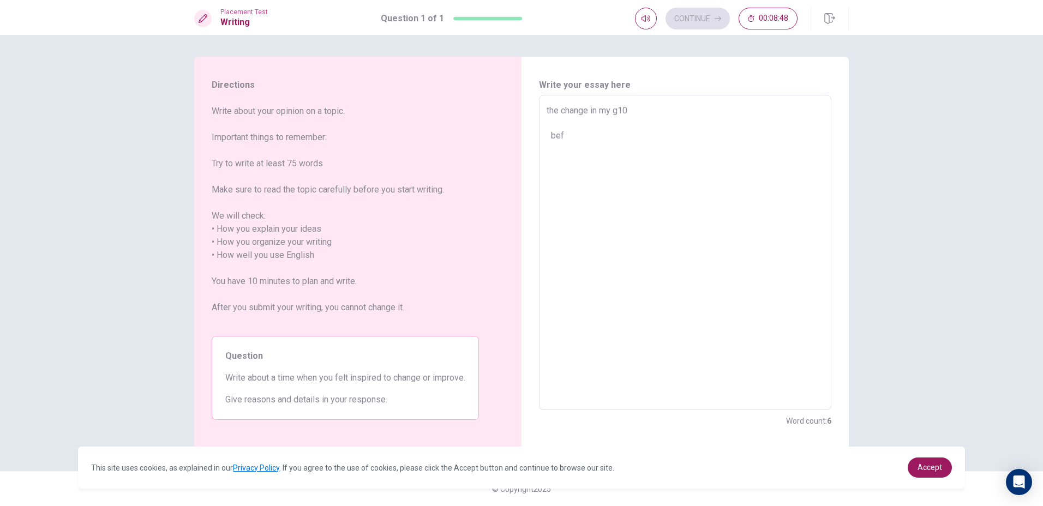
type textarea "the change in my g10 befo"
type textarea "x"
type textarea "the change in my g10 befor"
type textarea "x"
type textarea "the change in my g10 before"
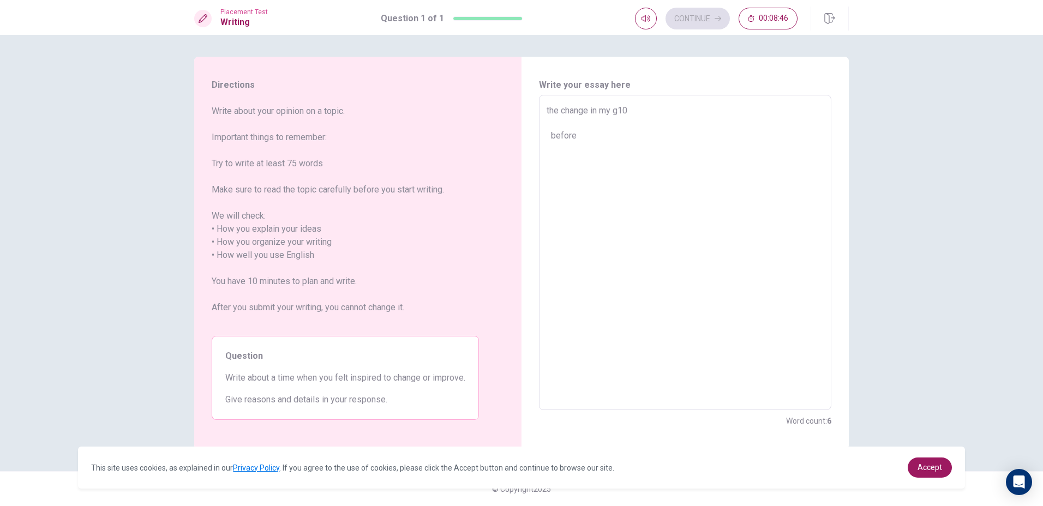
type textarea "x"
type textarea "the change in my g10 before"
type textarea "x"
type textarea "the change in my g10 before i"
type textarea "x"
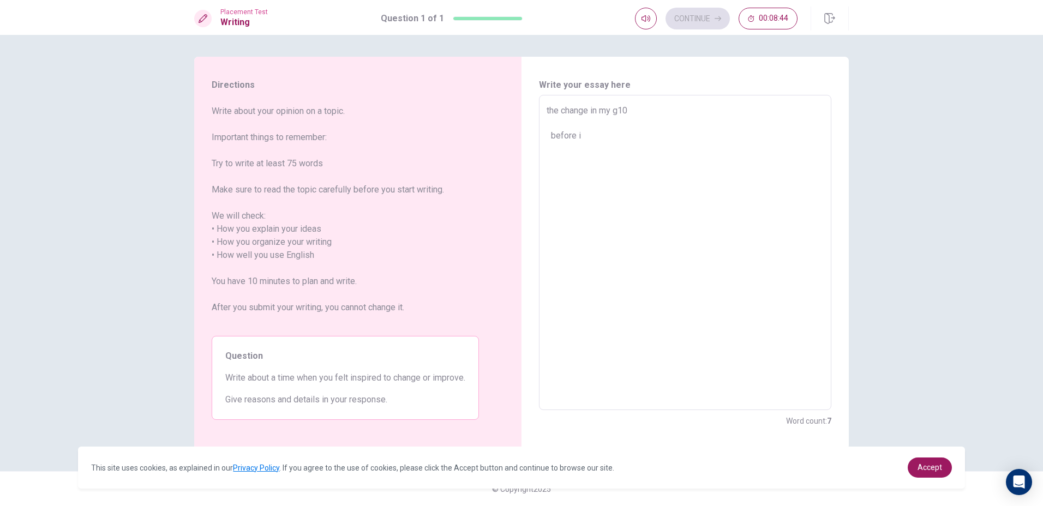
type textarea "the change in my g10 before i"
type textarea "x"
type textarea "the change in my g10 before i w"
type textarea "x"
type textarea "the change in my g10 before i wa"
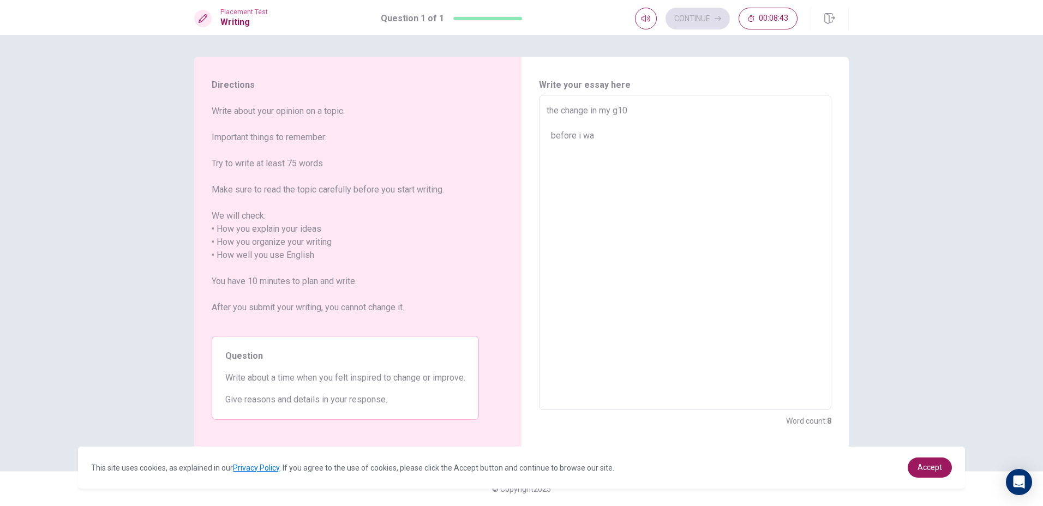
type textarea "x"
type textarea "the change in my g10 before i was"
type textarea "x"
type textarea "the change in my g10 before i was"
type textarea "x"
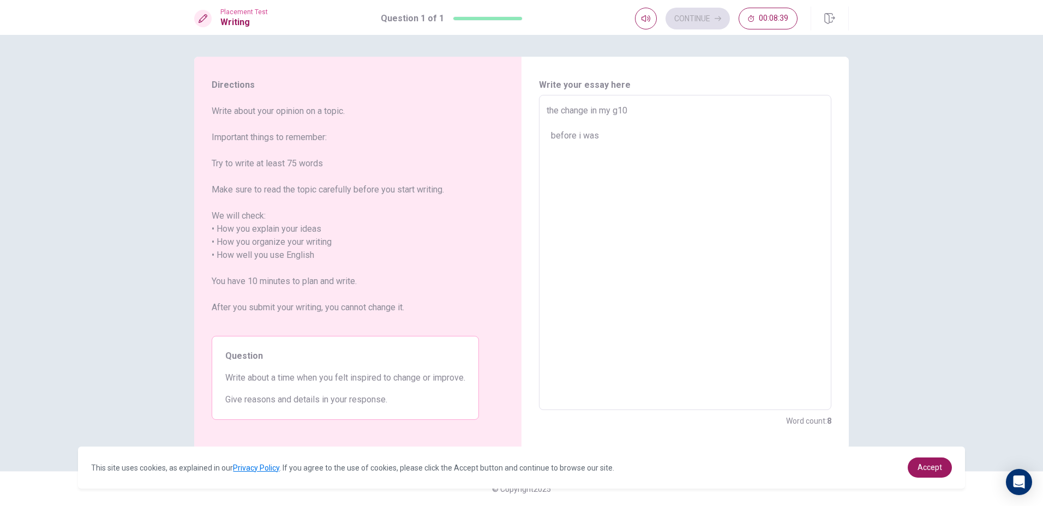
type textarea "the change in my g10 before i was 1"
type textarea "x"
type textarea "the change in my g10 before i was 15"
type textarea "x"
type textarea "the change in my g10 before i was 15,"
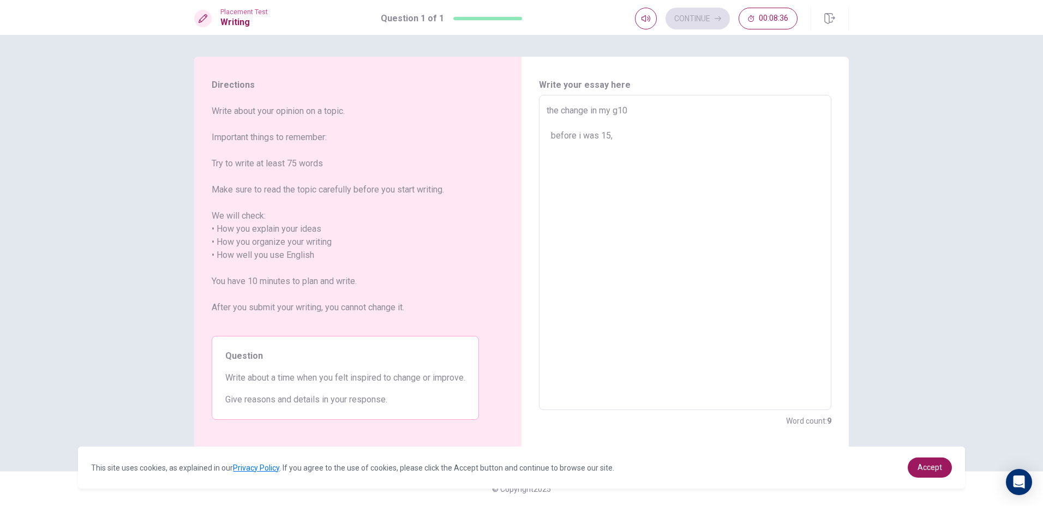
type textarea "x"
type textarea "the change in my g10 before i was 15,i"
type textarea "x"
type textarea "the change in my g10 before i was 15,in"
type textarea "x"
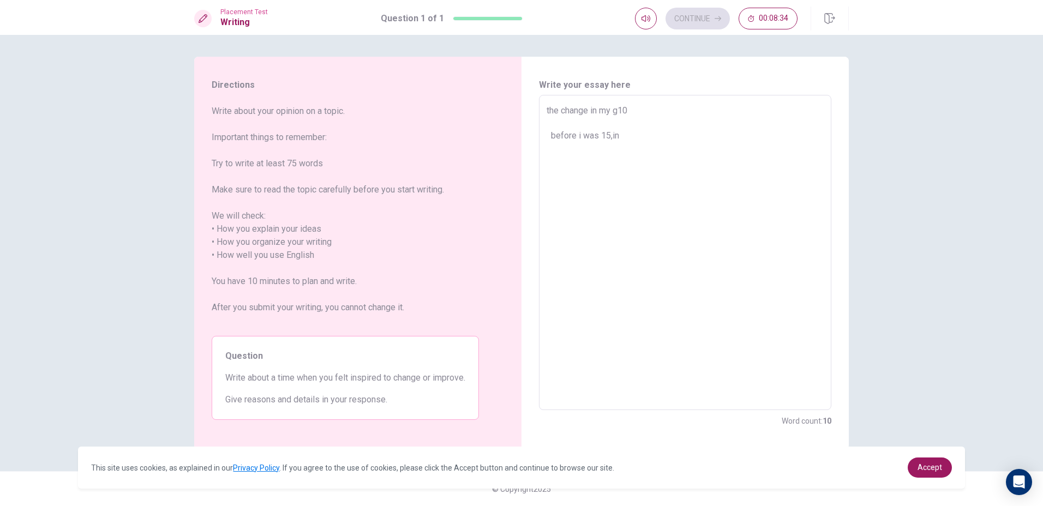
type textarea "the change in my g10 before i was 15,ine"
type textarea "x"
type textarea "the change in my g10 before i was 15,inev"
type textarea "x"
type textarea "the change in my g10 before i was 15,ineve"
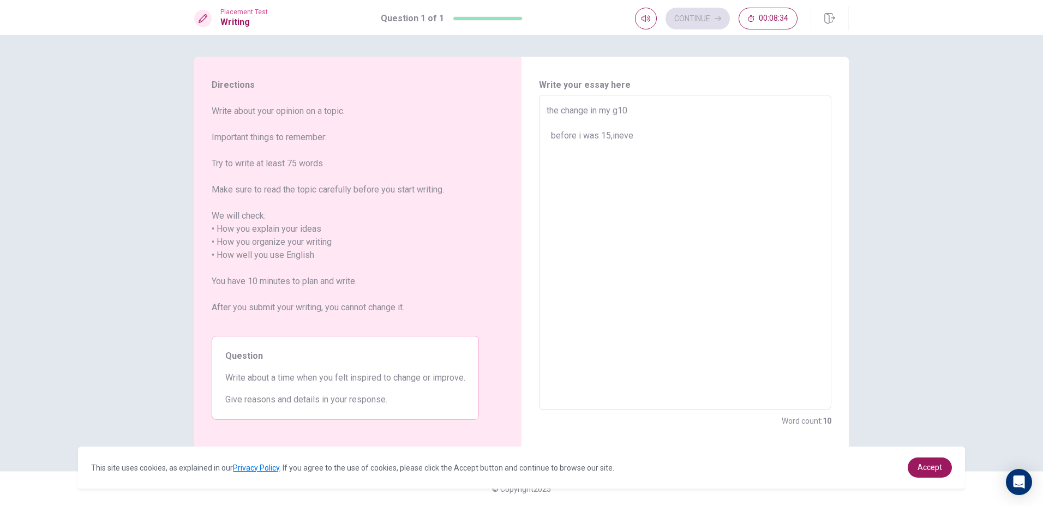
type textarea "x"
type textarea "the change in my g10 before i was 15,inever"
type textarea "x"
type textarea "the change in my g10 before i was 15,inever"
type textarea "x"
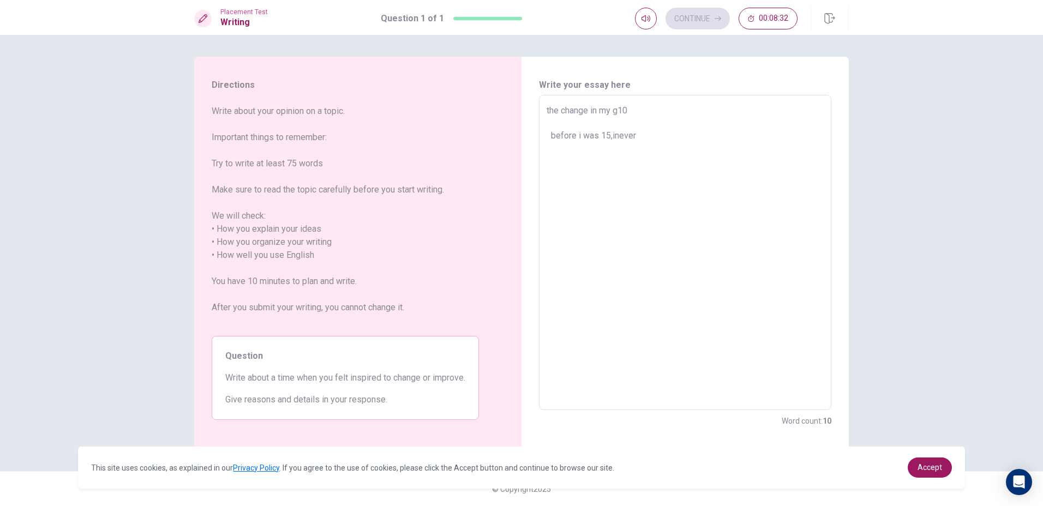
type textarea "the change in my g10 before i was 15,inever"
type textarea "x"
type textarea "the change in my g10 before i was 15,ineve"
type textarea "x"
type textarea "the change in my g10 before i was 15,inev"
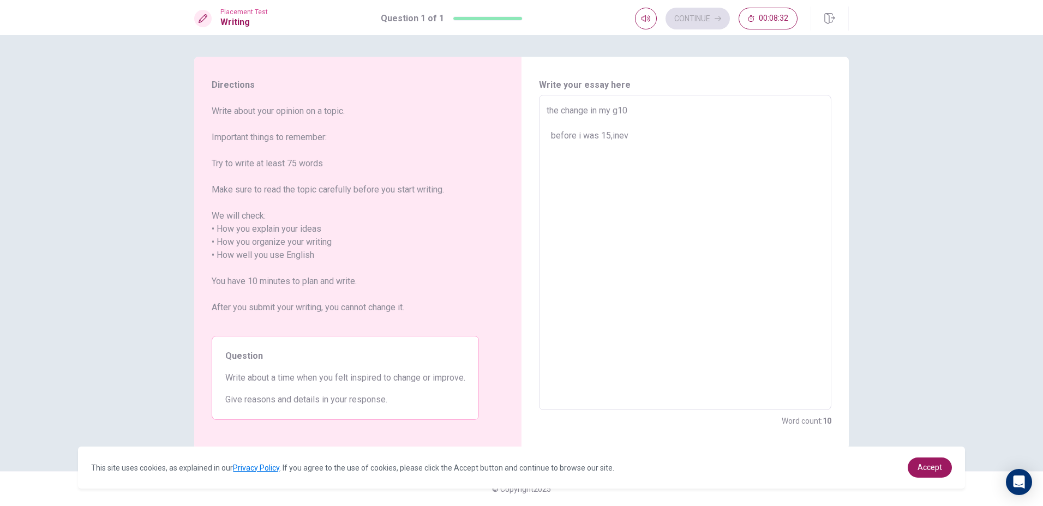
type textarea "x"
type textarea "the change in my g10 before i was 15,ine"
type textarea "x"
type textarea "the change in my g10 before i was 15,in"
type textarea "x"
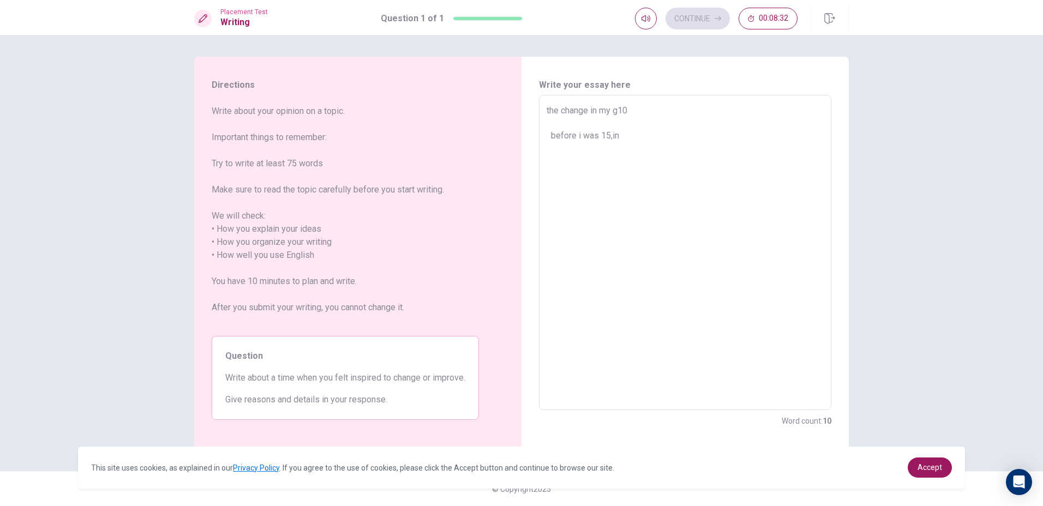
type textarea "the change in my g10 before i was 15,i"
type textarea "x"
type textarea "the change in my g10 before i was 15,i"
type textarea "x"
type textarea "the change in my g10 before i was 15,i n"
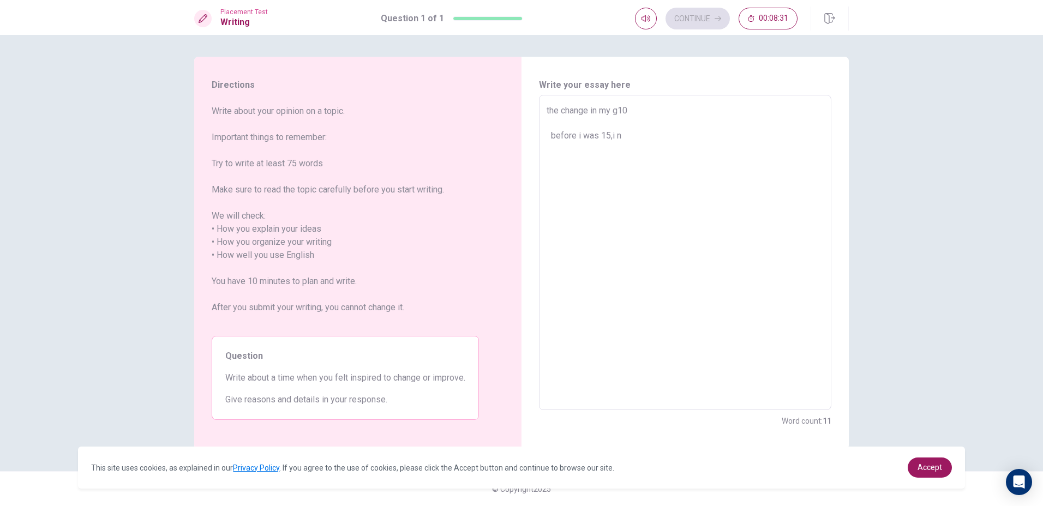
type textarea "x"
type textarea "the change in my g10 before i was 15,i ne"
type textarea "x"
type textarea "the change in my g10 before i was 15,i nev"
type textarea "x"
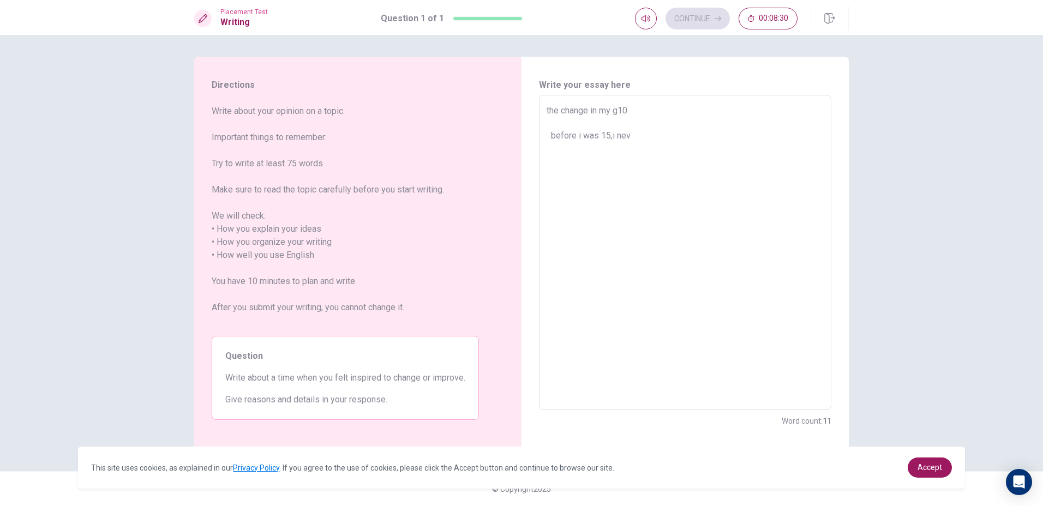
type textarea "the change in my g10 before i was 15,i neve"
type textarea "x"
type textarea "the change in my g10 before i was 15,i never"
type textarea "x"
type textarea "the change in my g10 before i was 15,i never"
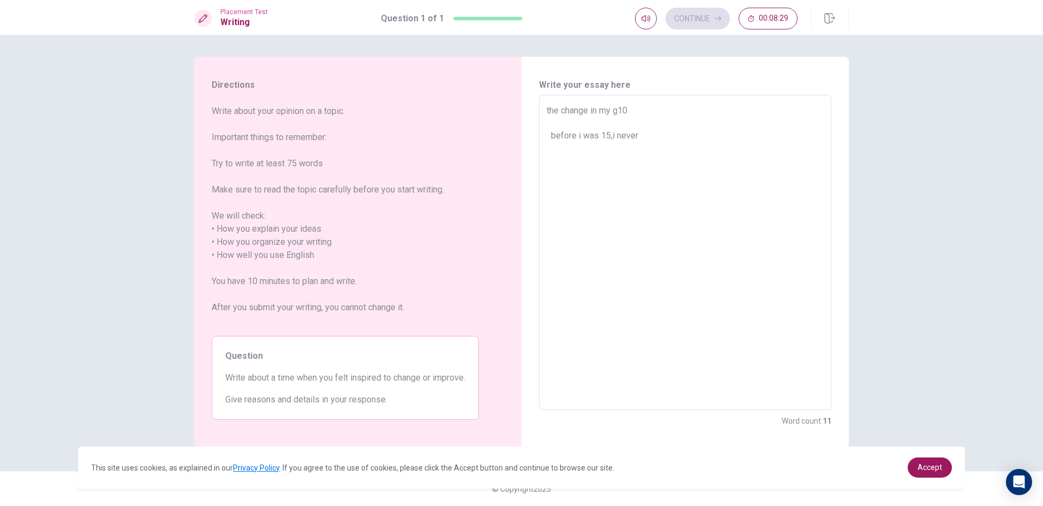
type textarea "x"
type textarea "the change in my g10 before i was 15,i never t"
type textarea "x"
type textarea "the change in my g10 before i was 15,i never th"
type textarea "x"
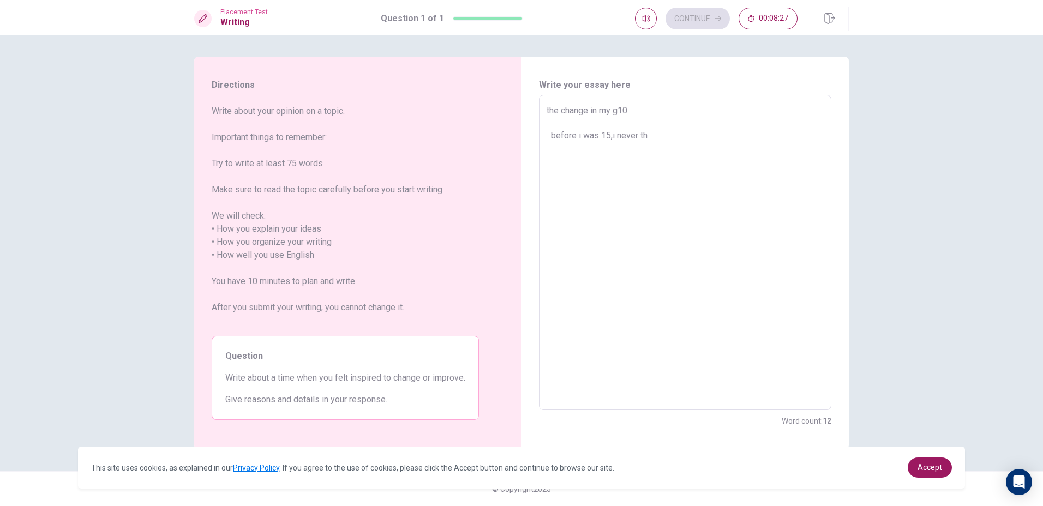
type textarea "the change in my g10 before i was 15,i never tho"
type textarea "x"
type textarea "the change in my g10 before i was 15,i never thou"
type textarea "x"
type textarea "the change in my g10 before i was 15,i never thoug"
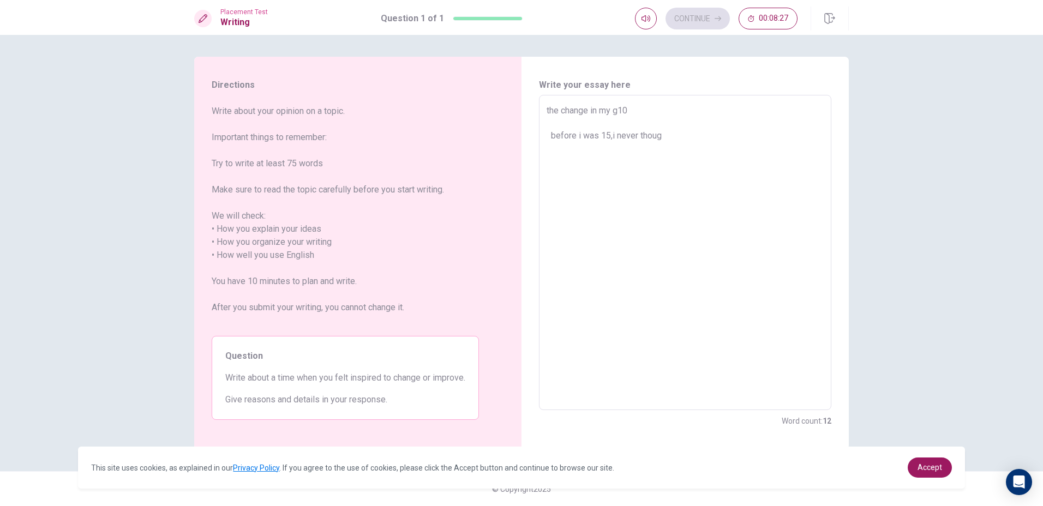
type textarea "x"
type textarea "the change in my g10 before i was 15,i never though"
type textarea "x"
type textarea "the change in my g10 before i was 15,i never thought"
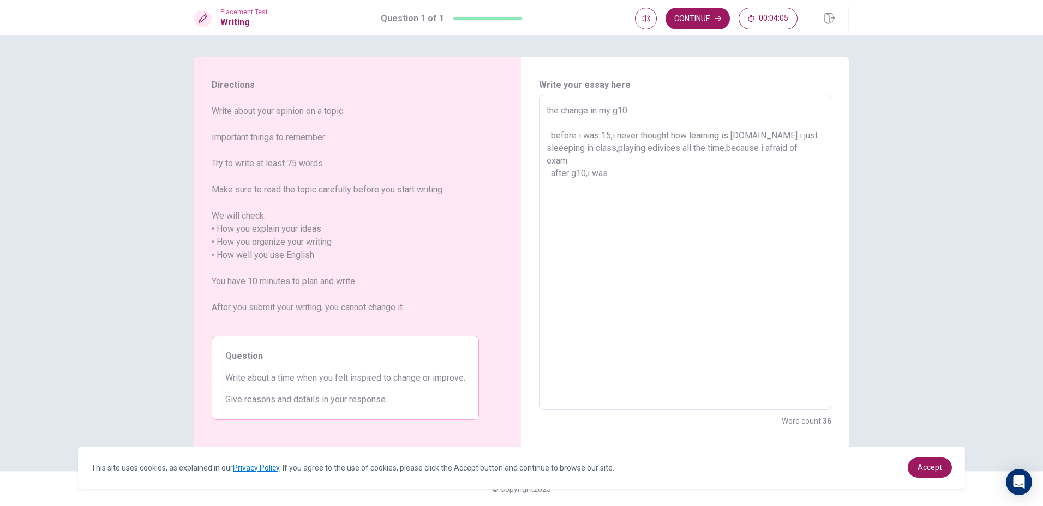
click at [658, 147] on textarea "the change in my g10 before i was 15,i never thought how learning is [DOMAIN_NA…" at bounding box center [685, 252] width 277 height 297
click at [601, 174] on textarea "the change in my g10 before i was 15,i never thought how learning is [DOMAIN_NA…" at bounding box center [685, 252] width 277 height 297
click at [611, 173] on textarea "the change in my g10 before i was 15,i never thought how learning is [DOMAIN_NA…" at bounding box center [685, 252] width 277 height 297
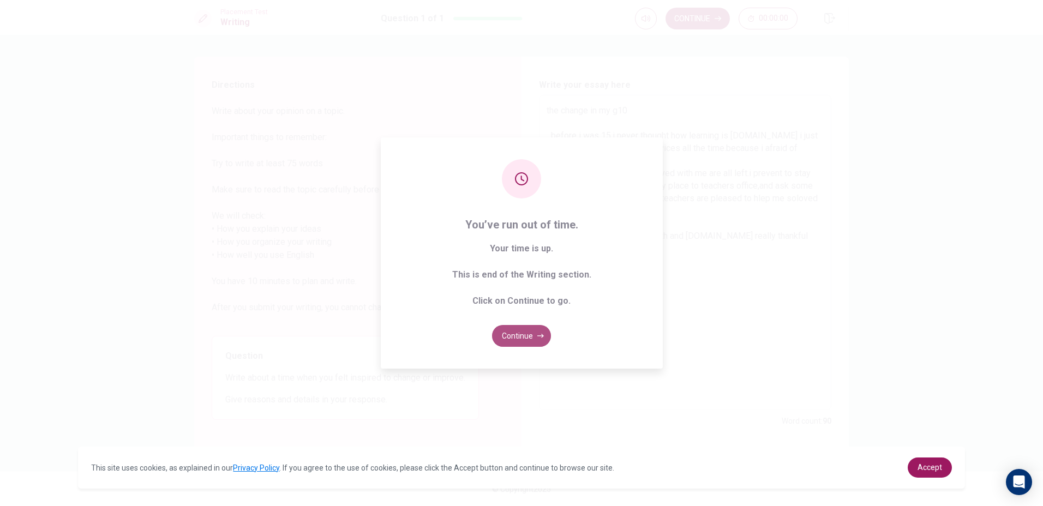
click at [523, 332] on button "Continue" at bounding box center [521, 336] width 59 height 22
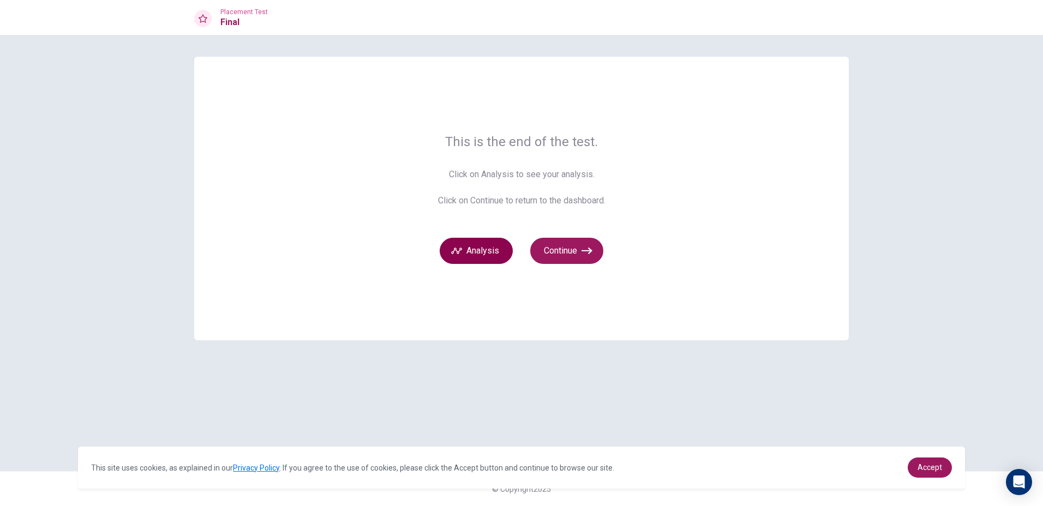
click at [487, 241] on button "Analysis" at bounding box center [476, 251] width 73 height 26
